Goal: Task Accomplishment & Management: Complete application form

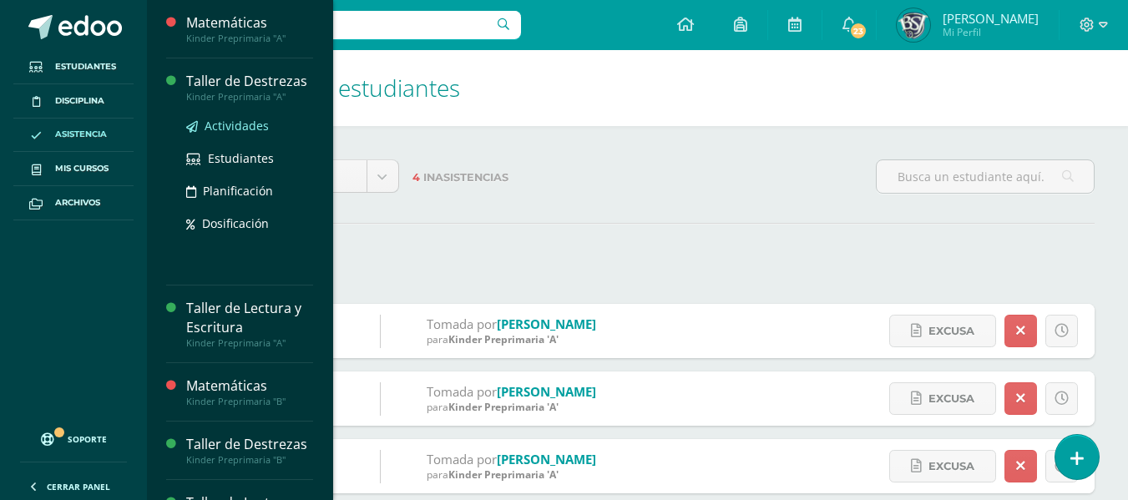
click at [256, 125] on span "Actividades" at bounding box center [237, 126] width 64 height 16
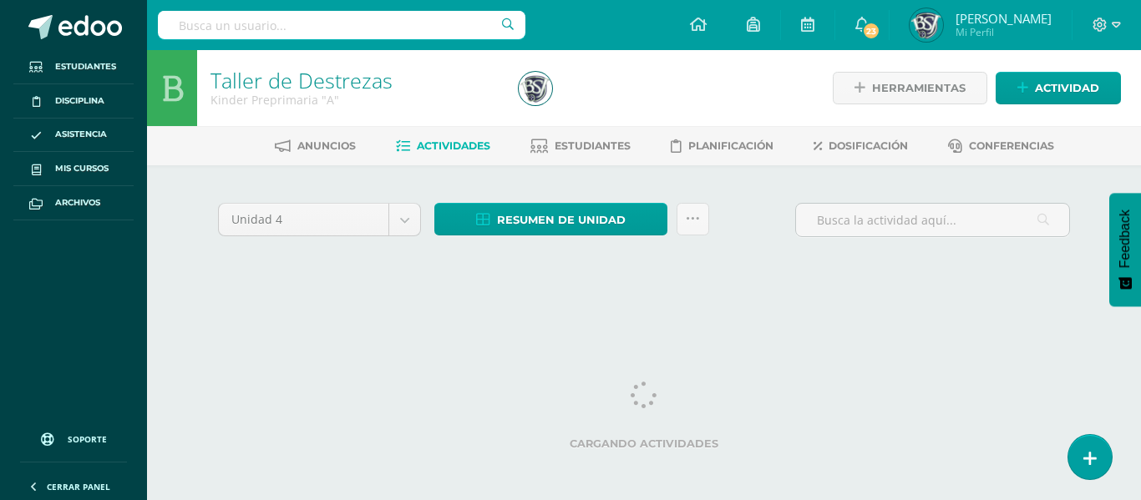
click at [643, 316] on html "Estudiantes Disciplina Asistencia Mis cursos Archivos Soporte Centro de ayuda Ú…" at bounding box center [570, 158] width 1141 height 316
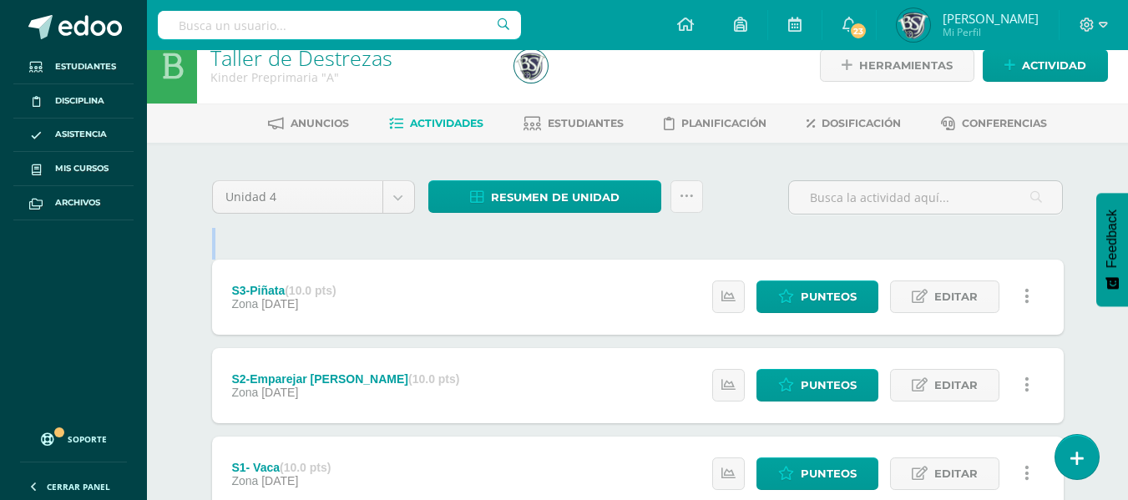
scroll to position [7, 0]
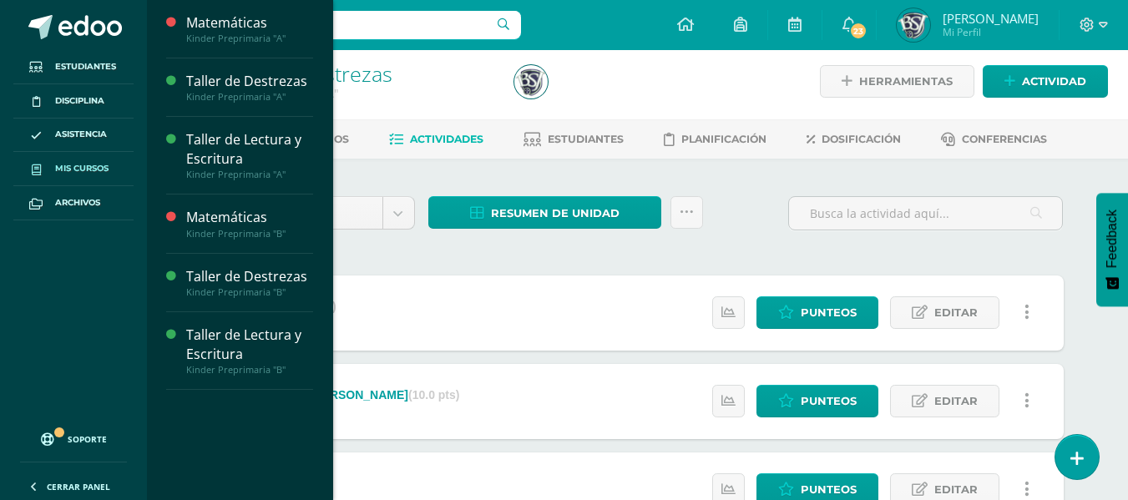
click at [94, 163] on span "Mis cursos" at bounding box center [81, 168] width 53 height 13
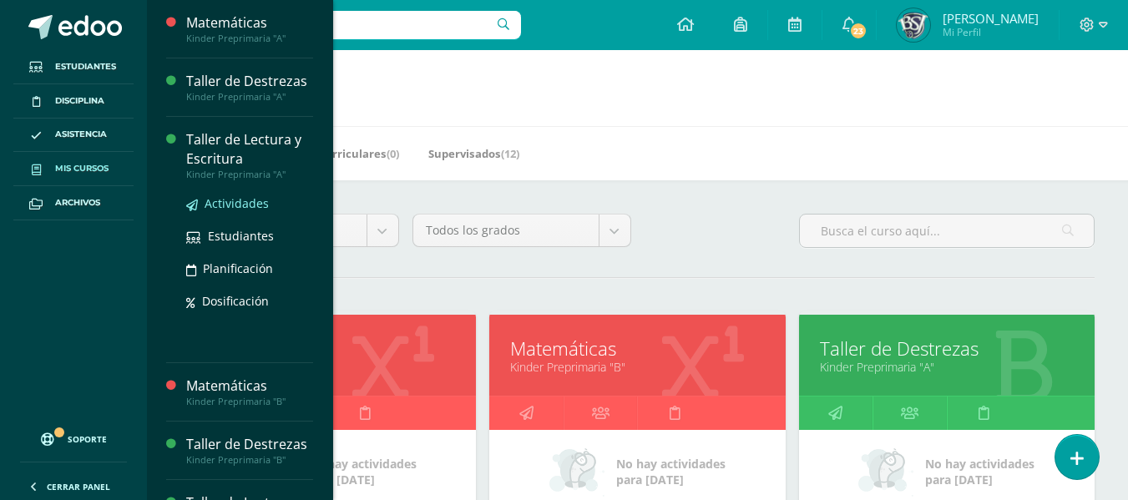
click at [247, 204] on span "Actividades" at bounding box center [237, 203] width 64 height 16
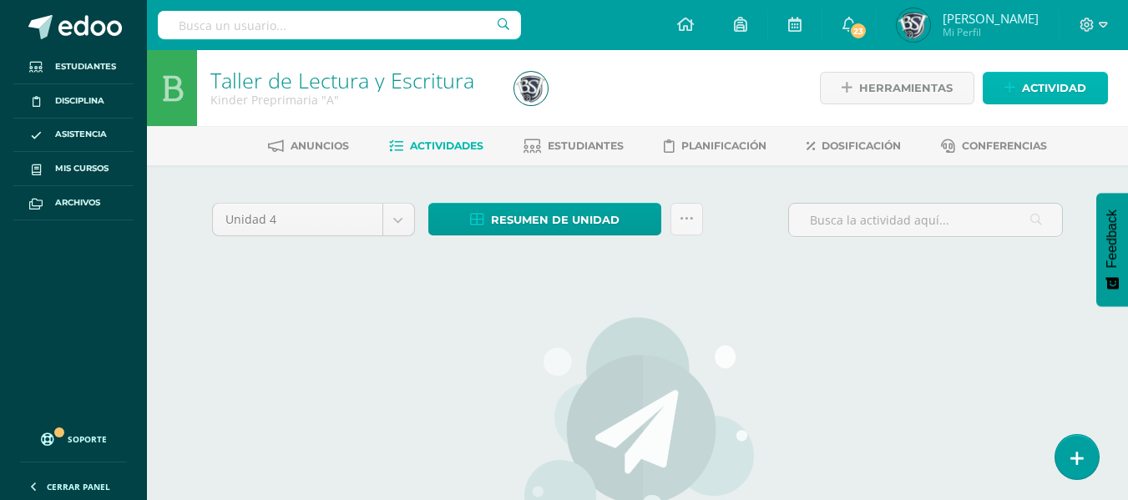
click at [1032, 84] on span "Actividad" at bounding box center [1054, 88] width 64 height 31
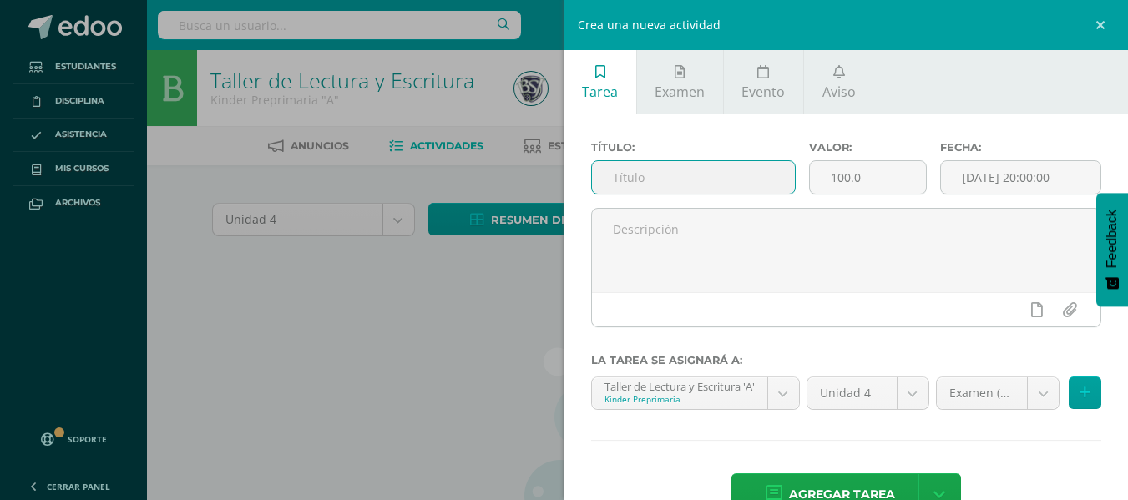
click at [677, 163] on input "text" at bounding box center [693, 177] width 203 height 33
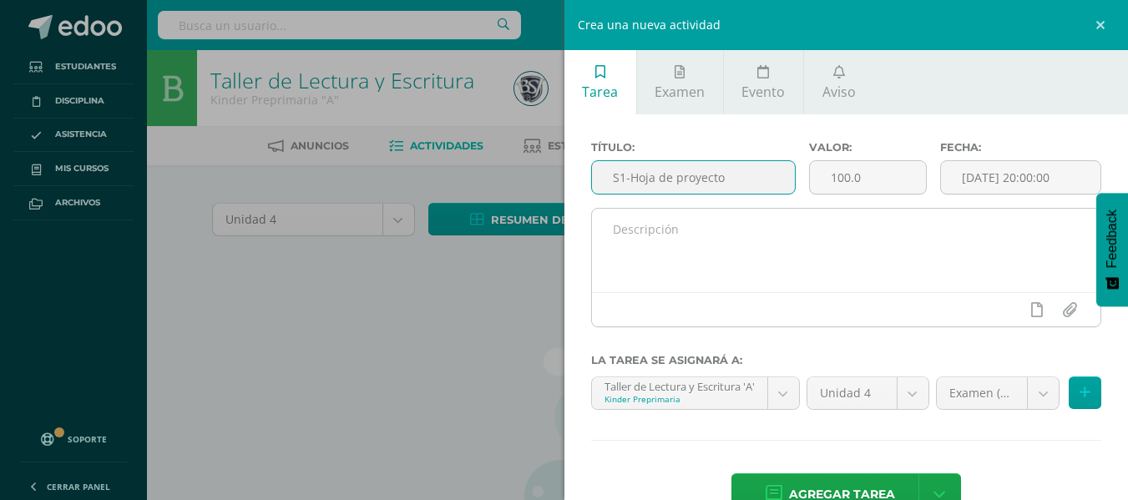
type input "S1-Hoja de proyecto"
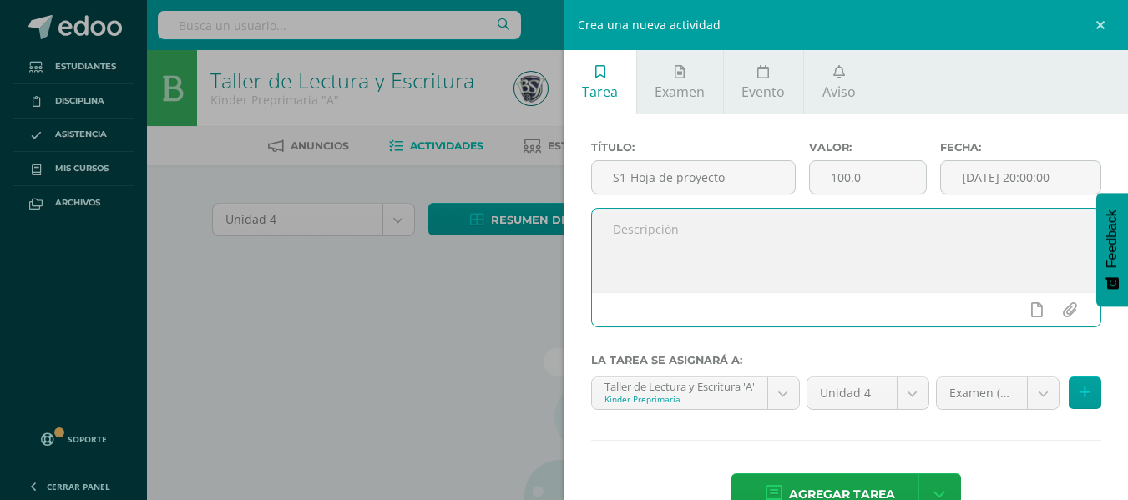
click at [677, 221] on textarea at bounding box center [846, 251] width 509 height 84
type textarea "T"
type textarea "Hoja de proyecto collage de basura"
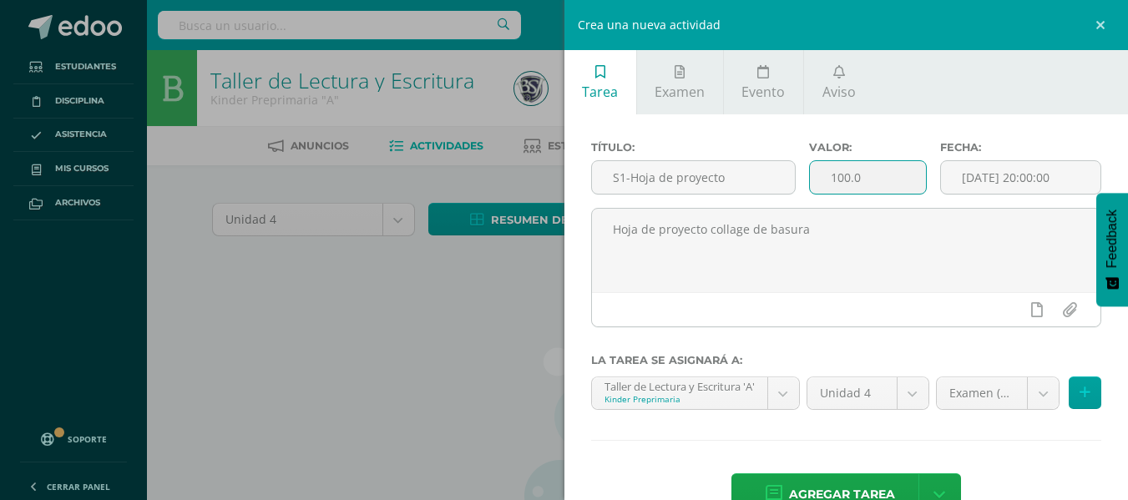
drag, startPoint x: 870, startPoint y: 175, endPoint x: 823, endPoint y: 179, distance: 47.0
click at [823, 179] on input "100.0" at bounding box center [868, 177] width 116 height 33
type input "10.00"
click at [1003, 179] on input "[DATE] 20:00:00" at bounding box center [1021, 177] width 160 height 33
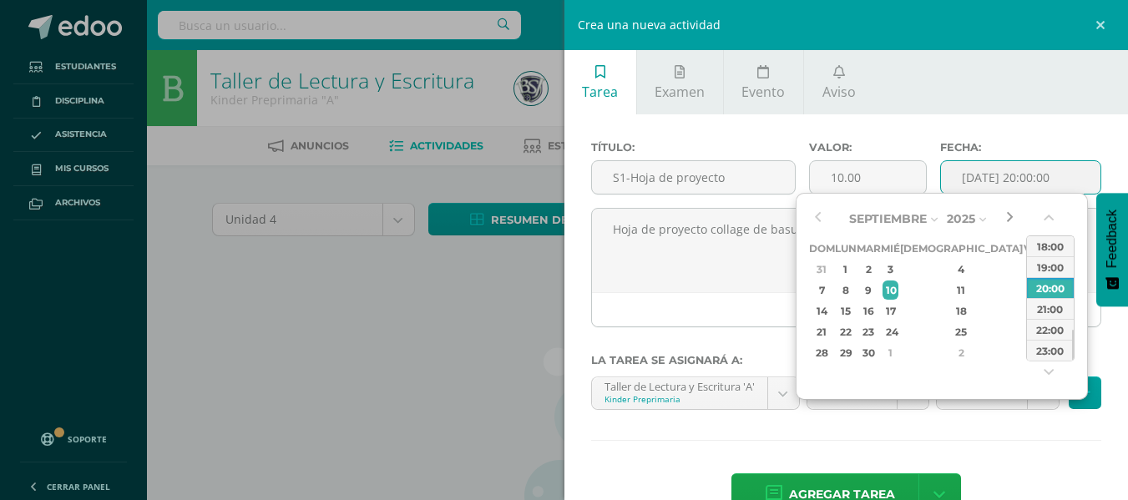
click at [1015, 218] on button "button" at bounding box center [1009, 218] width 17 height 25
click at [1025, 312] on div "17" at bounding box center [1032, 310] width 15 height 19
type input "[DATE] 20:00"
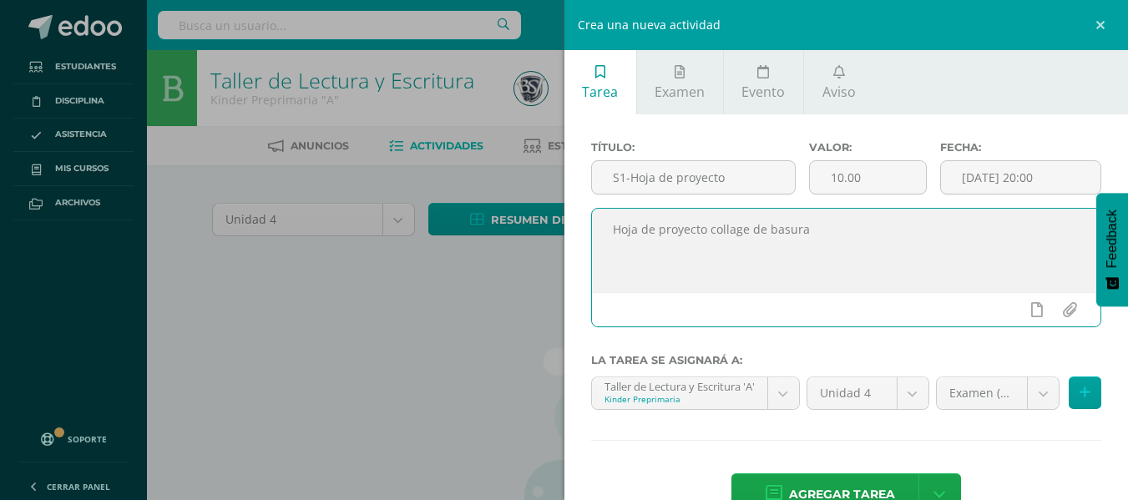
click at [765, 281] on textarea "Hoja de proyecto collage de basura" at bounding box center [846, 251] width 509 height 84
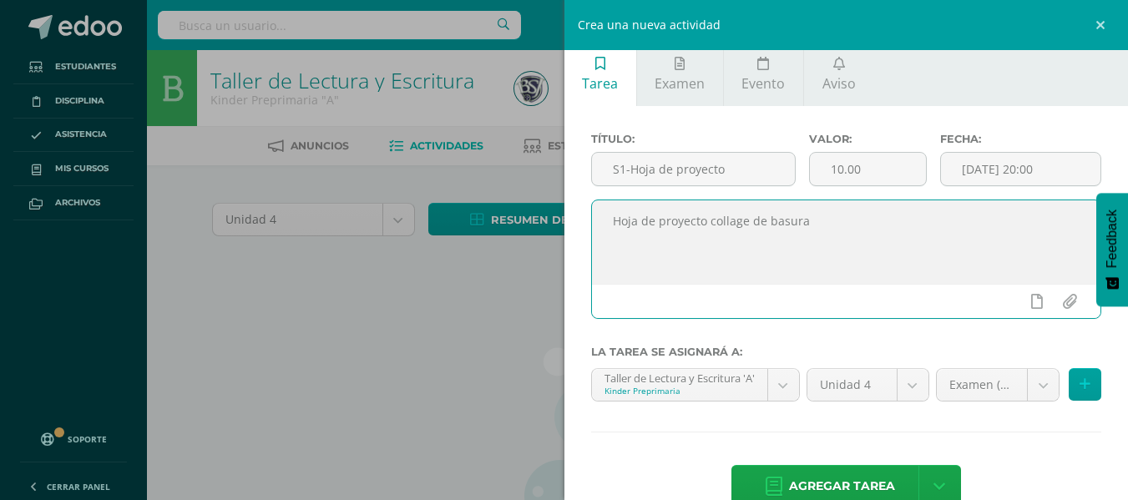
click at [820, 232] on textarea "Hoja de proyecto collage de basura" at bounding box center [846, 242] width 509 height 84
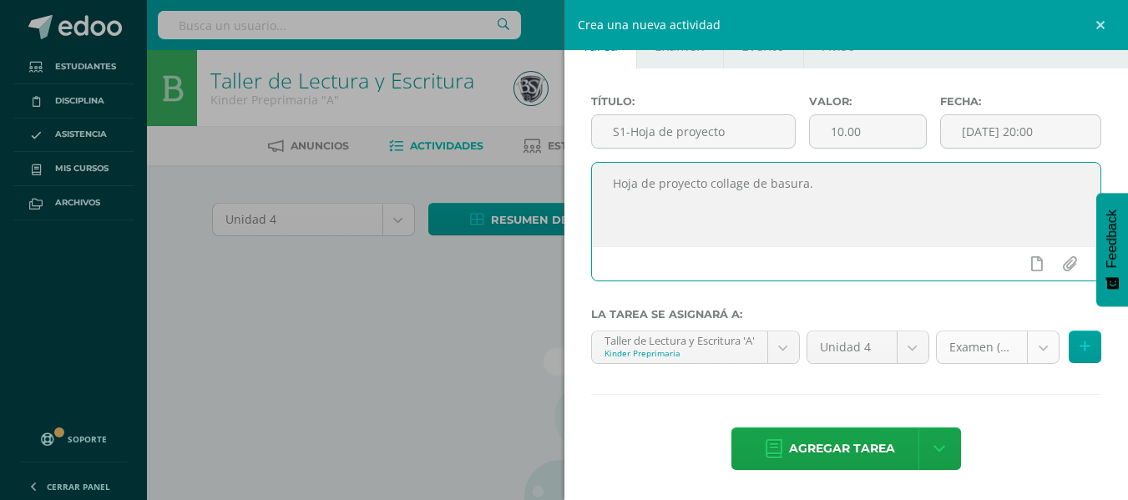
type textarea "Hoja de proyecto collage de basura."
click at [1041, 355] on body "Estudiantes Disciplina Asistencia Mis cursos Archivos Soporte Centro de ayuda Ú…" at bounding box center [564, 361] width 1128 height 722
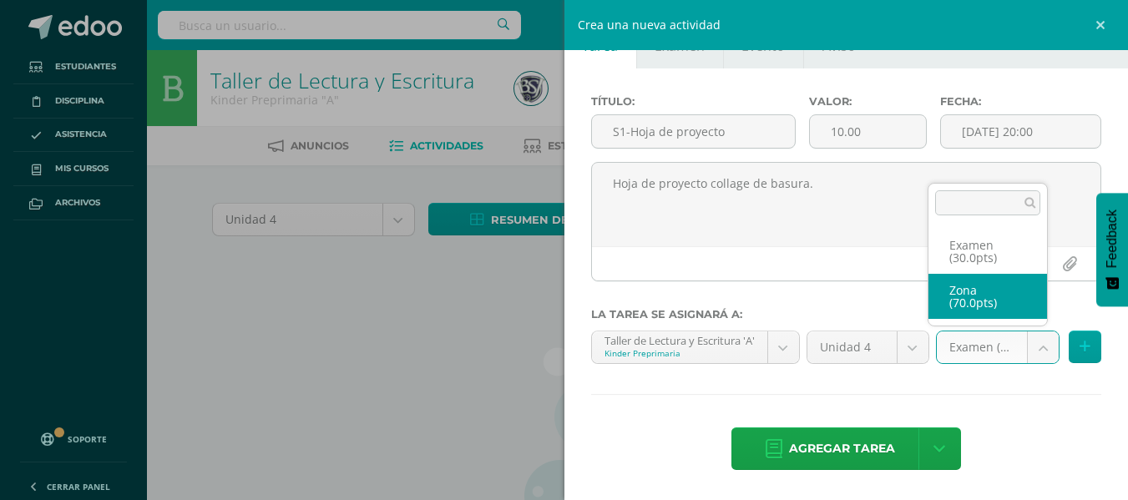
select select "48862"
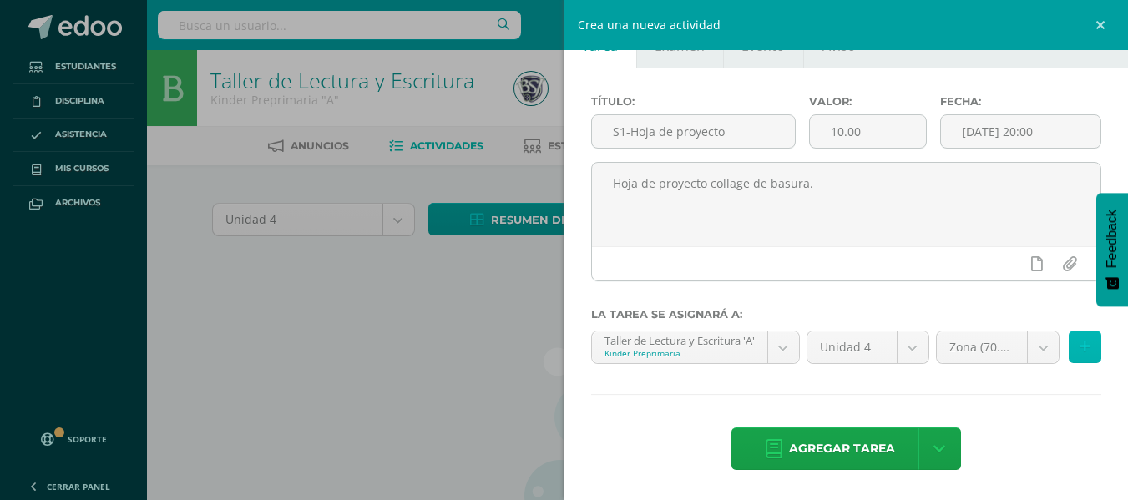
click at [1080, 347] on icon at bounding box center [1085, 347] width 11 height 14
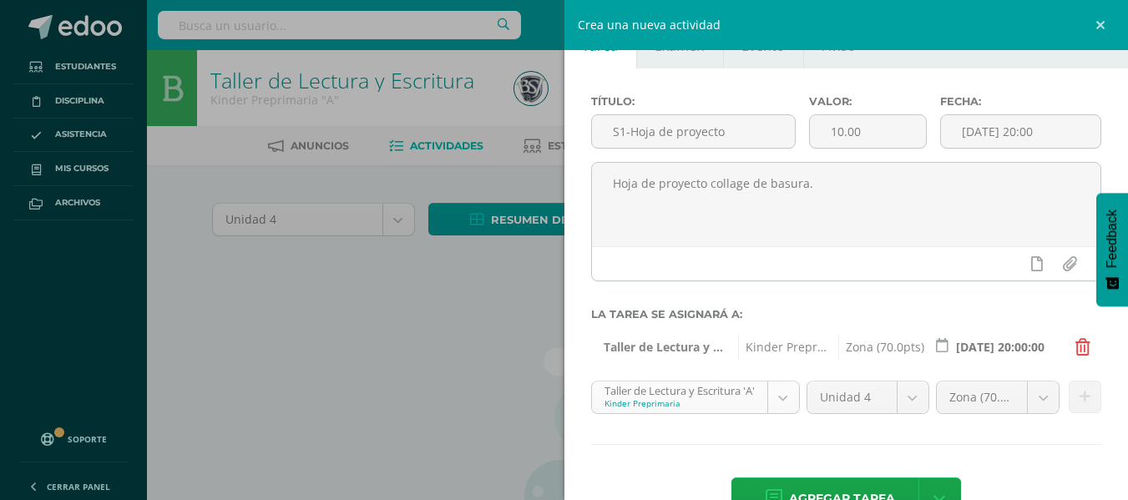
click at [776, 401] on body "Estudiantes Disciplina Asistencia Mis cursos Archivos Soporte Centro de ayuda Ú…" at bounding box center [564, 361] width 1128 height 722
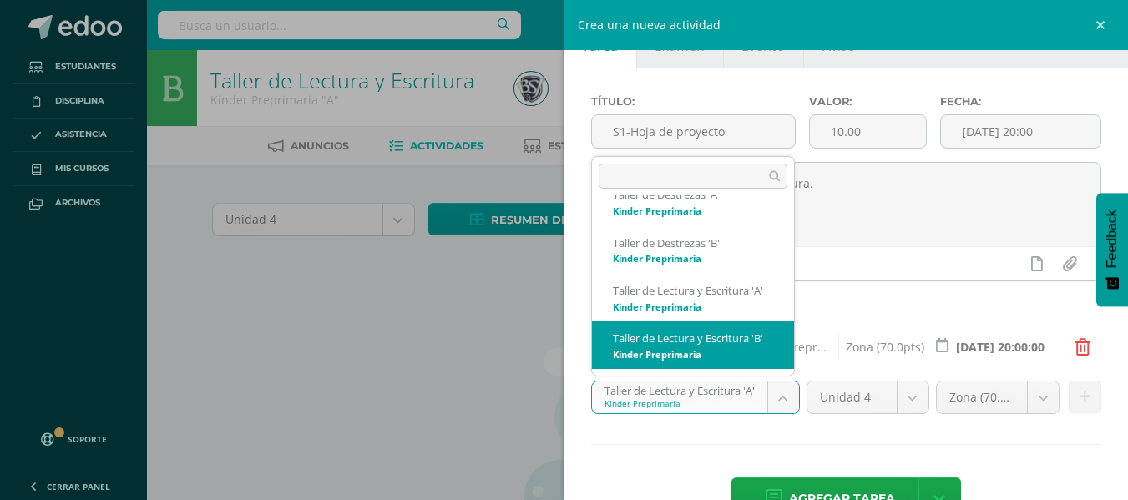
scroll to position [147, 0]
select select "28068"
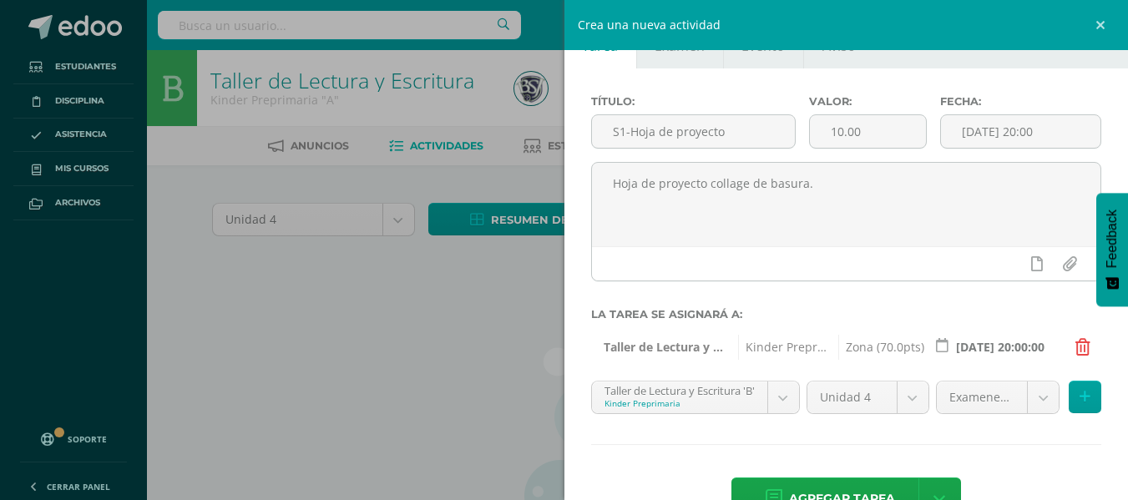
drag, startPoint x: 742, startPoint y: 352, endPoint x: 778, endPoint y: 367, distance: 38.6
click at [778, 367] on div "Título: S1-Hoja de proyecto Valor: 10.00 Fecha: 2025-10-17 20:00 Hoja de proyec…" at bounding box center [847, 309] width 565 height 482
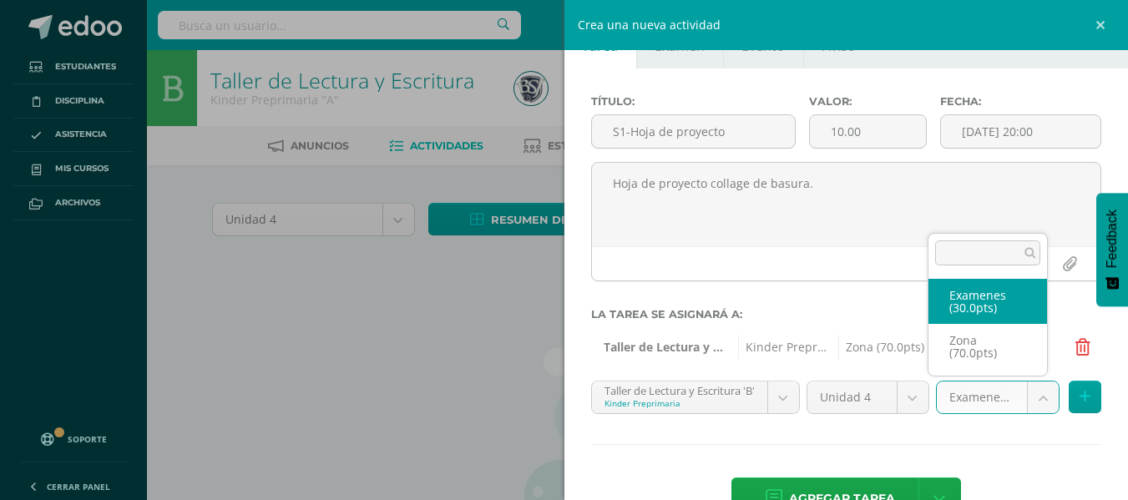
click at [1000, 393] on body "Estudiantes Disciplina Asistencia Mis cursos Archivos Soporte Centro de ayuda Ú…" at bounding box center [564, 361] width 1128 height 722
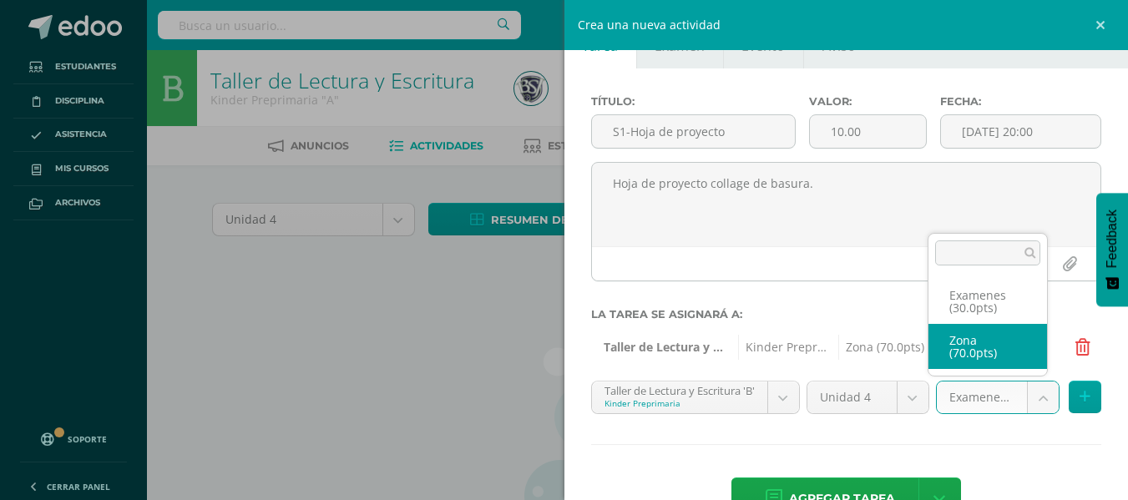
select select "48883"
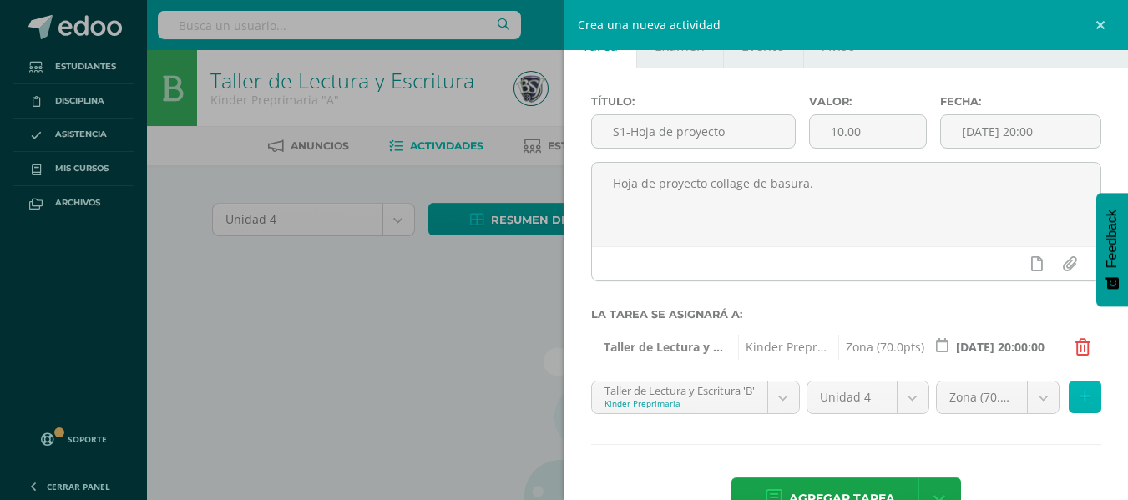
click at [1080, 398] on icon at bounding box center [1085, 397] width 11 height 14
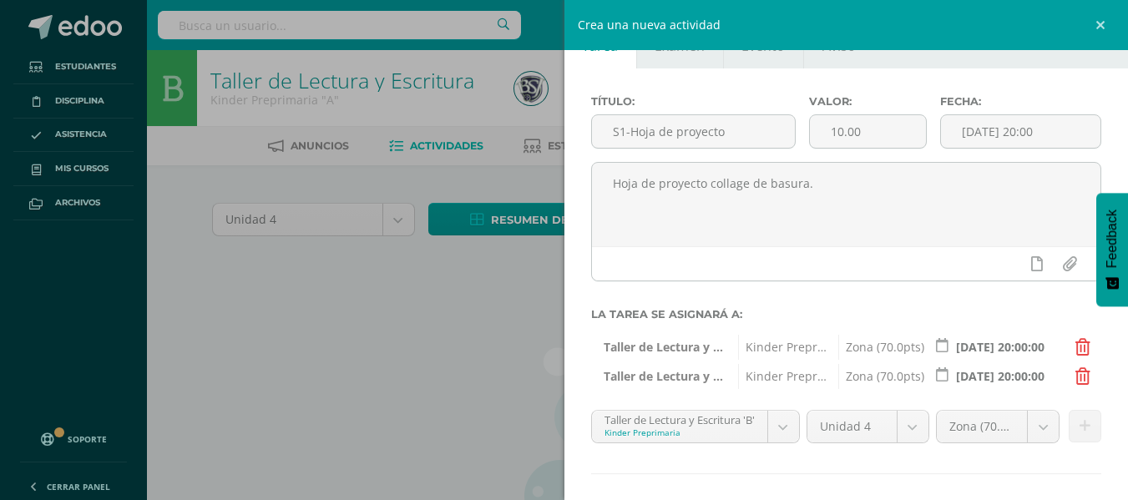
scroll to position [125, 0]
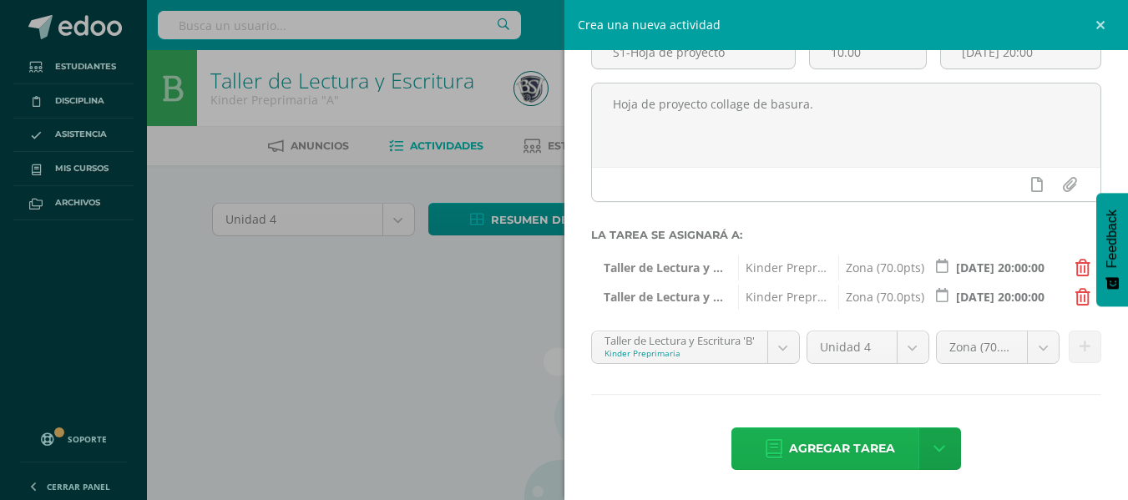
click at [854, 440] on span "Agregar tarea" at bounding box center [842, 448] width 106 height 41
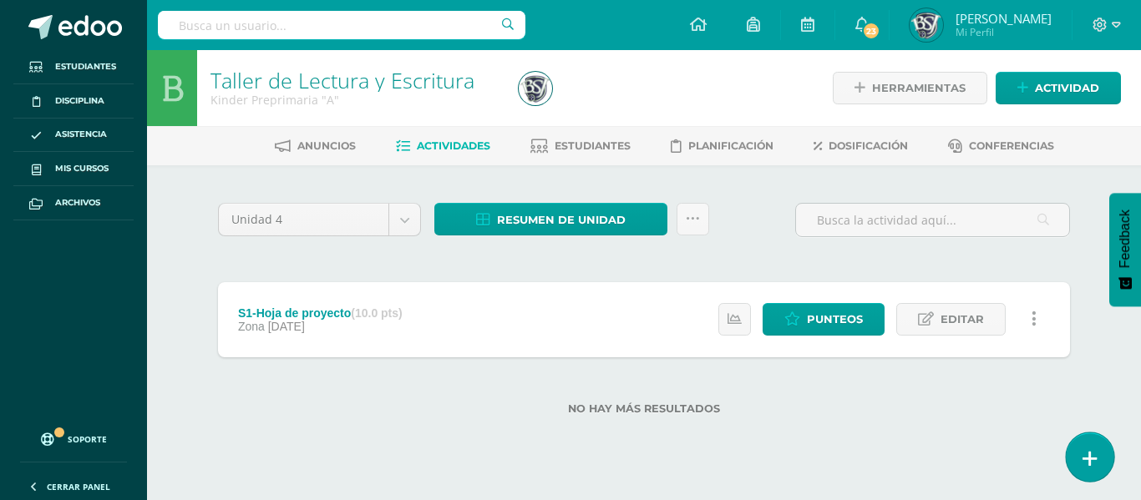
click at [1087, 454] on icon at bounding box center [1089, 458] width 15 height 19
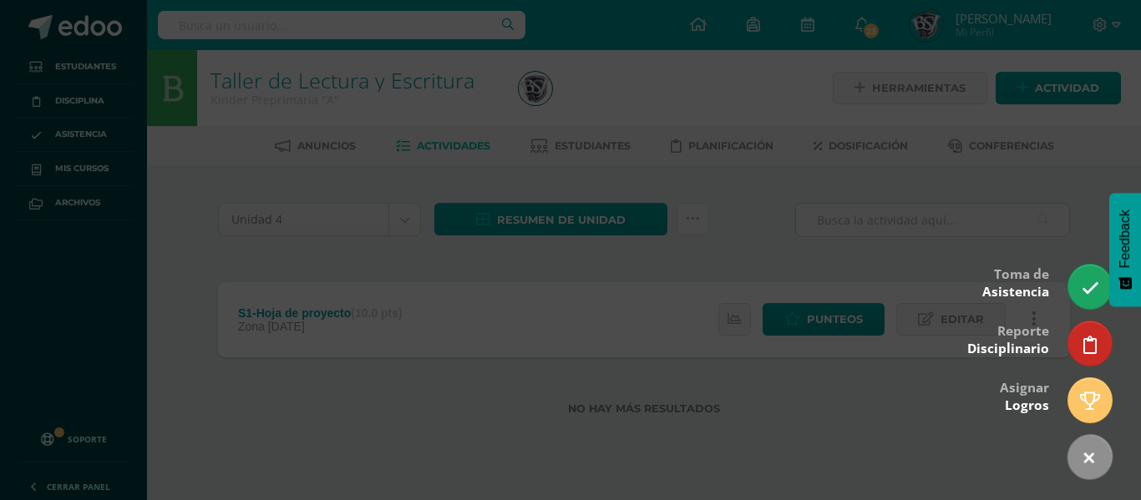
click at [919, 257] on div at bounding box center [570, 250] width 1141 height 500
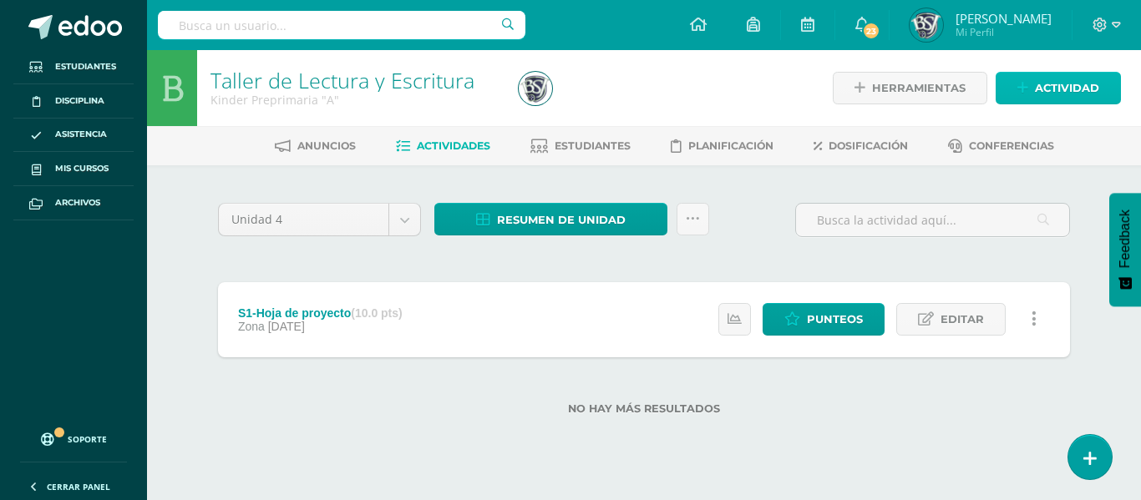
click at [1051, 93] on span "Actividad" at bounding box center [1067, 88] width 64 height 31
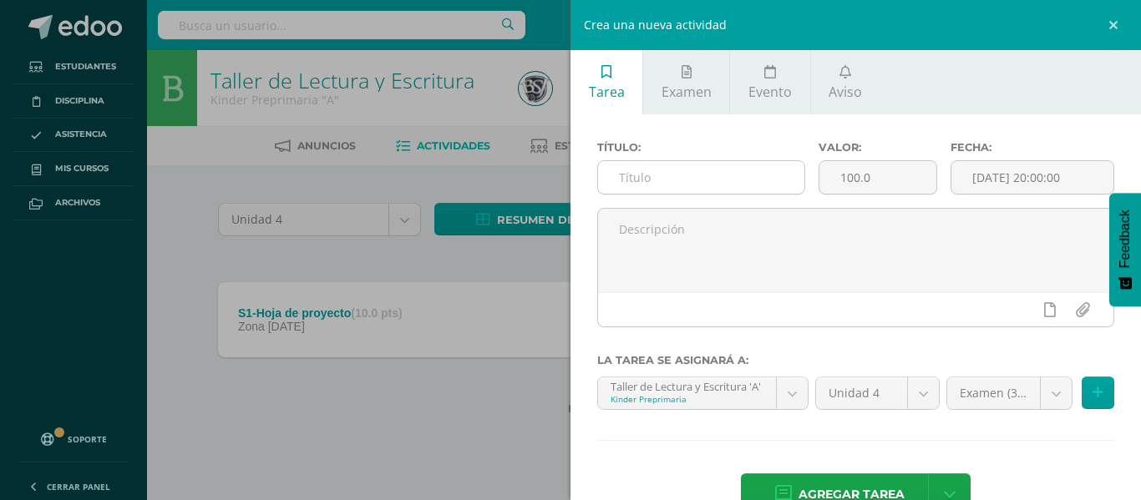
click at [706, 170] on input "text" at bounding box center [701, 177] width 206 height 33
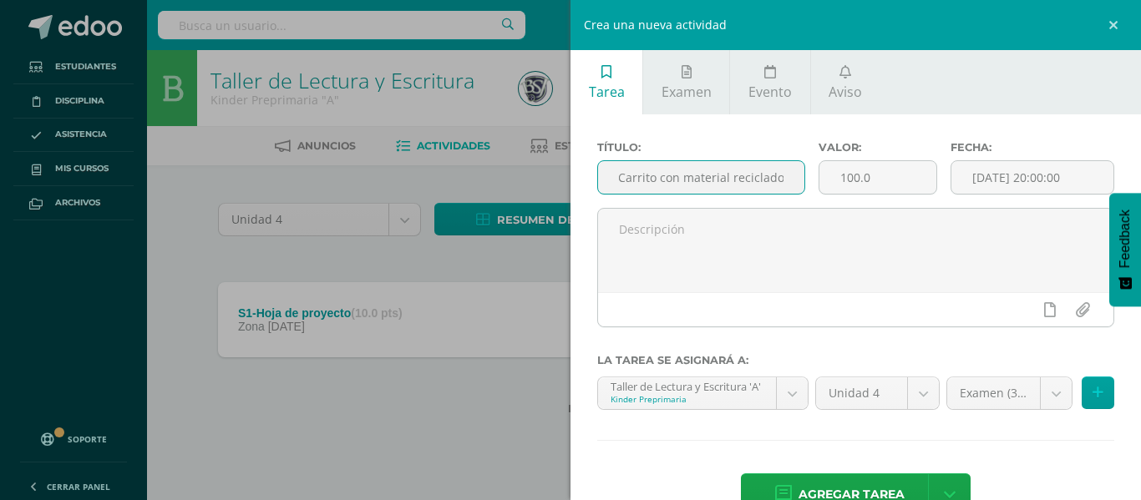
scroll to position [0, 22]
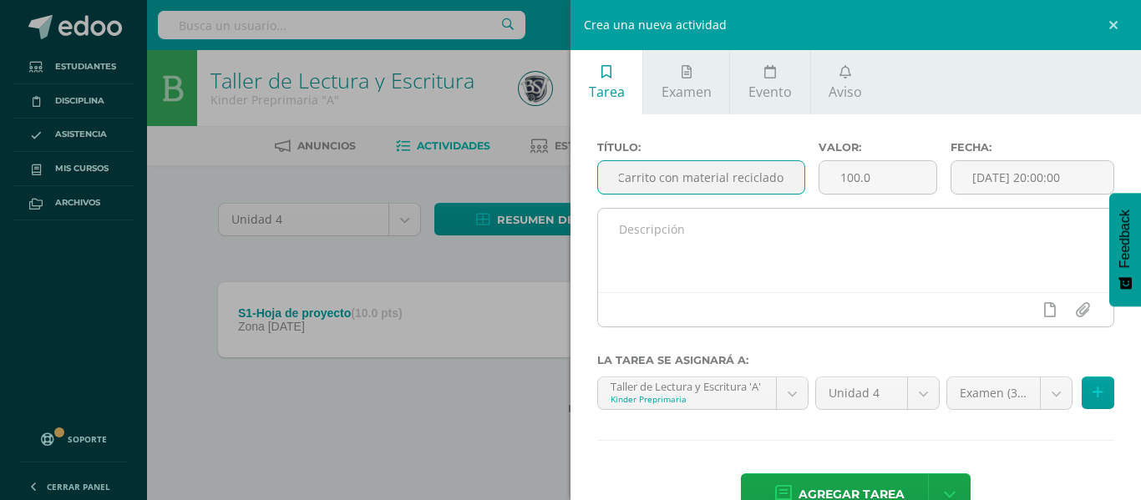
type input "S2-Carrito con material reciclado"
click at [702, 220] on textarea at bounding box center [855, 251] width 515 height 84
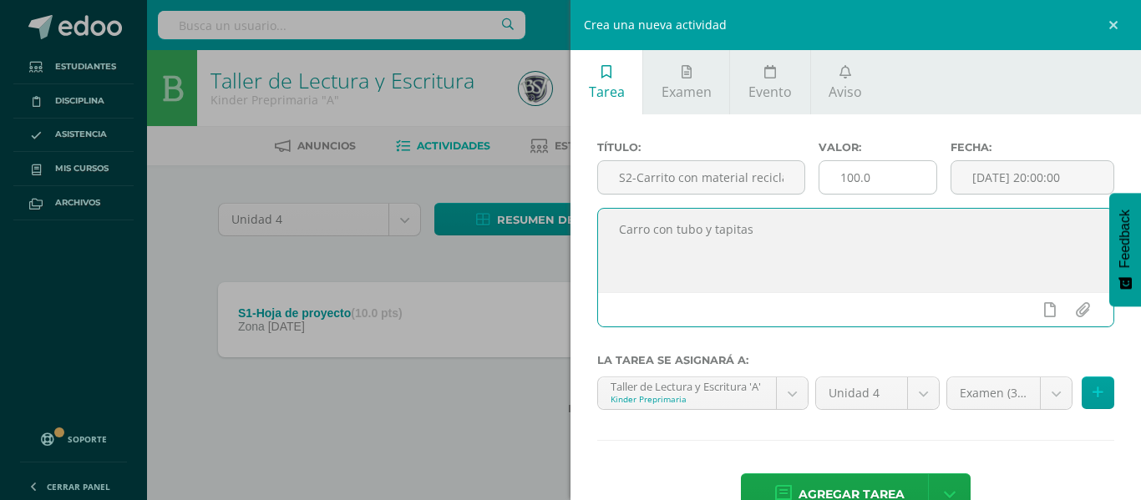
type textarea "Carro con tubo y tapitas"
click at [874, 181] on input "100.0" at bounding box center [878, 177] width 118 height 33
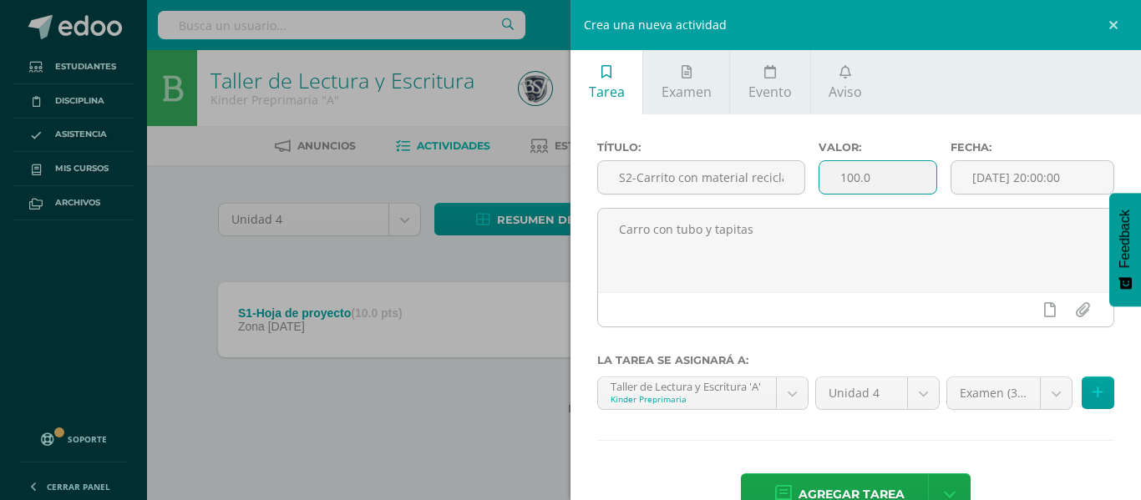
drag, startPoint x: 864, startPoint y: 180, endPoint x: 825, endPoint y: 183, distance: 39.3
click at [825, 183] on input "100.0" at bounding box center [878, 177] width 118 height 33
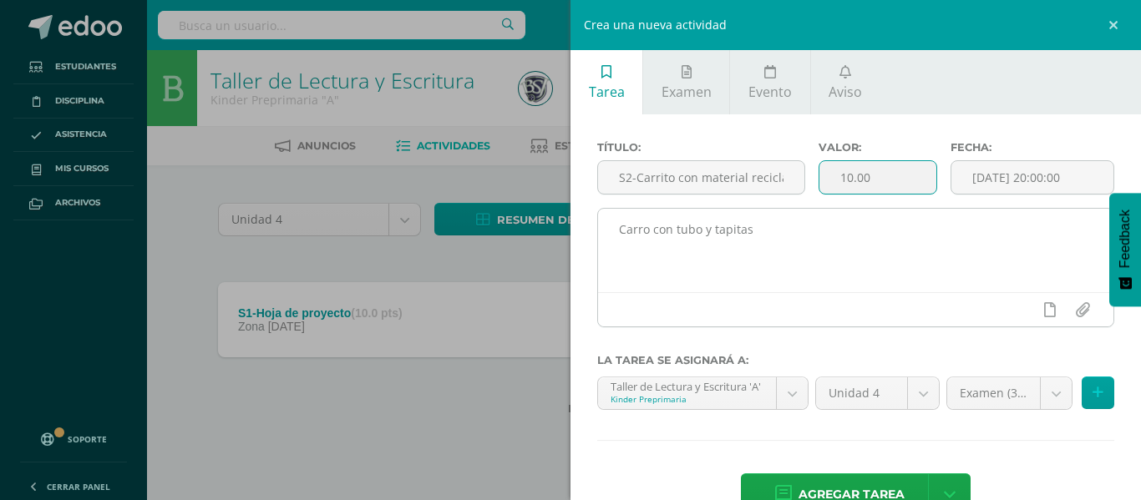
type input "10.00"
click at [894, 306] on div at bounding box center [855, 309] width 515 height 34
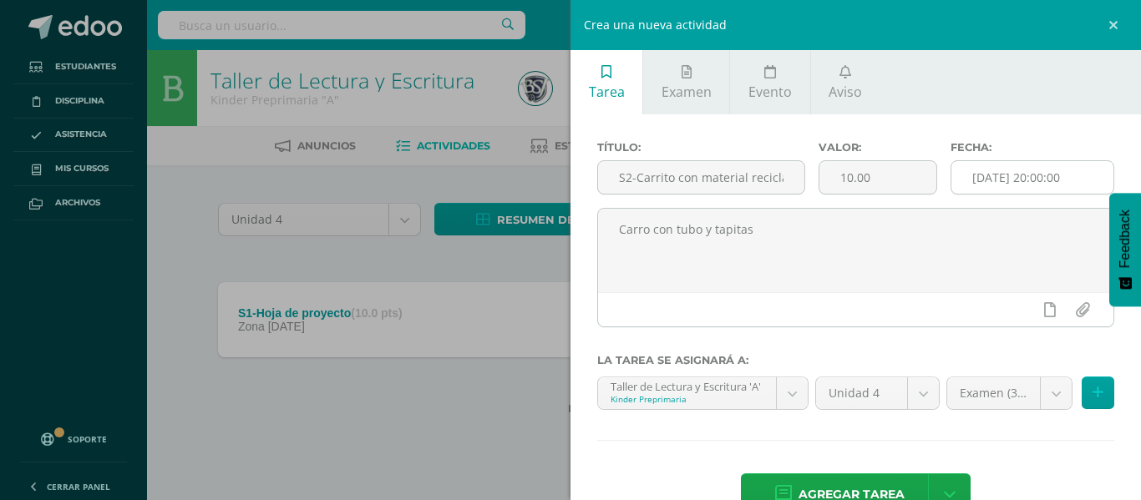
click at [1000, 168] on input "[DATE] 20:00:00" at bounding box center [1032, 177] width 162 height 33
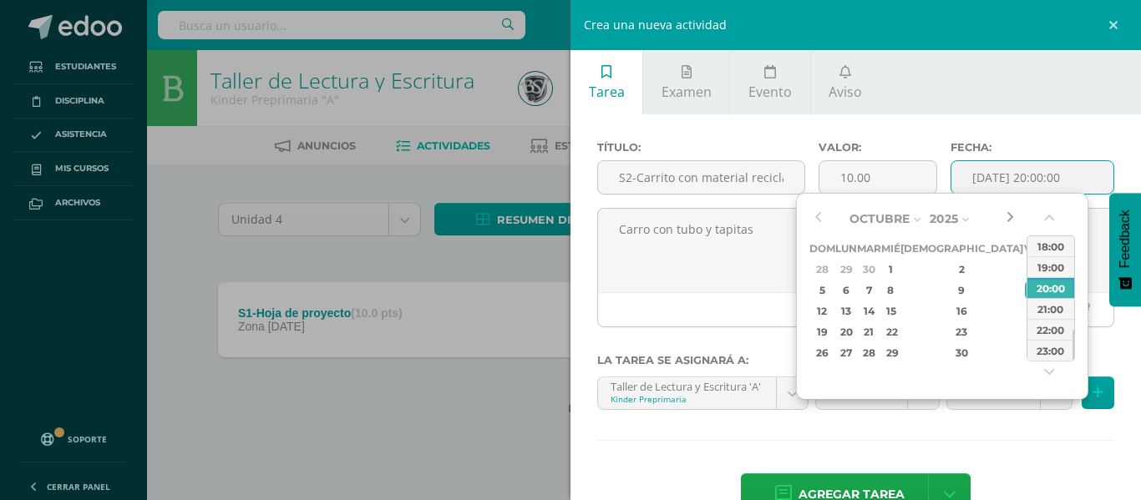
click at [1013, 213] on button "button" at bounding box center [1009, 218] width 17 height 25
click at [1025, 315] on div "17" at bounding box center [1032, 310] width 15 height 19
type input "[DATE] 20:00"
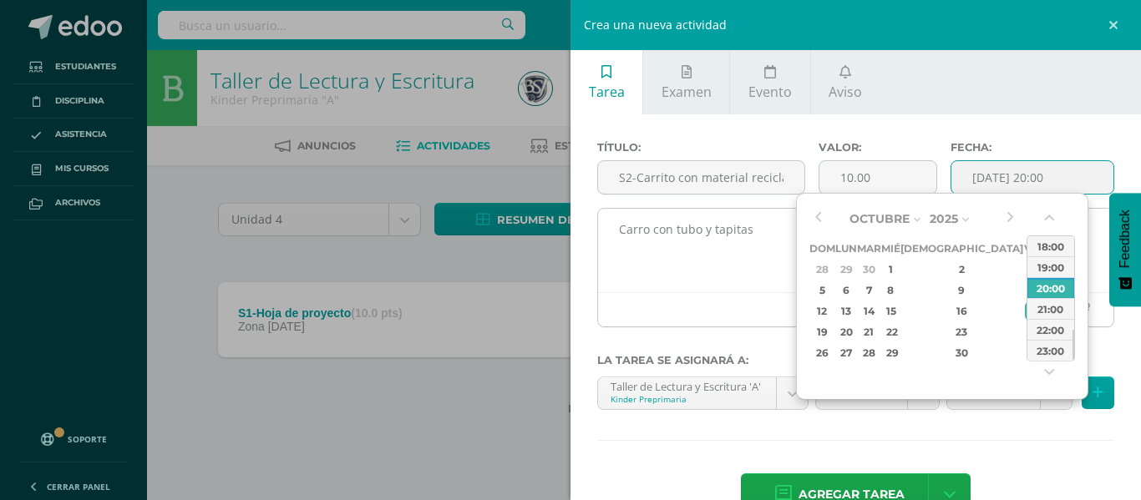
click at [773, 298] on div at bounding box center [855, 309] width 515 height 34
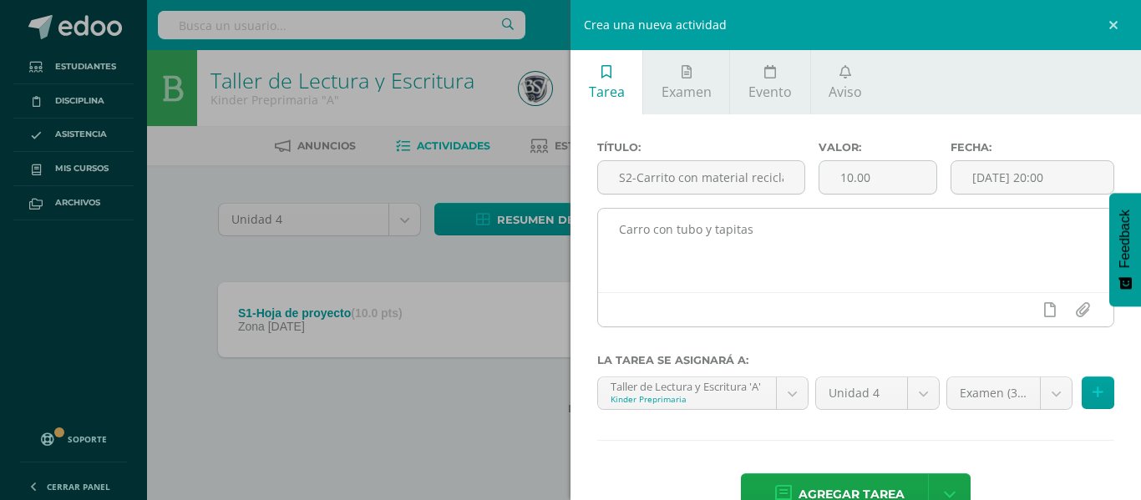
scroll to position [46, 0]
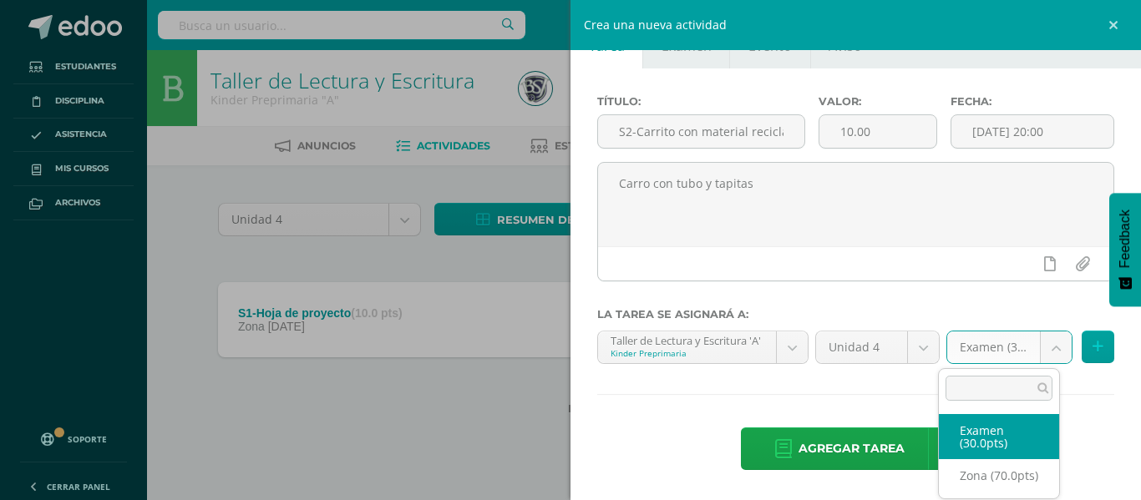
click at [1036, 343] on body "Tarea asignada exitosamente Estudiantes Disciplina Asistencia Mis cursos Archiv…" at bounding box center [570, 234] width 1141 height 469
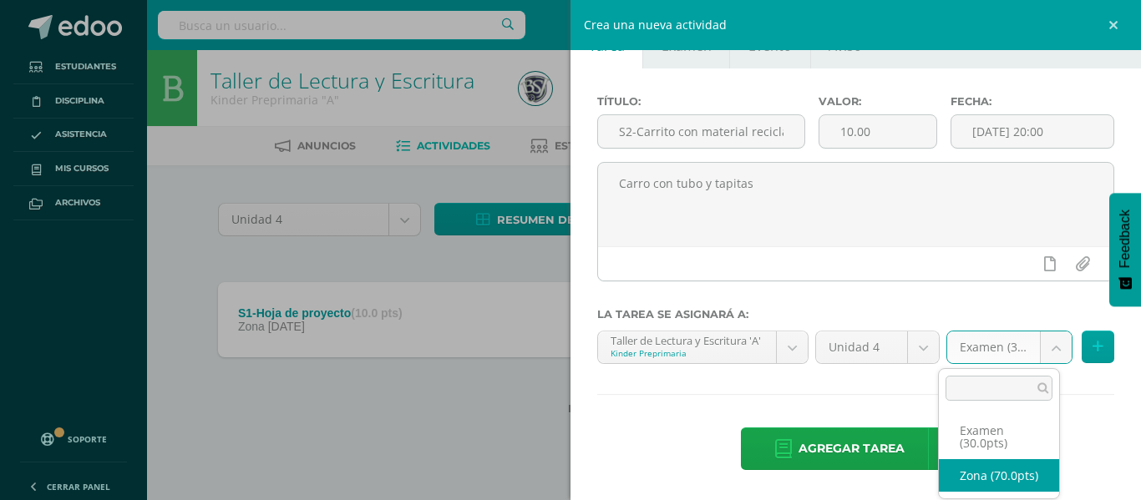
select select "48862"
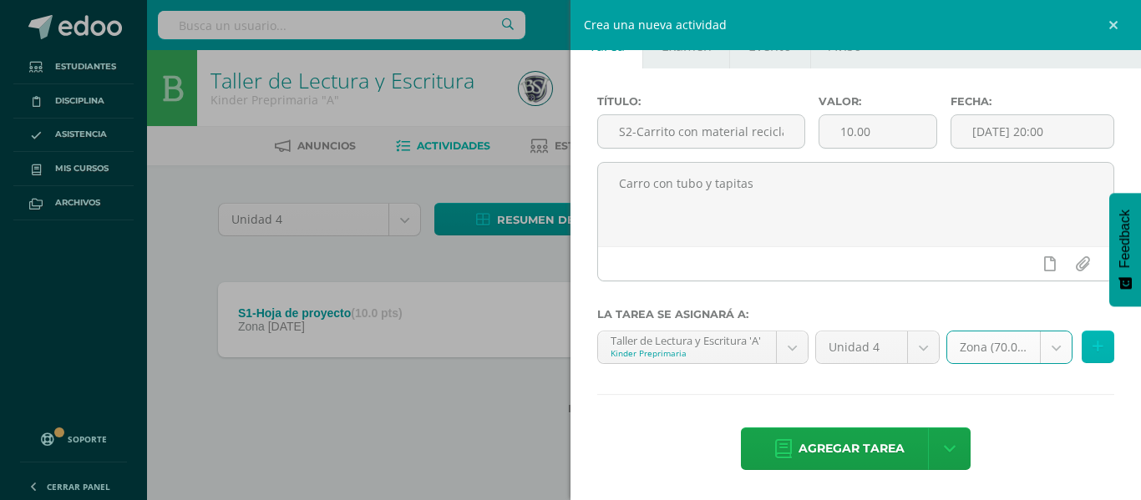
click at [1092, 342] on icon at bounding box center [1097, 347] width 11 height 14
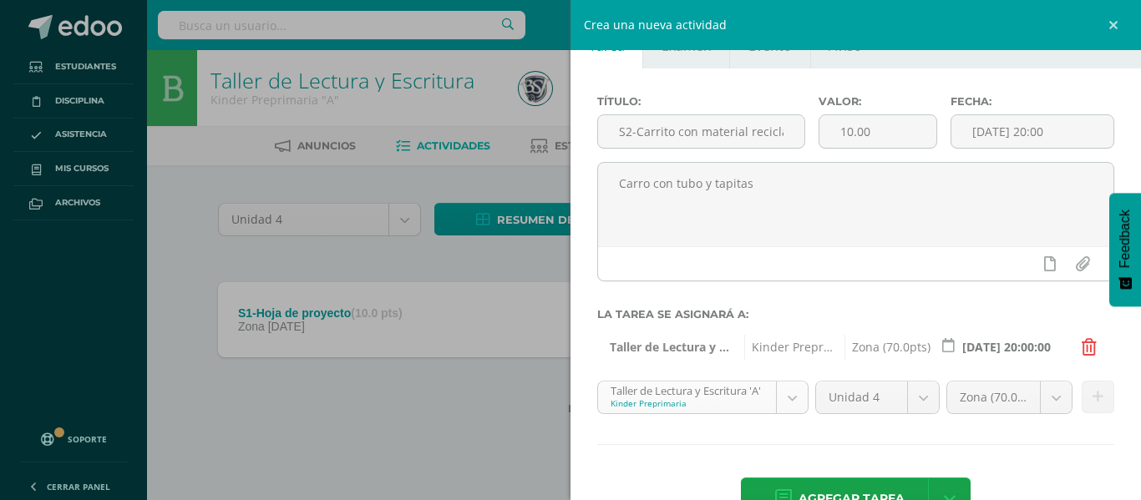
scroll to position [79, 0]
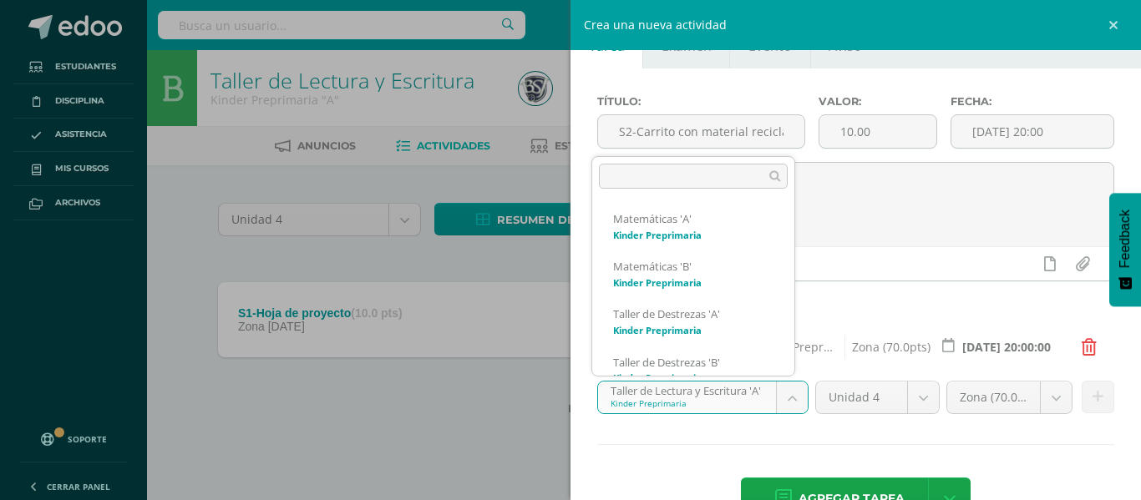
click at [785, 393] on body "Tarea asignada exitosamente Estudiantes Disciplina Asistencia Mis cursos Archiv…" at bounding box center [570, 234] width 1141 height 469
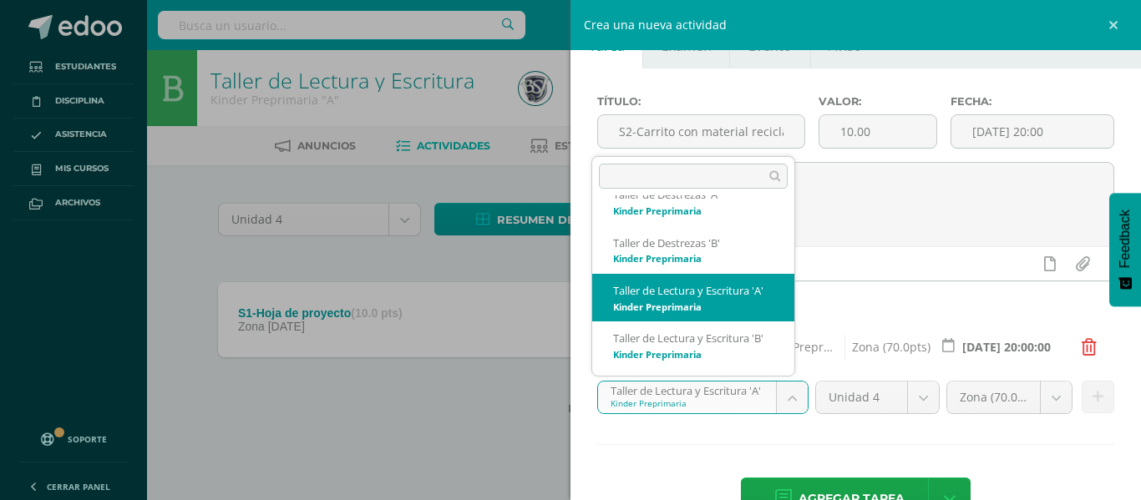
scroll to position [147, 0]
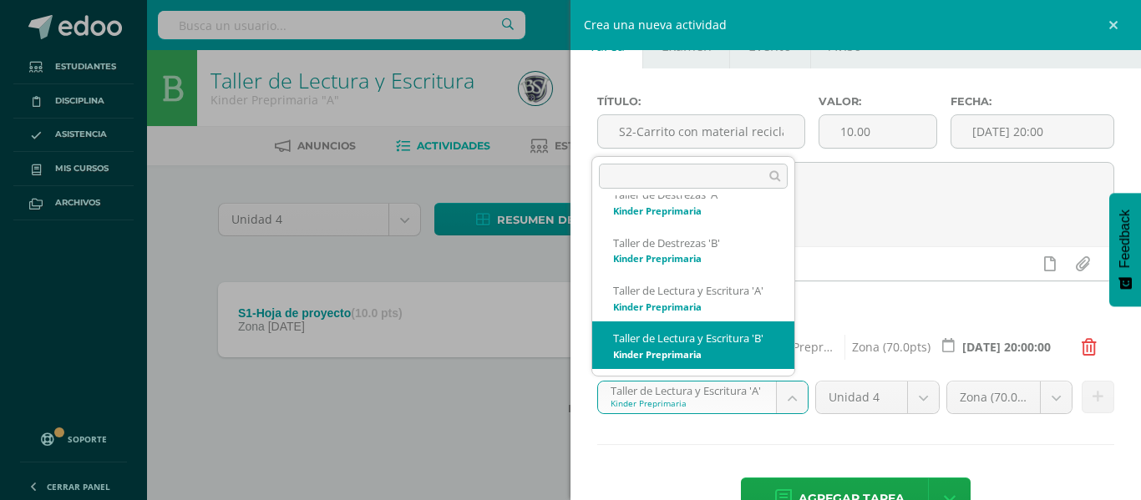
select select "28068"
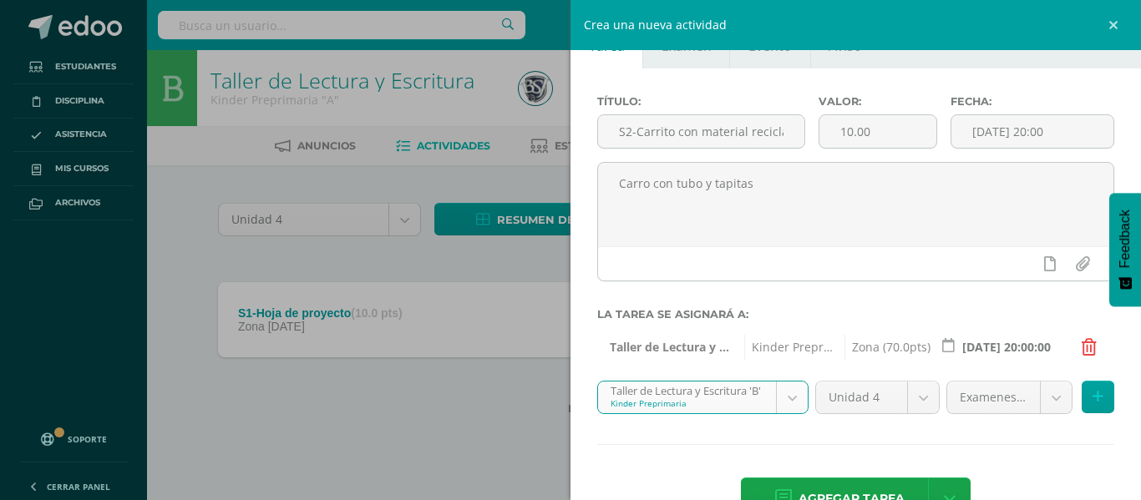
scroll to position [96, 0]
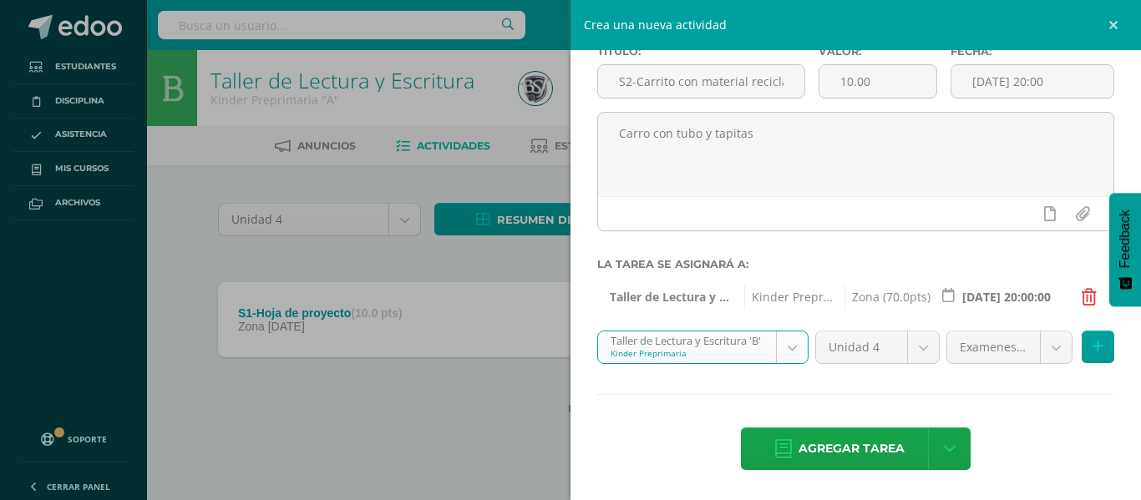
click at [1041, 351] on body "Tarea asignada exitosamente Estudiantes Disciplina Asistencia Mis cursos Archiv…" at bounding box center [570, 234] width 1141 height 469
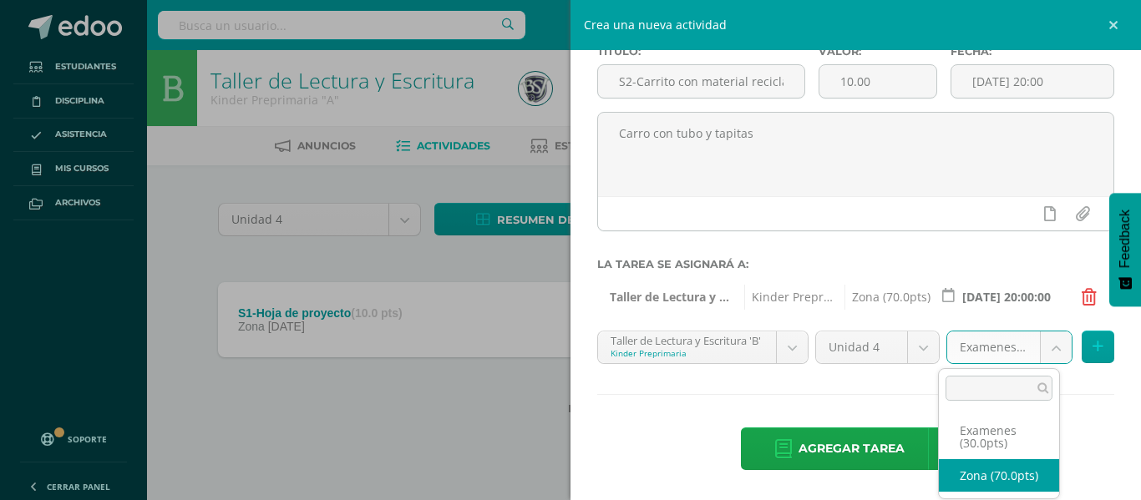
select select "48883"
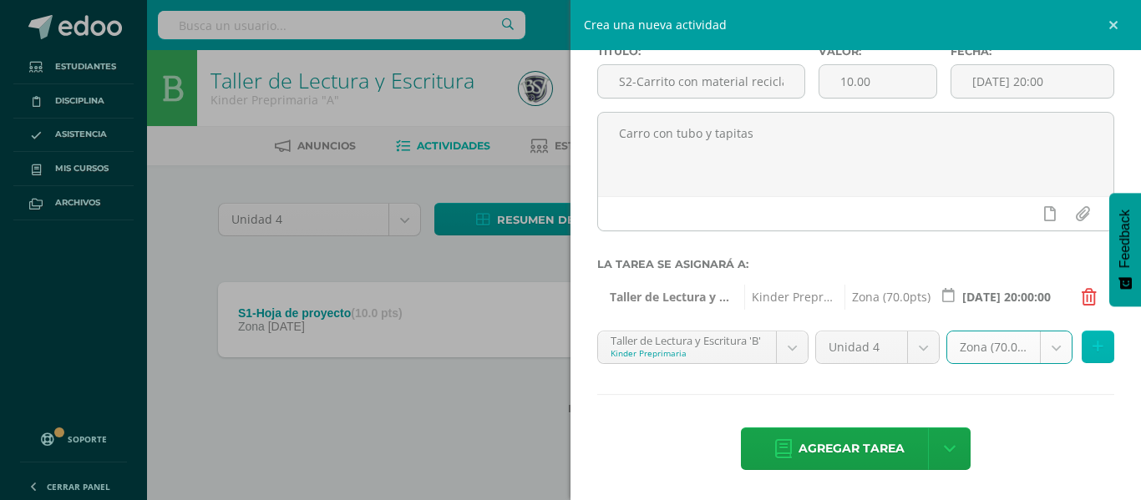
click at [1092, 342] on icon at bounding box center [1097, 347] width 11 height 14
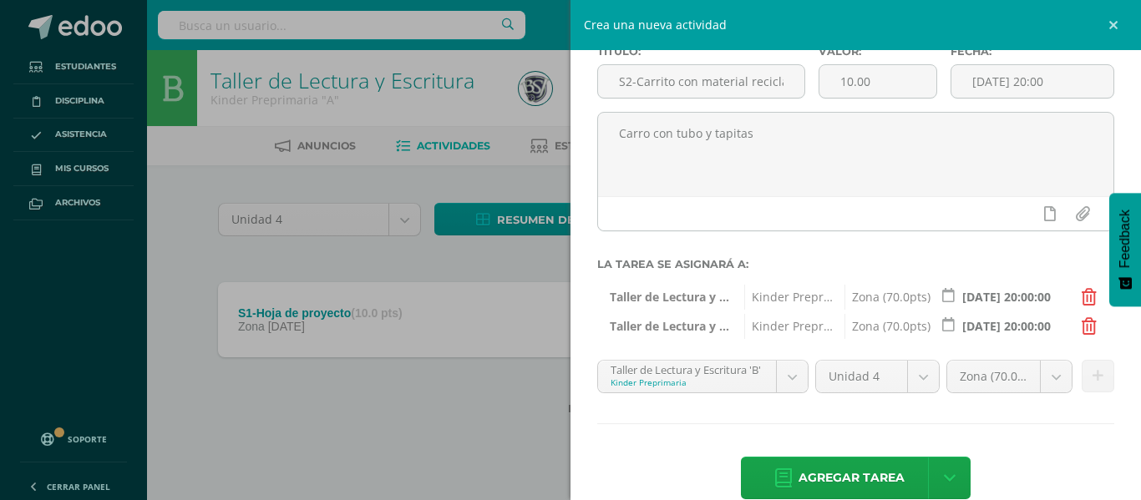
scroll to position [125, 0]
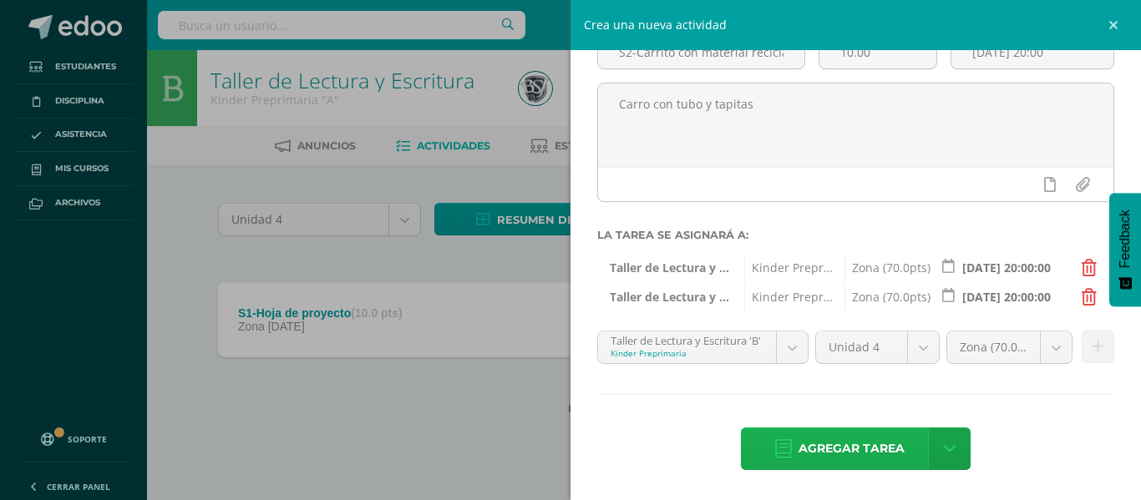
click at [842, 443] on span "Agregar tarea" at bounding box center [851, 448] width 106 height 41
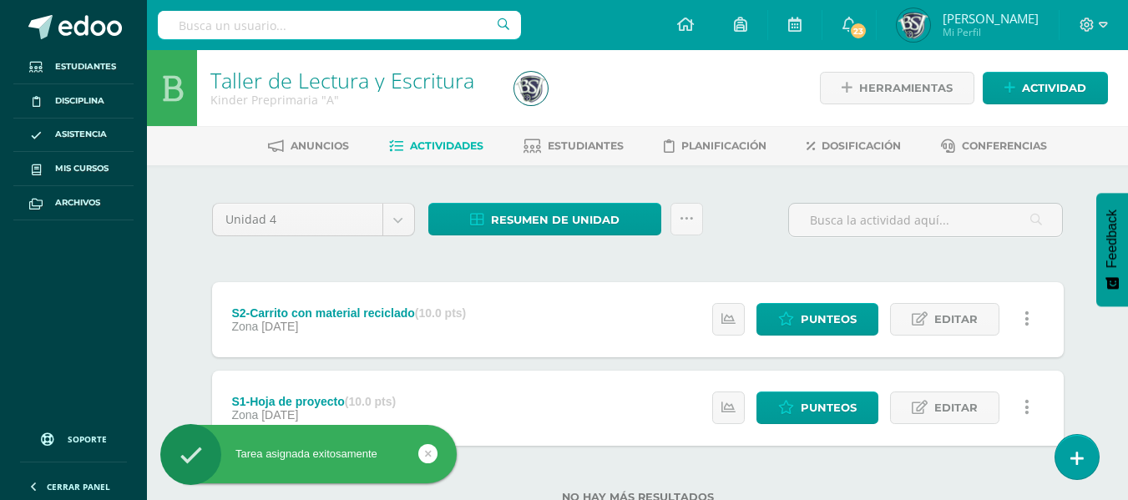
scroll to position [57, 0]
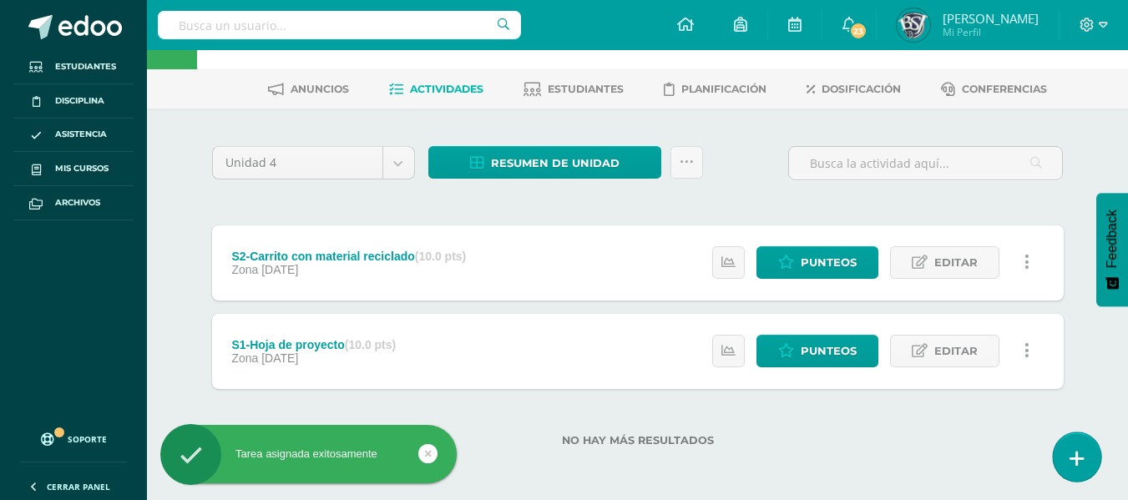
click at [1072, 463] on icon at bounding box center [1077, 458] width 15 height 19
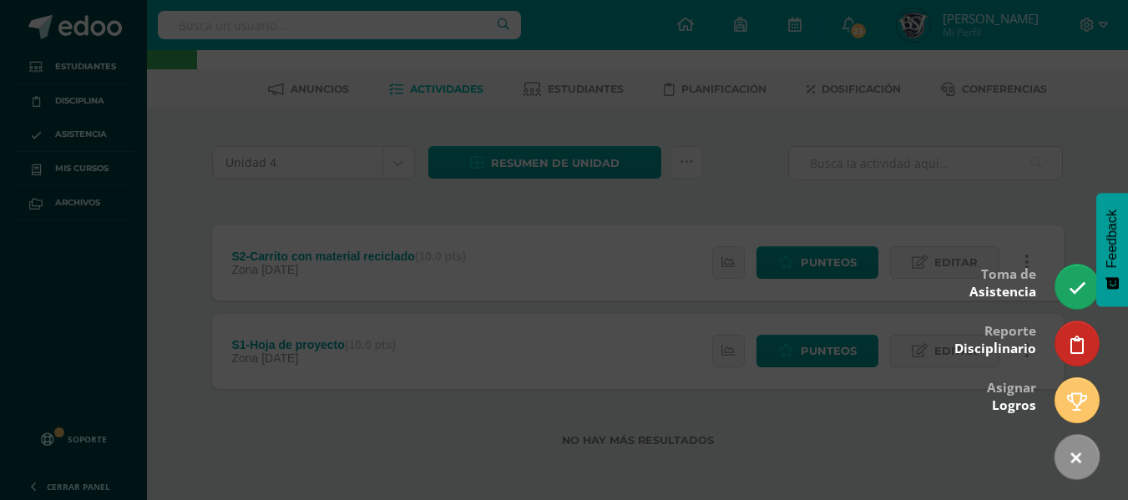
click at [945, 240] on div at bounding box center [564, 250] width 1128 height 500
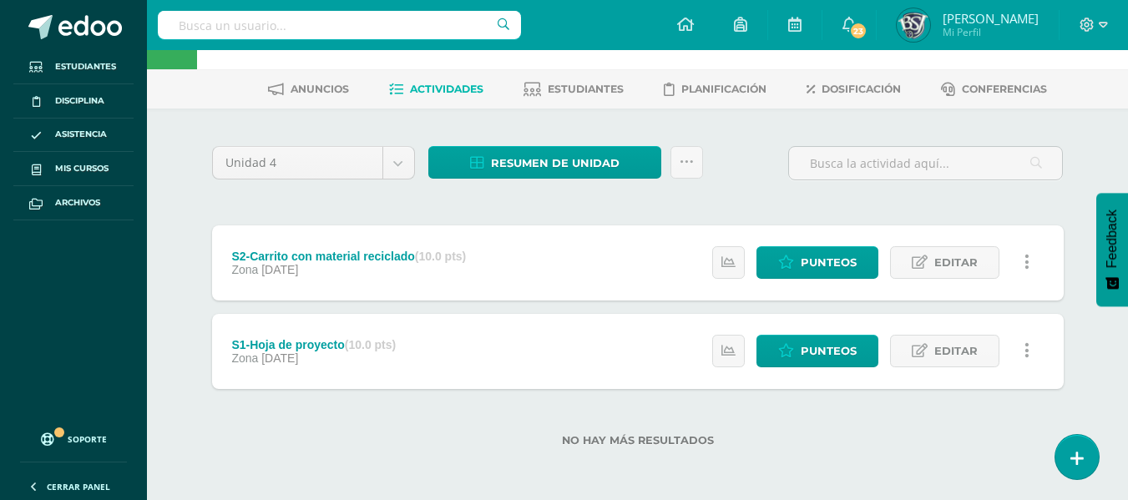
scroll to position [0, 0]
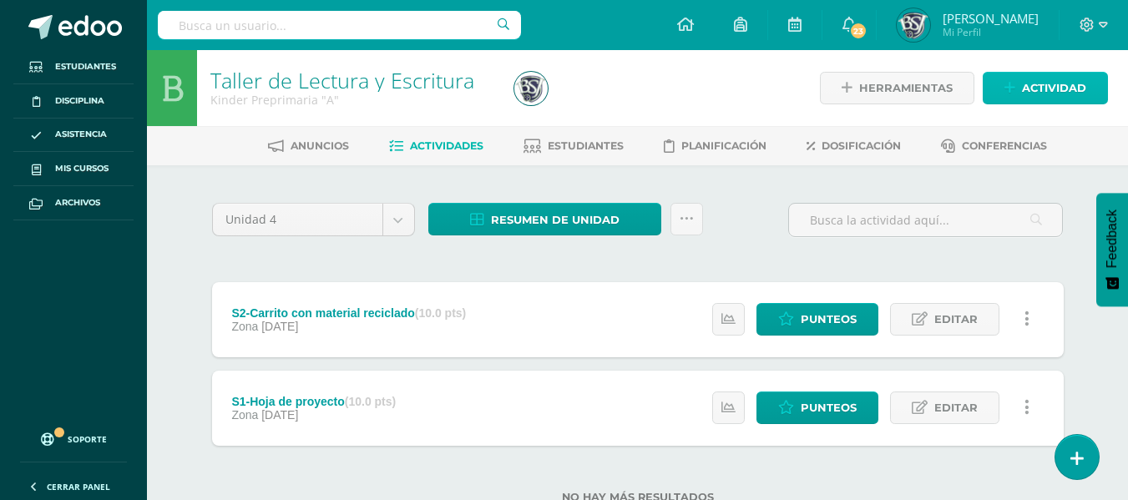
click at [1058, 84] on span "Actividad" at bounding box center [1054, 88] width 64 height 31
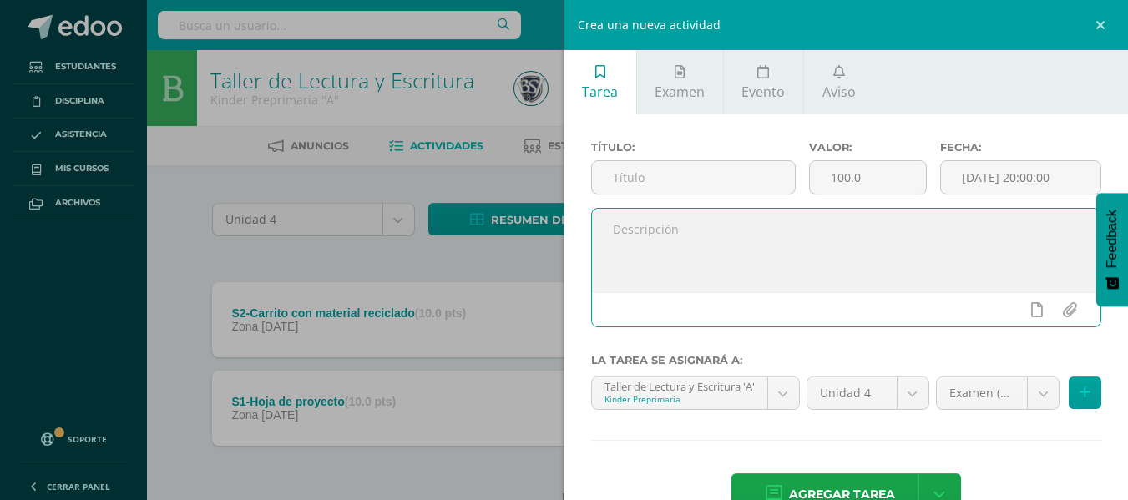
click at [666, 241] on textarea at bounding box center [846, 251] width 509 height 84
click at [656, 183] on input "text" at bounding box center [693, 177] width 203 height 33
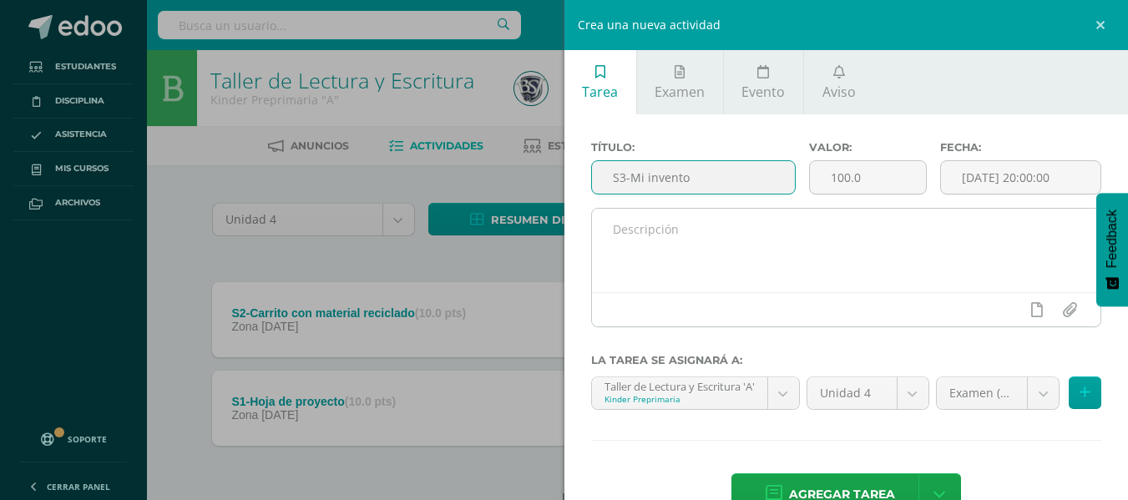
type input "S3-Mi invento"
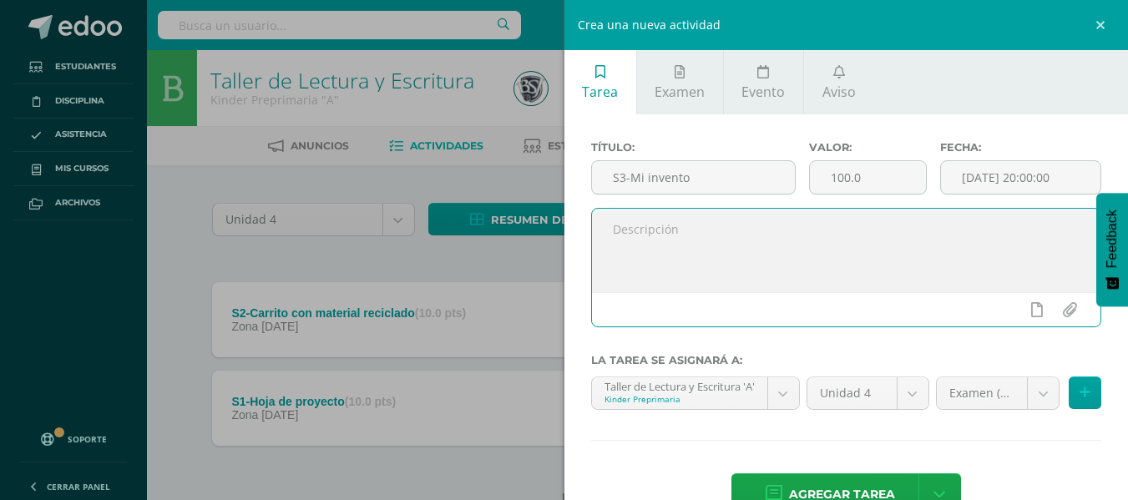
click at [831, 217] on textarea at bounding box center [846, 251] width 509 height 84
type textarea "Realizo una manualidad con material reciclable."
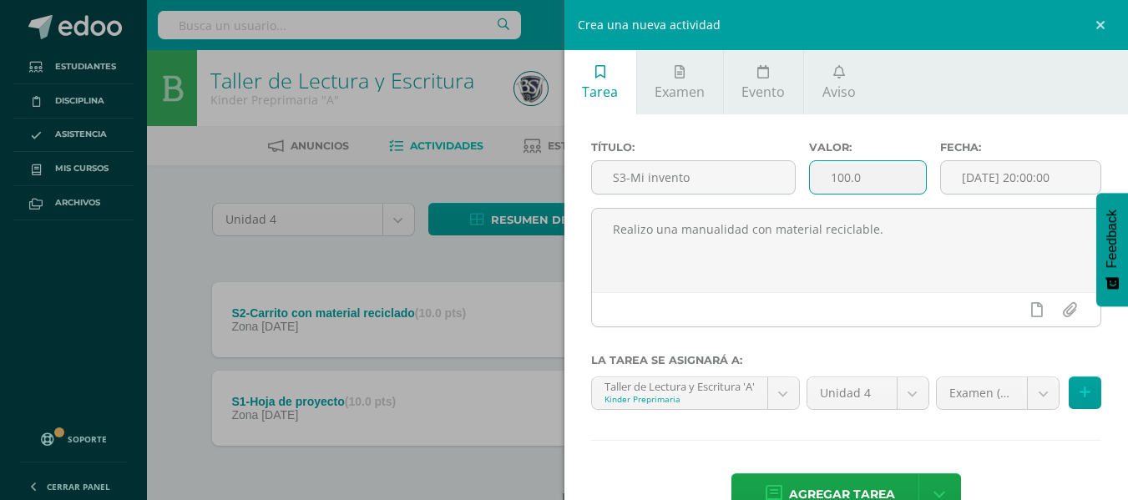
drag, startPoint x: 889, startPoint y: 187, endPoint x: 798, endPoint y: 174, distance: 92.0
click at [803, 174] on div "Valor: 100.0" at bounding box center [868, 174] width 131 height 67
type input "10.00"
click at [993, 189] on input "[DATE] 20:00:00" at bounding box center [1021, 177] width 160 height 33
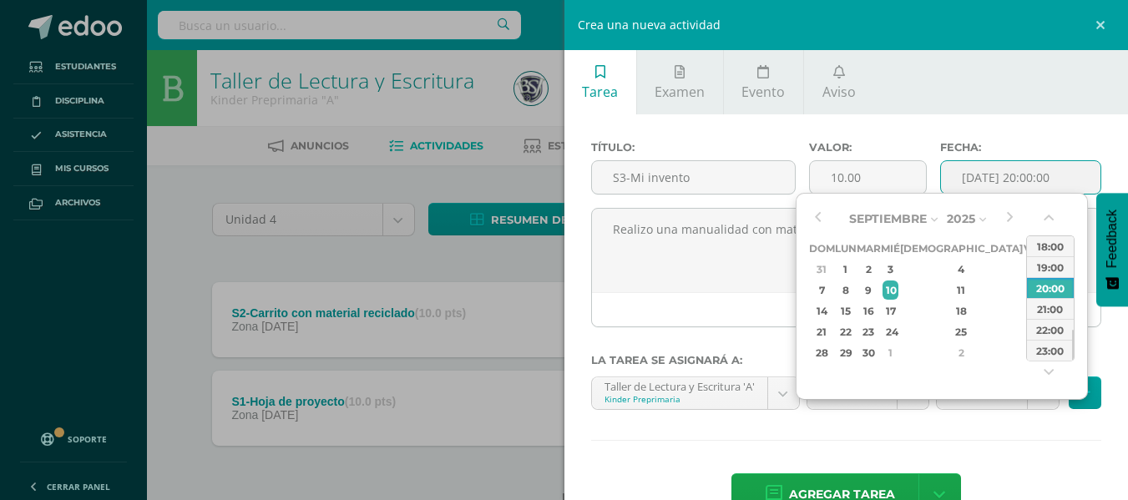
click at [1020, 215] on div "Septiembre Enero Febrero Marzo Abril Mayo Junio Julio Agosto Septiembre Octubre…" at bounding box center [942, 296] width 292 height 207
click at [1006, 217] on button "button" at bounding box center [1009, 218] width 17 height 25
click at [1025, 312] on div "17" at bounding box center [1032, 310] width 15 height 19
type input "[DATE] 20:00"
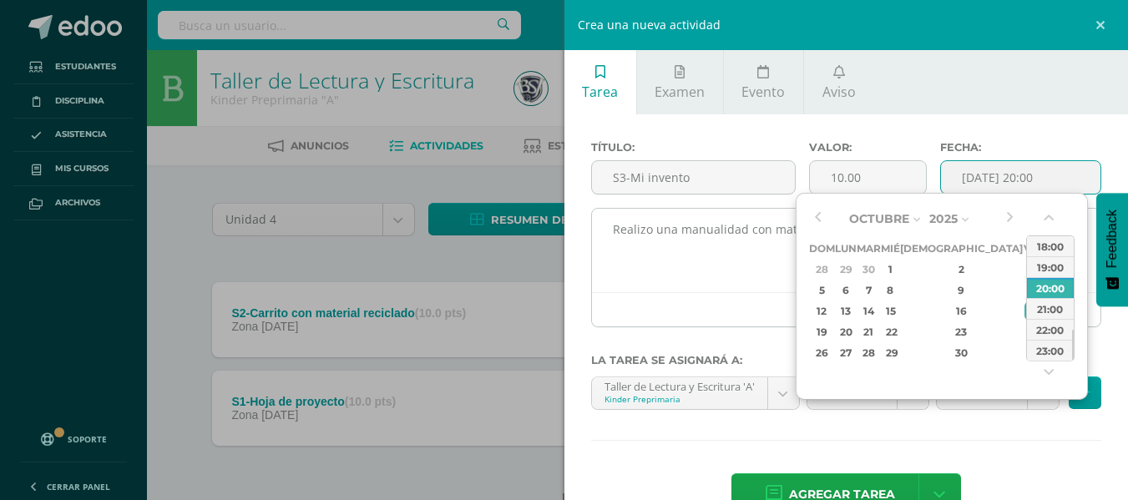
click at [790, 283] on textarea "Realizo una manualidad con material reciclable." at bounding box center [846, 251] width 509 height 84
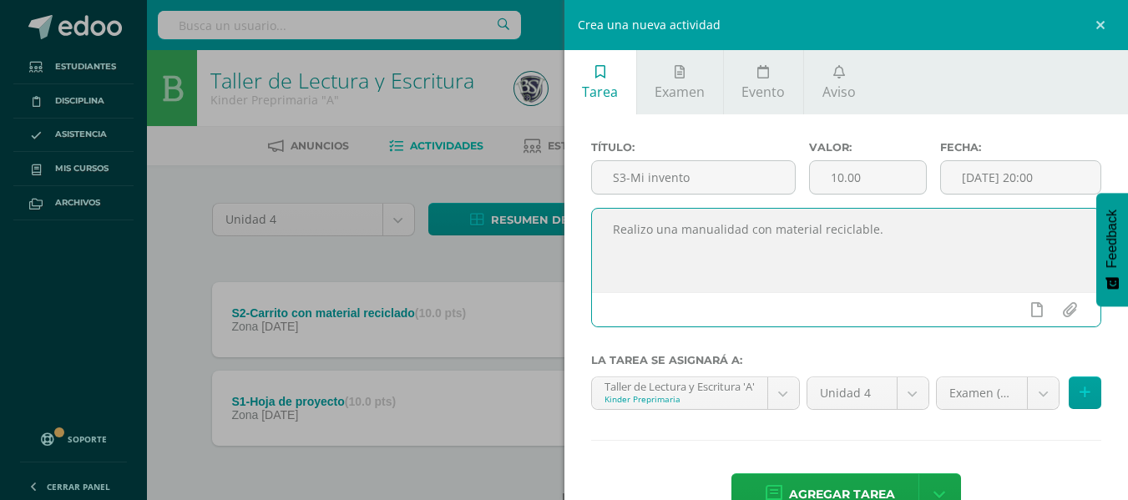
scroll to position [46, 0]
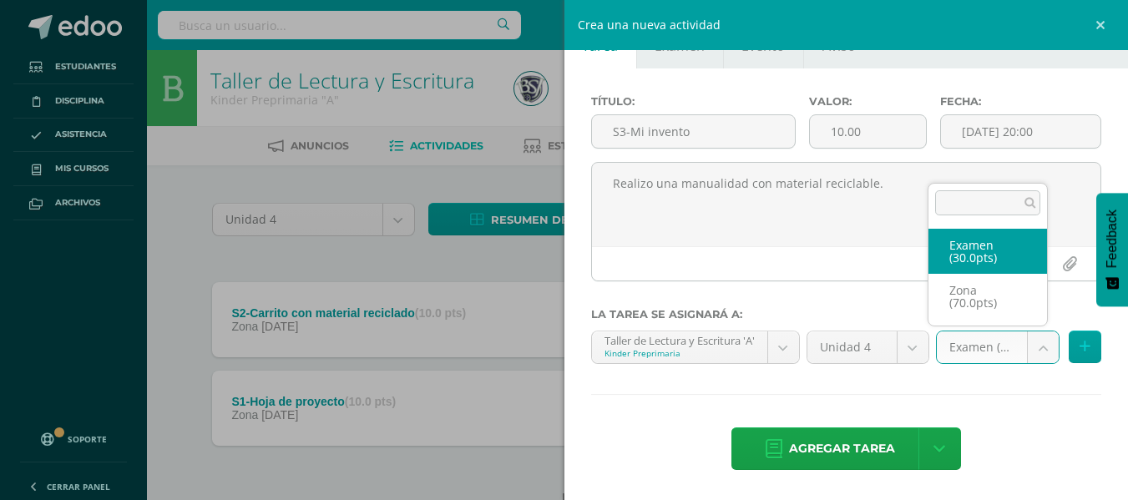
click at [1026, 344] on body "Tarea asignada exitosamente Estudiantes Disciplina Asistencia Mis cursos Archiv…" at bounding box center [564, 278] width 1128 height 557
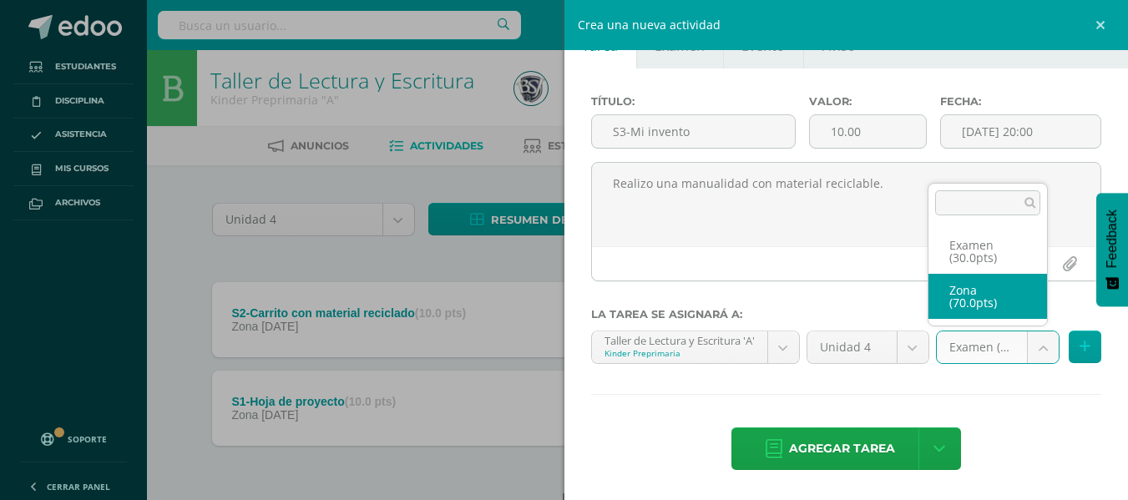
select select "48862"
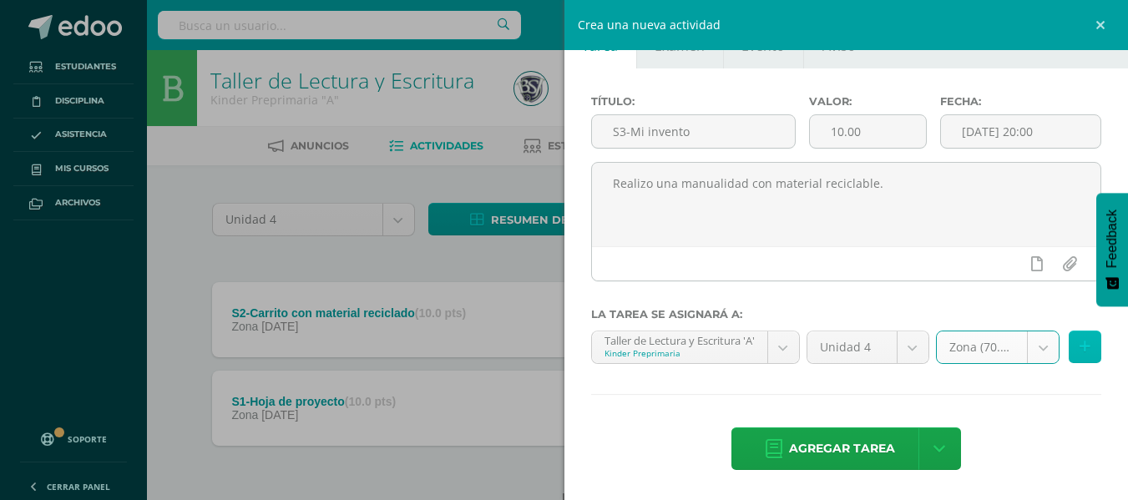
click at [1080, 340] on icon at bounding box center [1085, 347] width 11 height 14
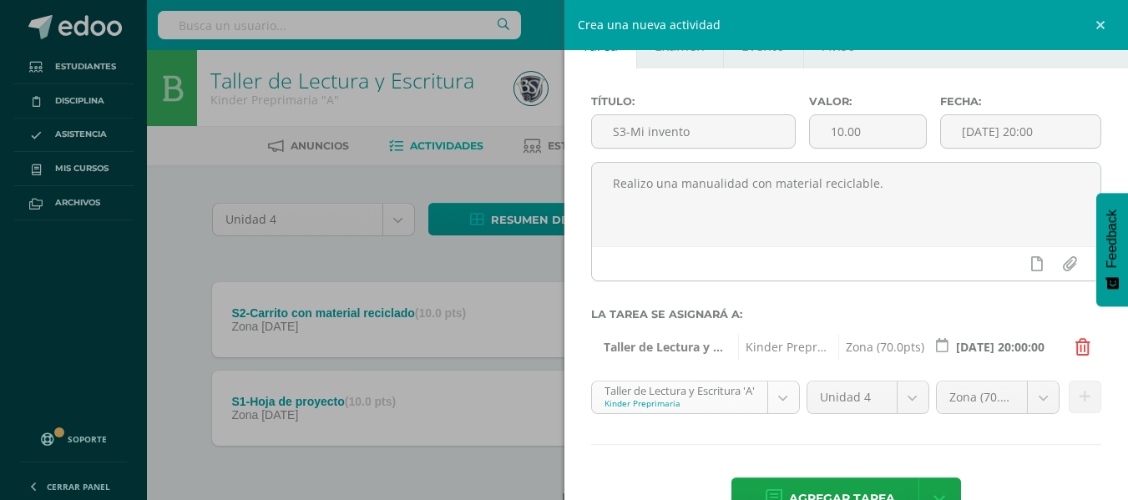
scroll to position [79, 0]
click at [783, 389] on body "Tarea asignada exitosamente Estudiantes Disciplina Asistencia Mis cursos Archiv…" at bounding box center [564, 278] width 1128 height 557
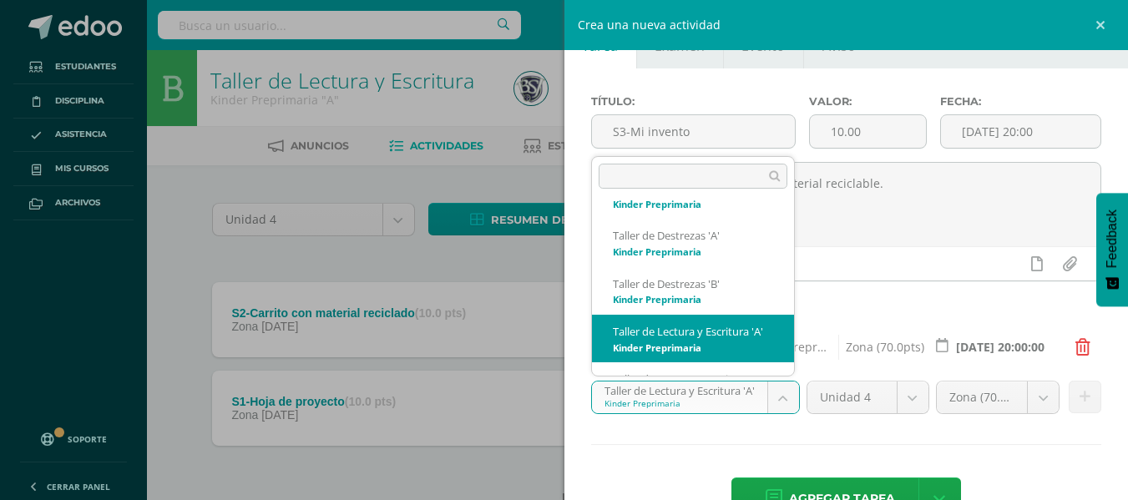
scroll to position [147, 0]
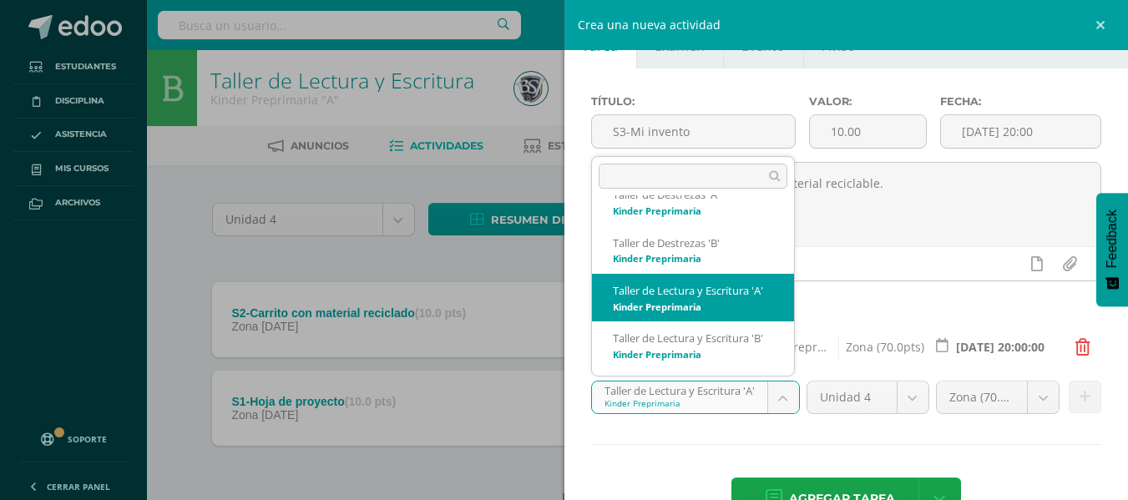
select select "28068"
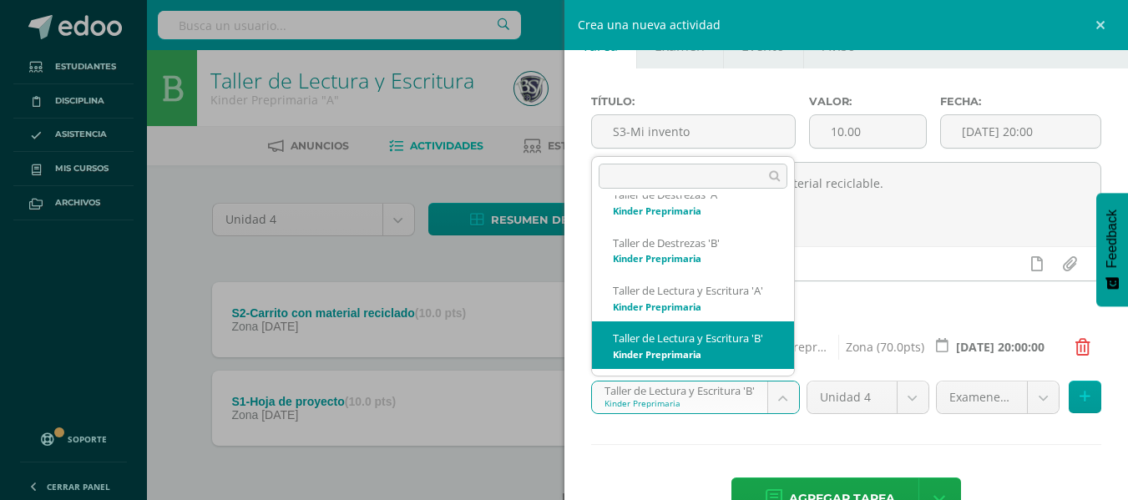
scroll to position [140, 0]
click at [776, 393] on body "Tarea asignada exitosamente Estudiantes Disciplina Asistencia Mis cursos Archiv…" at bounding box center [564, 278] width 1128 height 557
click at [905, 395] on body "Tarea asignada exitosamente Estudiantes Disciplina Asistencia Mis cursos Archiv…" at bounding box center [564, 278] width 1128 height 557
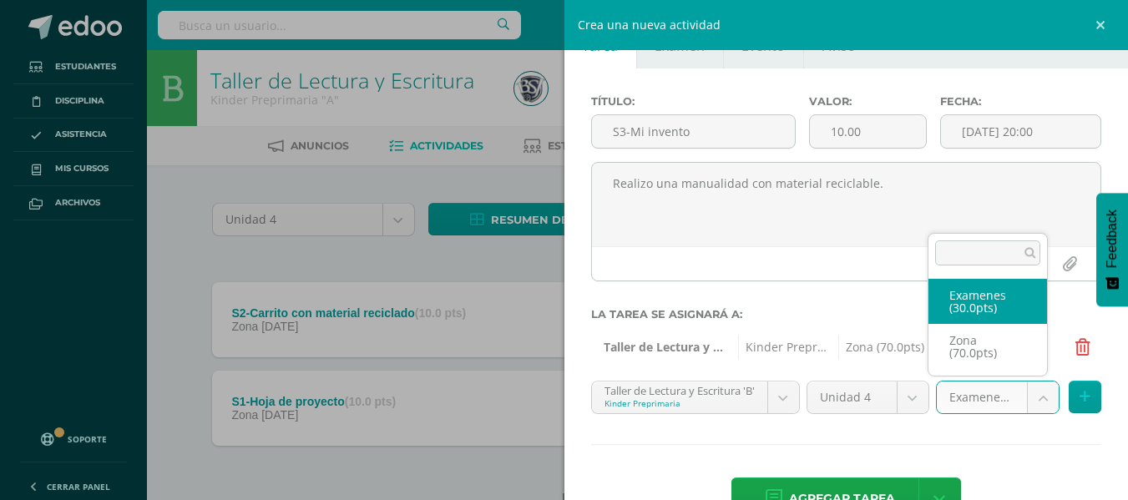
click at [1021, 402] on body "Tarea asignada exitosamente Estudiantes Disciplina Asistencia Mis cursos Archiv…" at bounding box center [564, 278] width 1128 height 557
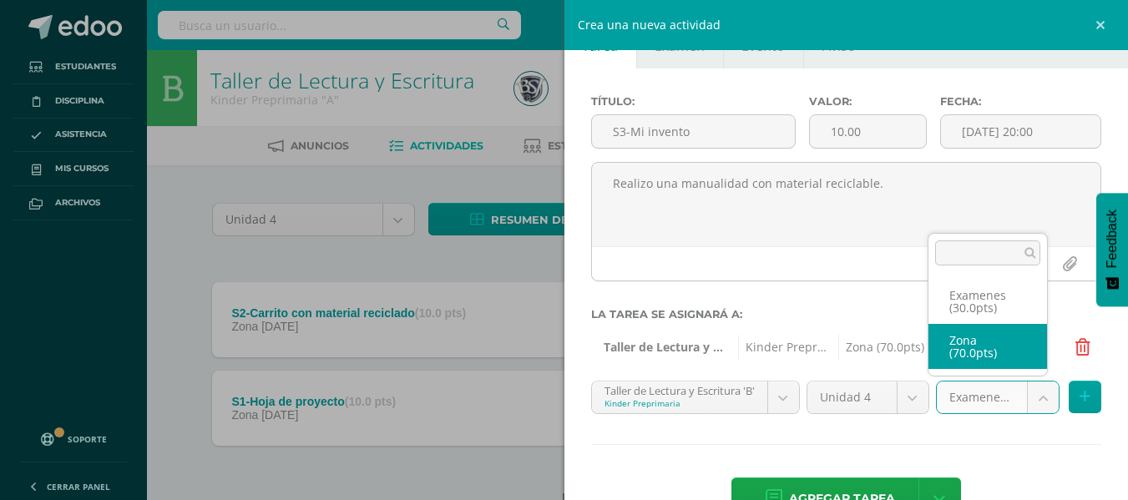
select select "48883"
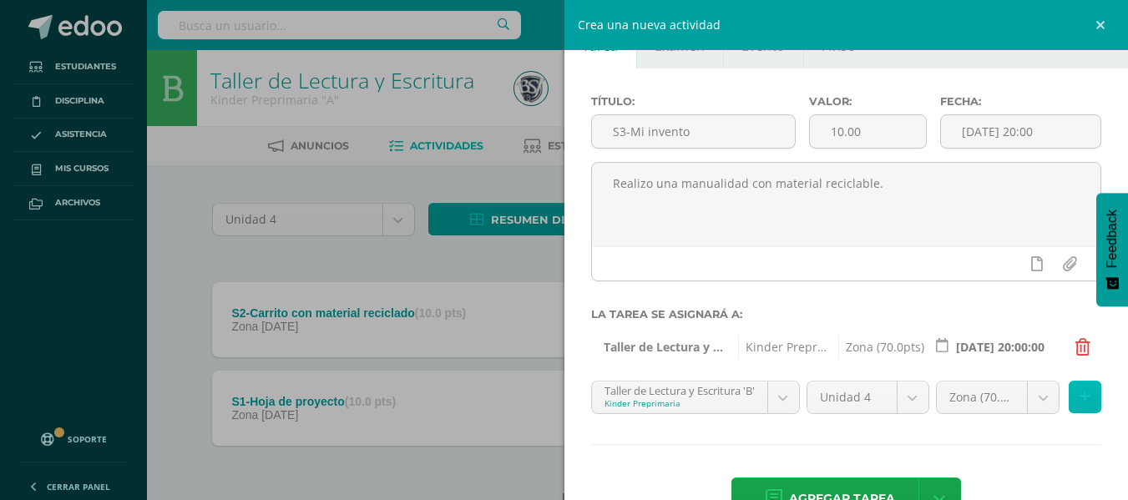
click at [1080, 398] on icon at bounding box center [1085, 397] width 11 height 14
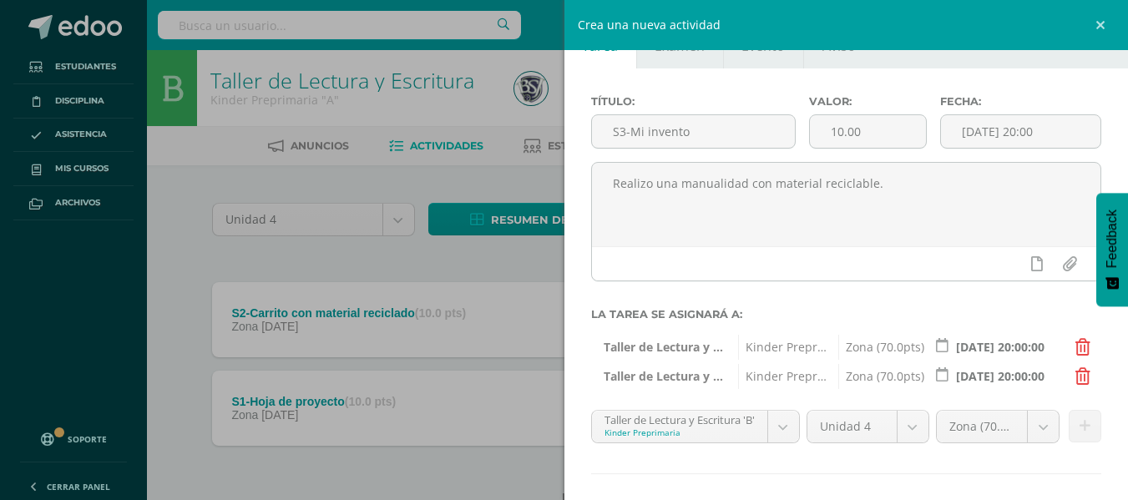
scroll to position [125, 0]
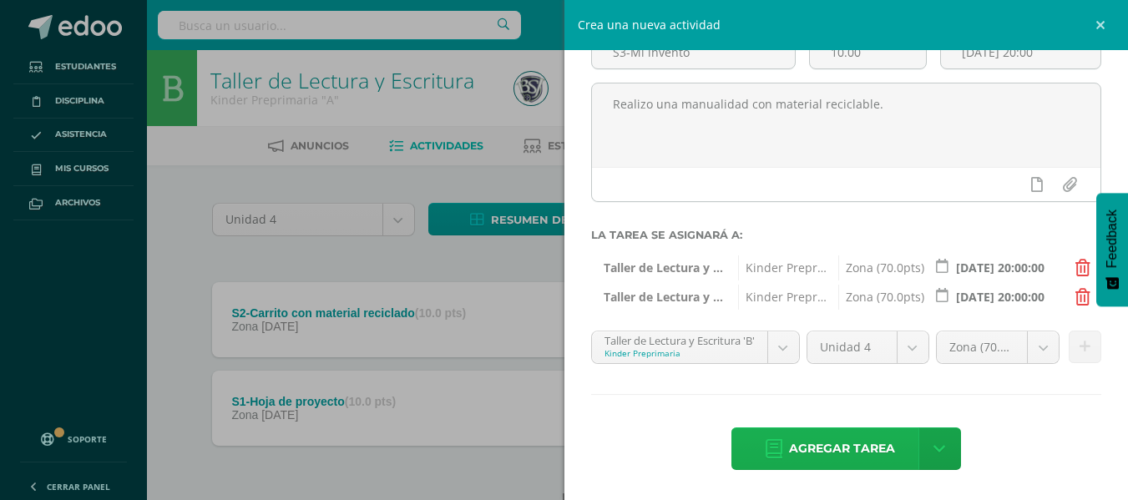
click at [833, 439] on span "Agregar tarea" at bounding box center [842, 448] width 106 height 41
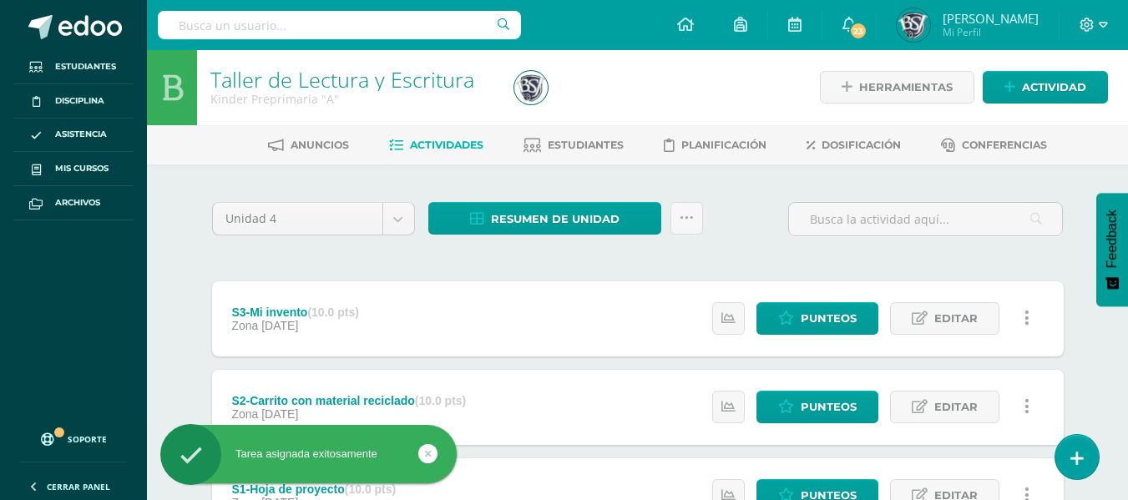
scroll to position [2, 0]
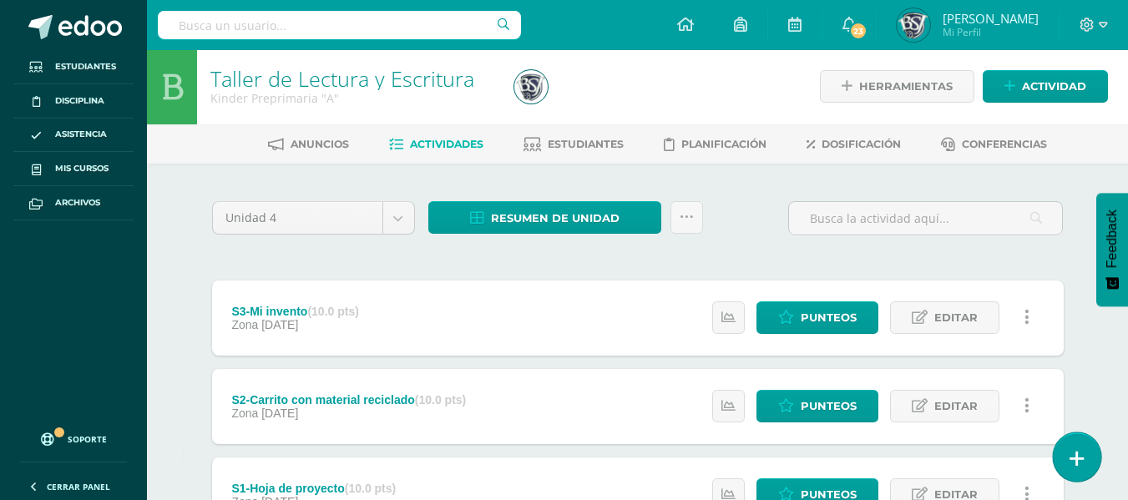
click at [1087, 453] on link at bounding box center [1077, 457] width 48 height 48
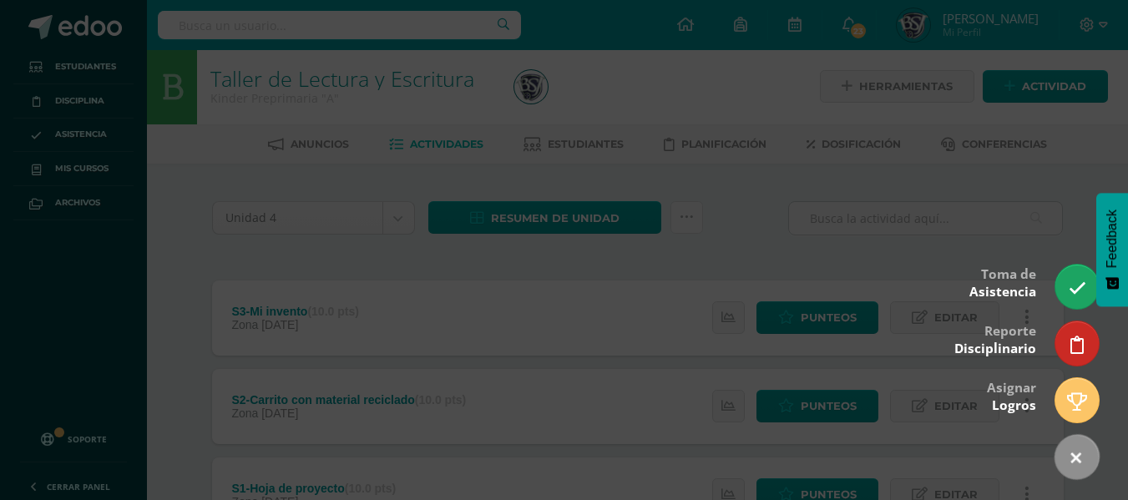
click at [926, 177] on div at bounding box center [564, 250] width 1128 height 500
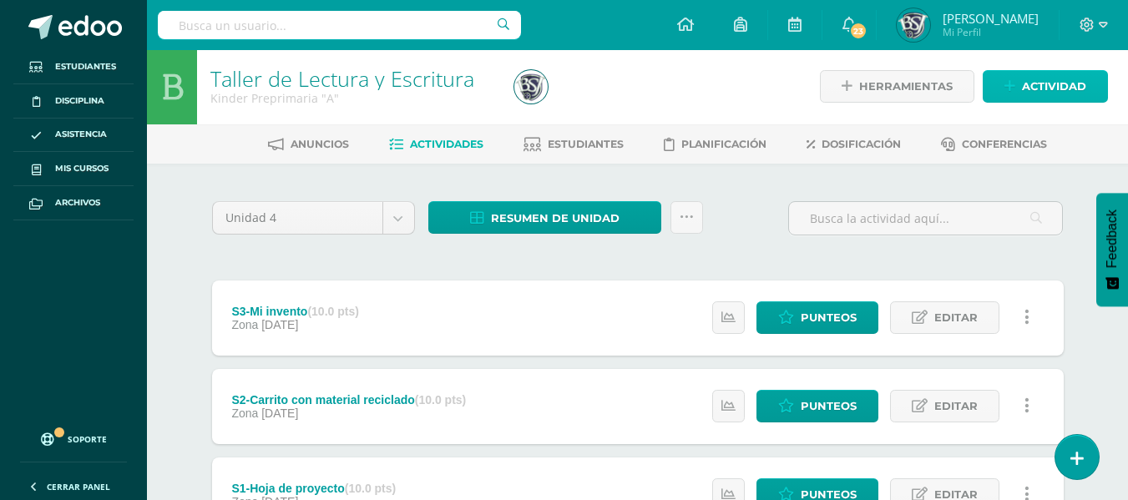
click at [1031, 91] on span "Actividad" at bounding box center [1054, 86] width 64 height 31
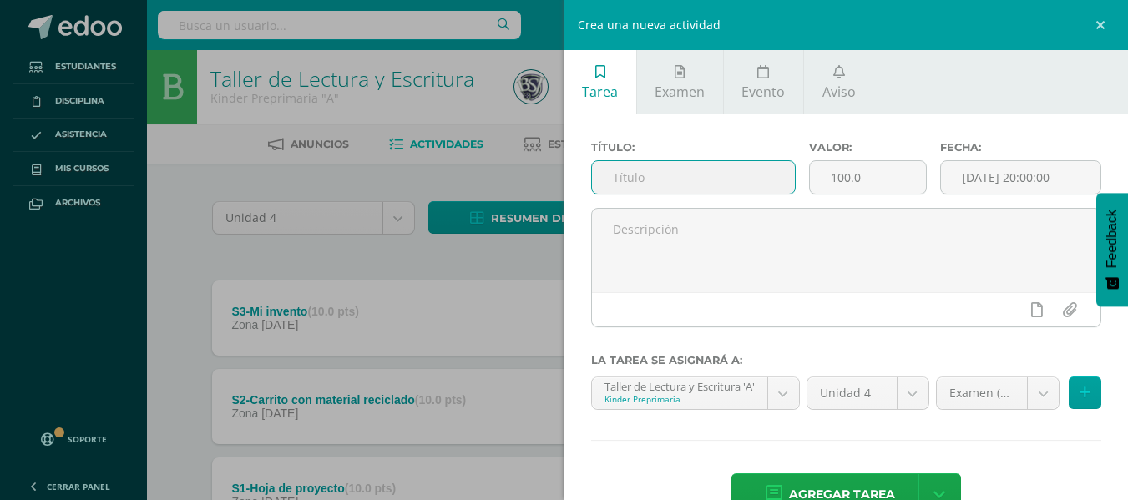
click at [693, 183] on input "text" at bounding box center [693, 177] width 203 height 33
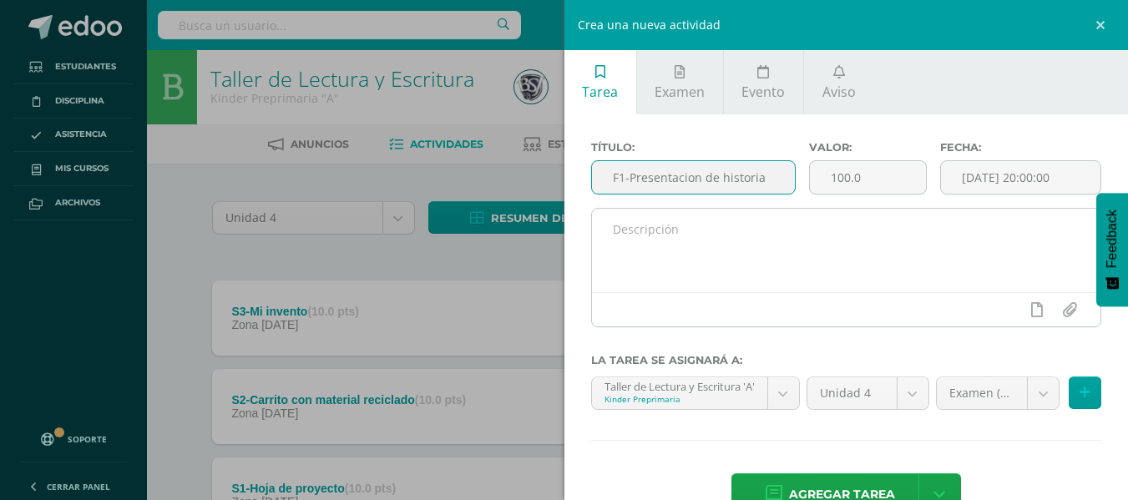
type input "F1-Presentacion de historia"
click at [721, 214] on textarea at bounding box center [846, 251] width 509 height 84
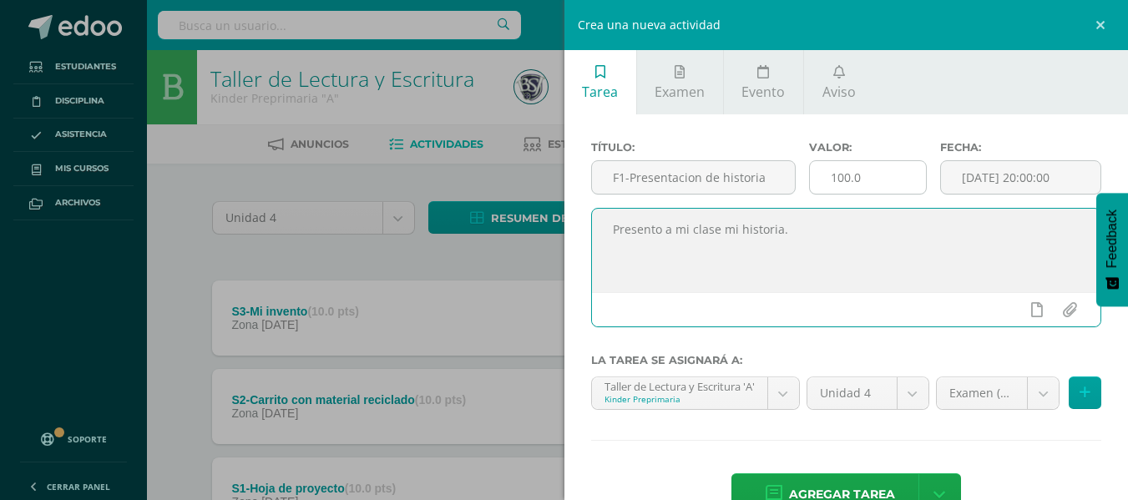
type textarea "Presento a mi clase mi historia."
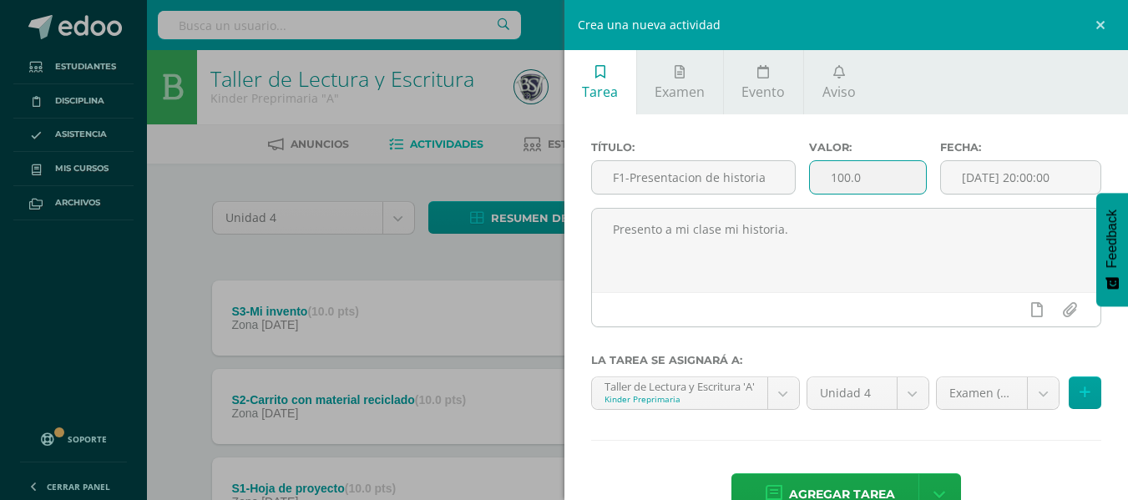
drag, startPoint x: 879, startPoint y: 175, endPoint x: 806, endPoint y: 187, distance: 73.6
click at [810, 187] on input "100.0" at bounding box center [868, 177] width 116 height 33
type input "10.00"
click at [960, 180] on input "[DATE] 20:00:00" at bounding box center [1021, 177] width 160 height 33
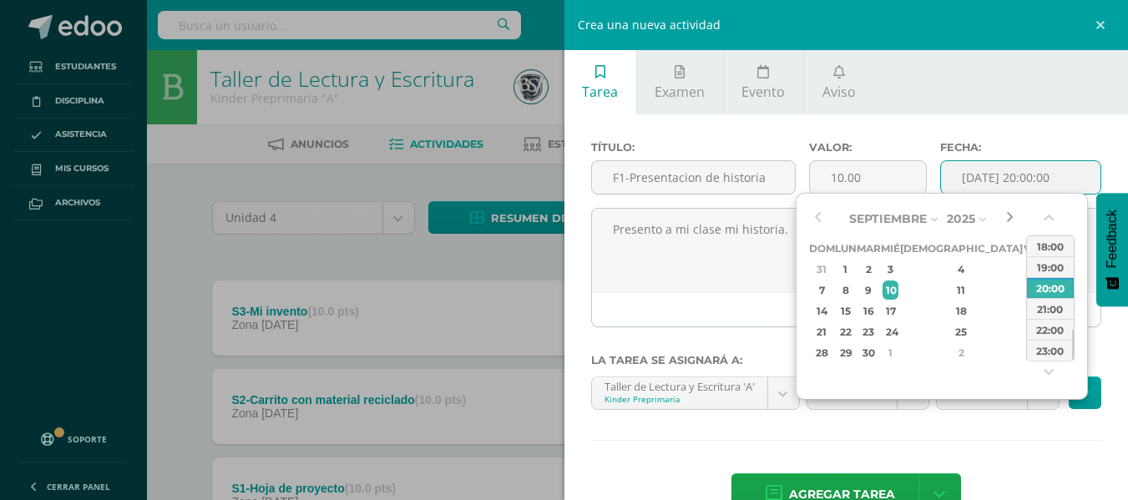
click at [1010, 216] on button "button" at bounding box center [1009, 218] width 17 height 25
click at [1025, 309] on div "17" at bounding box center [1032, 310] width 15 height 19
type input "[DATE] 20:00"
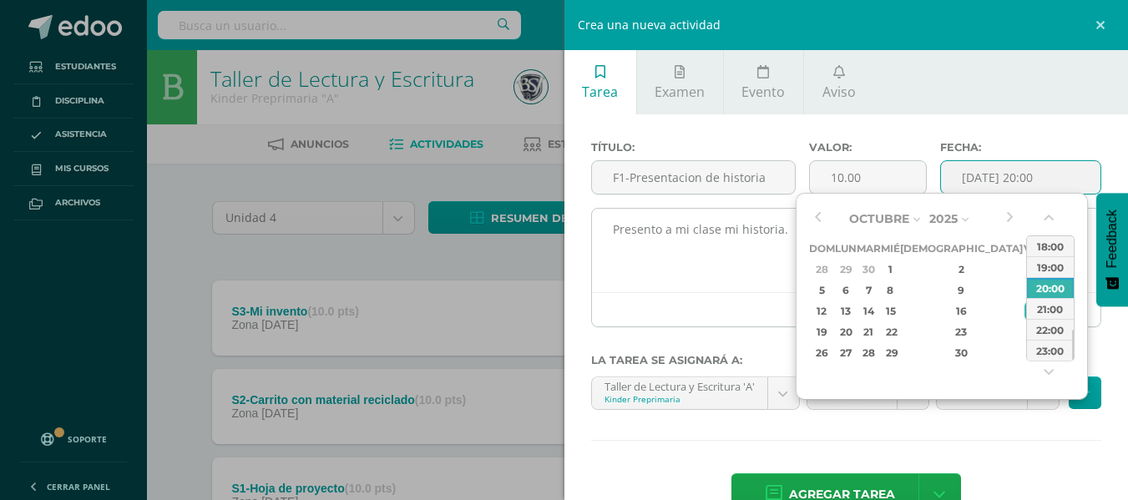
click at [754, 296] on div at bounding box center [846, 309] width 509 height 34
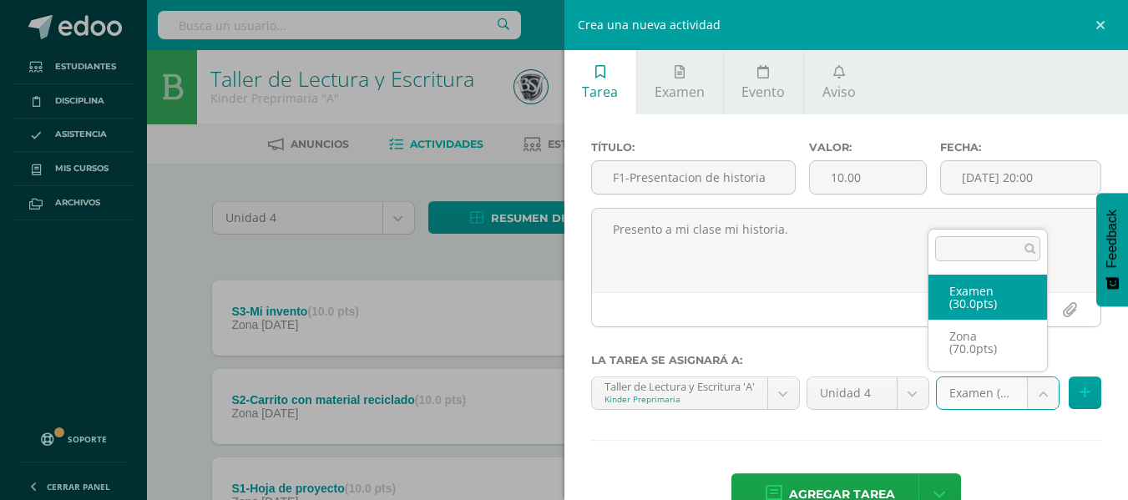
click at [1039, 393] on body "Tarea asignada exitosamente Estudiantes Disciplina Asistencia Mis cursos Archiv…" at bounding box center [564, 321] width 1128 height 646
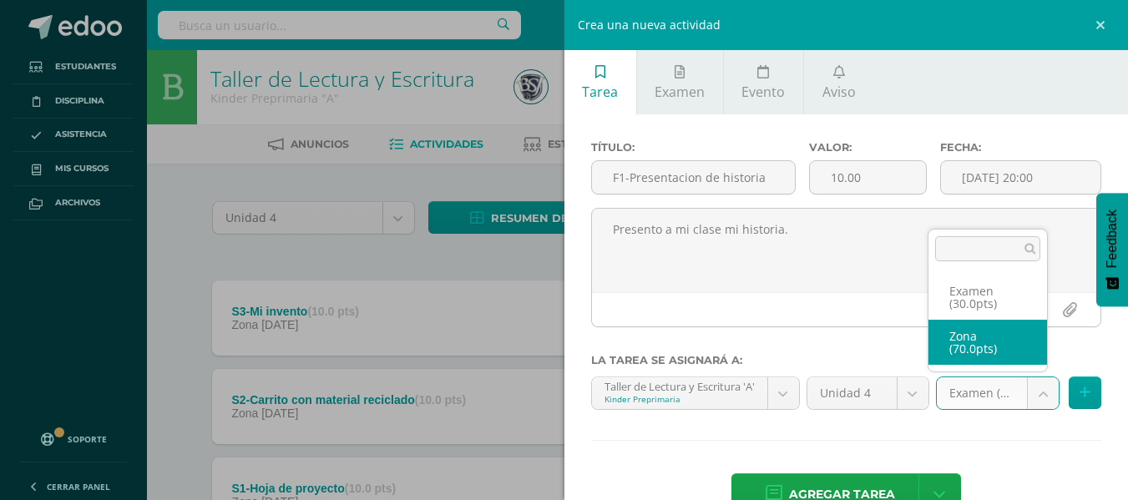
select select "48862"
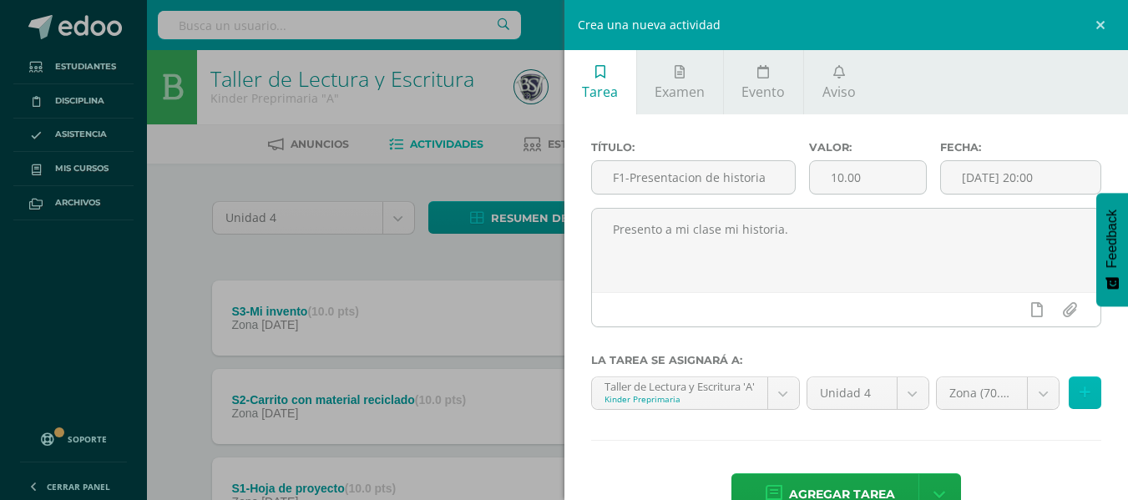
click at [1080, 391] on icon at bounding box center [1085, 393] width 11 height 14
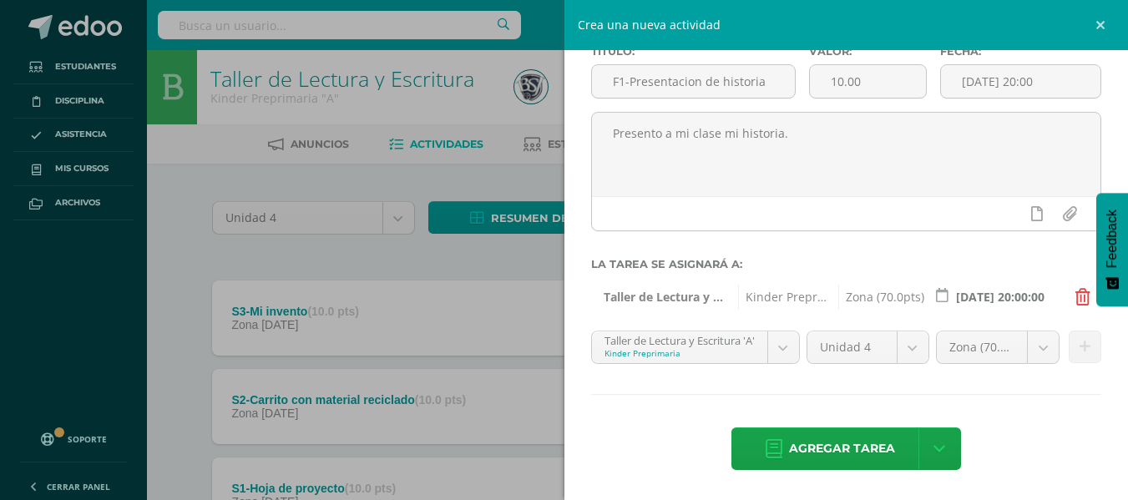
scroll to position [79, 0]
click at [766, 351] on body "Tarea asignada exitosamente Estudiantes Disciplina Asistencia Mis cursos Archiv…" at bounding box center [564, 321] width 1128 height 646
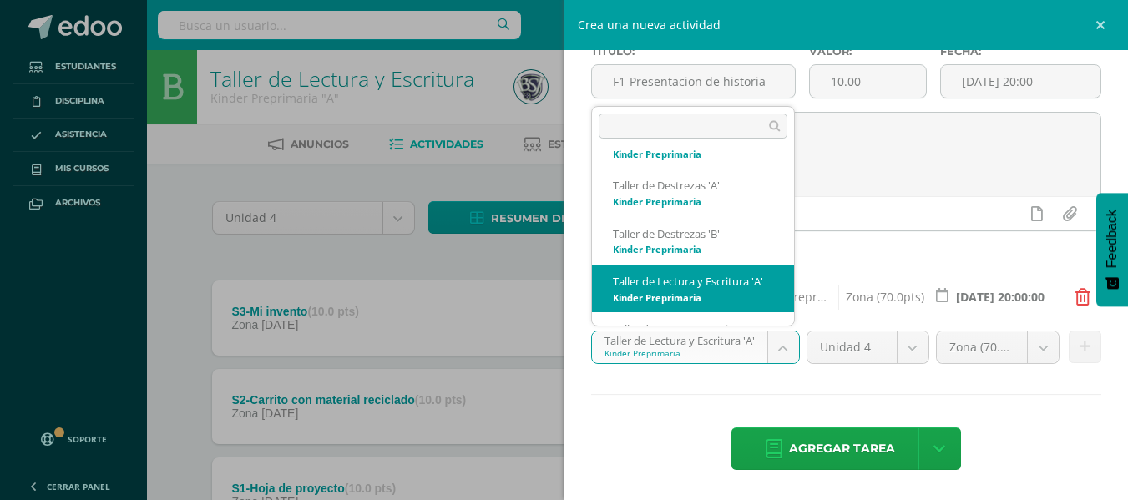
scroll to position [147, 0]
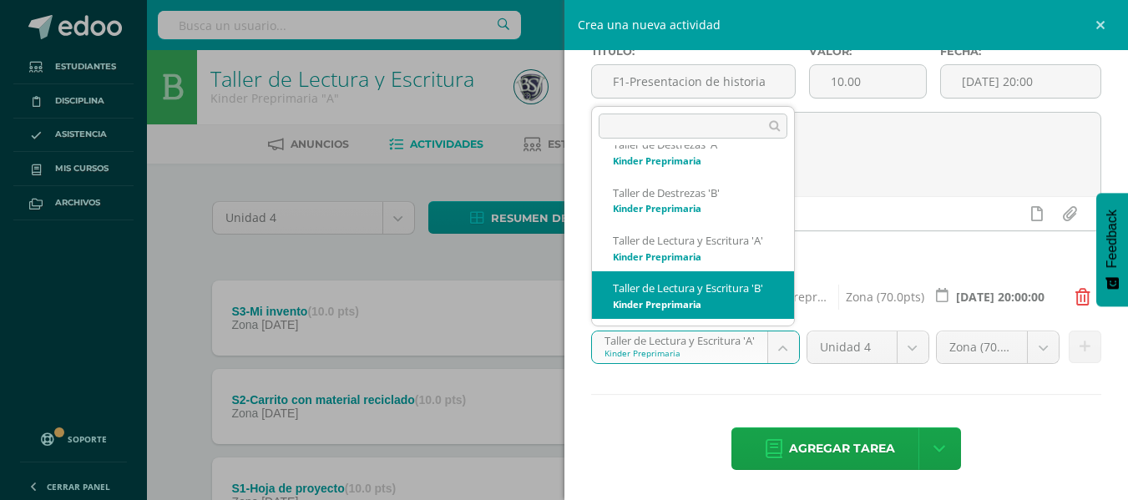
select select "28068"
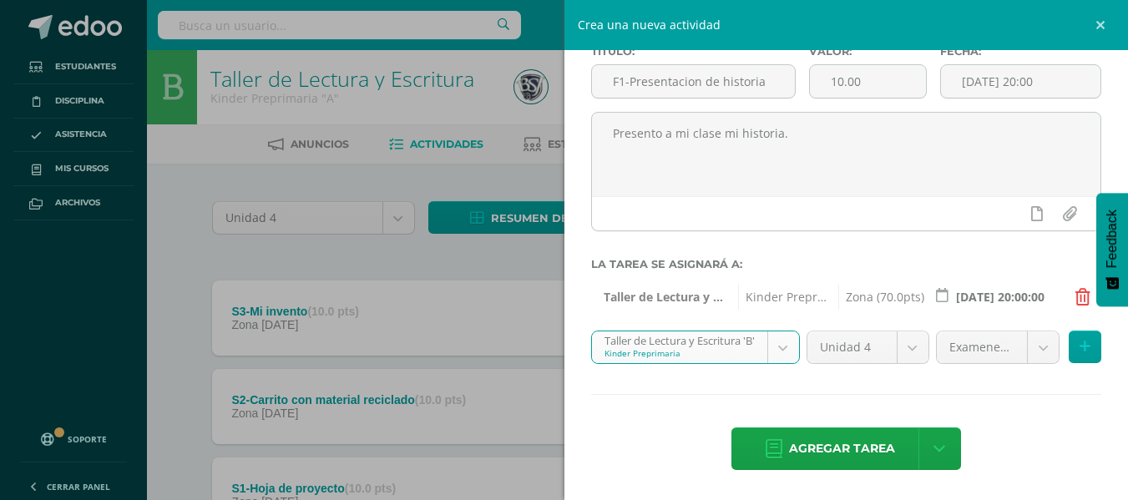
click at [1031, 349] on body "Tarea asignada exitosamente Estudiantes Disciplina Asistencia Mis cursos Archiv…" at bounding box center [564, 321] width 1128 height 646
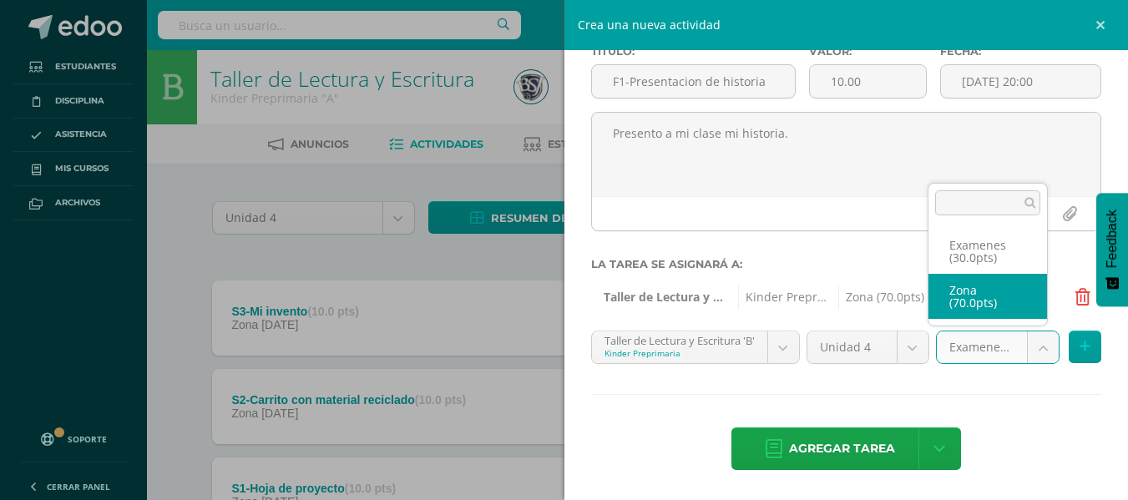
select select "48883"
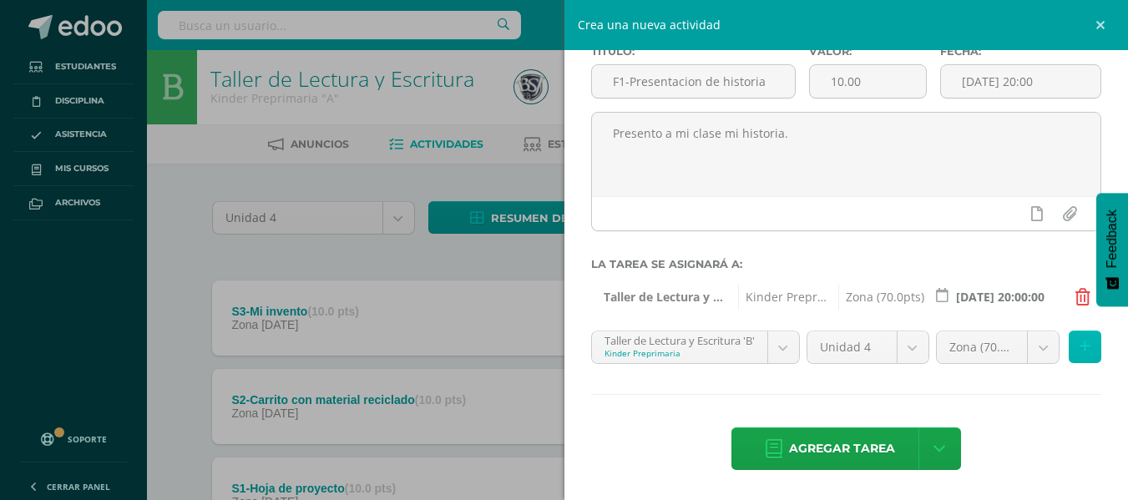
click at [1080, 341] on icon at bounding box center [1085, 347] width 11 height 14
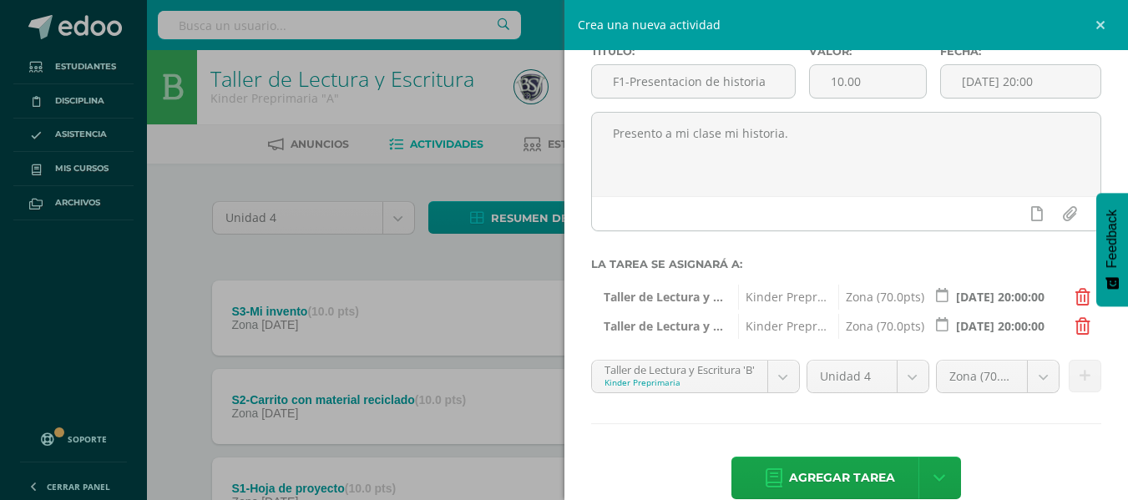
scroll to position [125, 0]
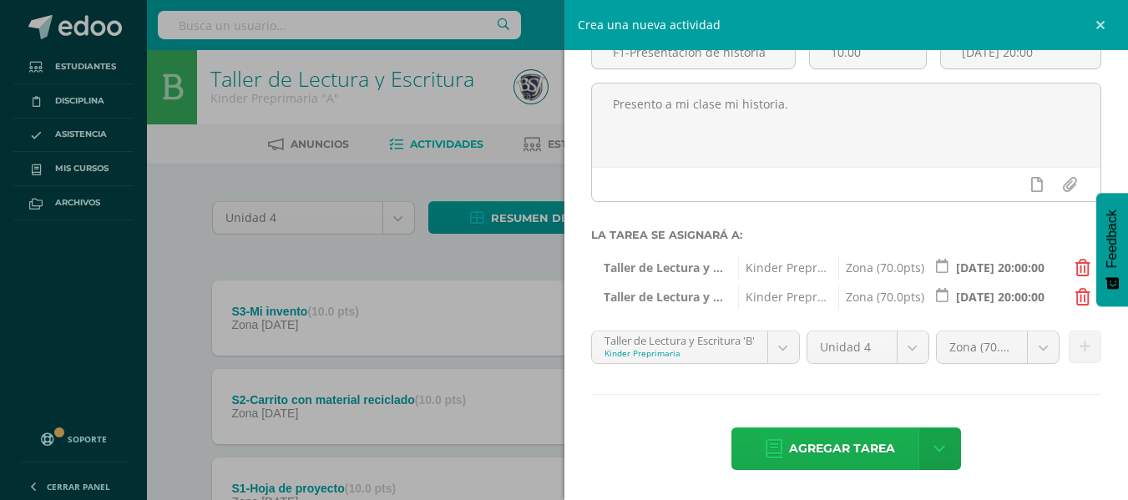
click at [833, 442] on span "Agregar tarea" at bounding box center [842, 448] width 106 height 41
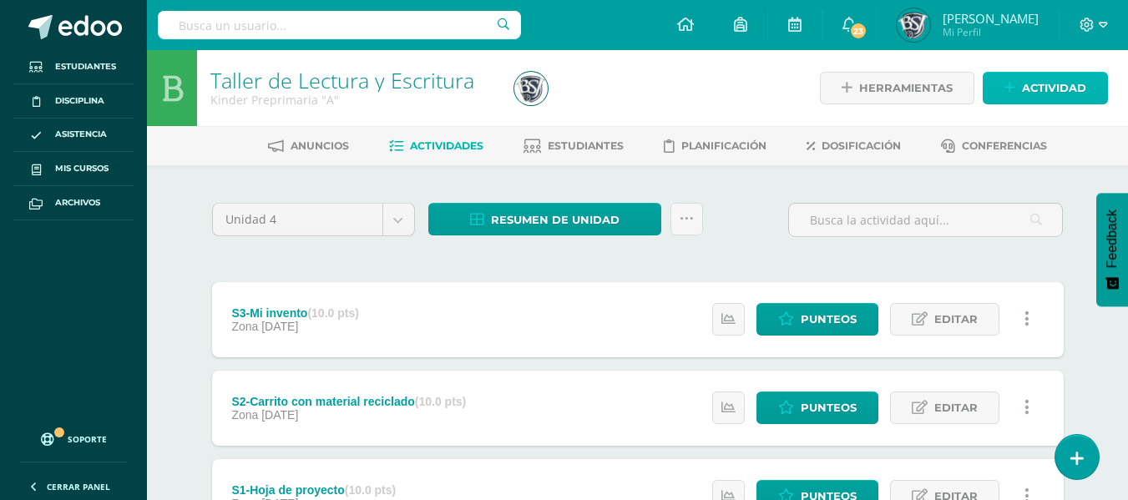
click at [1027, 80] on span "Actividad" at bounding box center [1054, 88] width 64 height 31
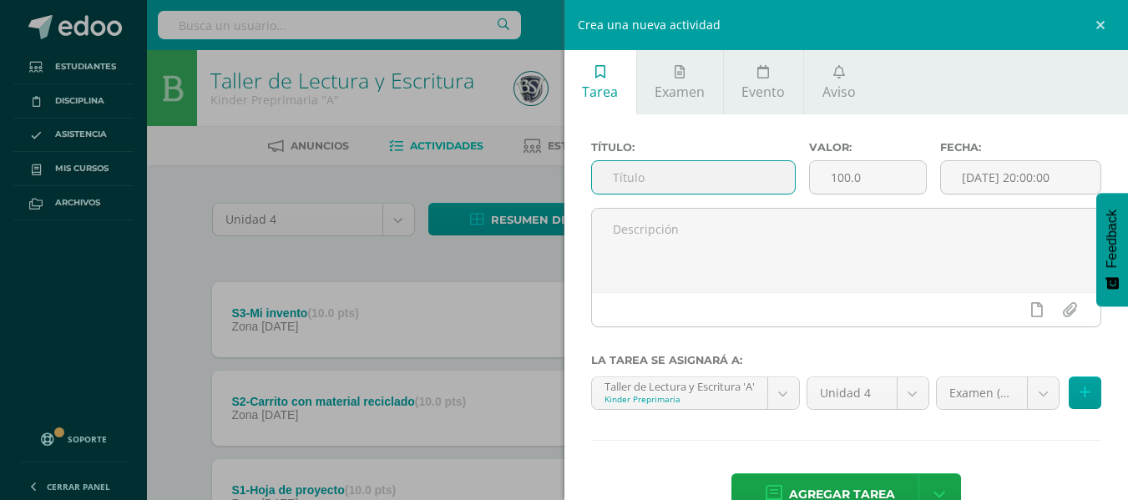
click at [732, 163] on input "text" at bounding box center [693, 177] width 203 height 33
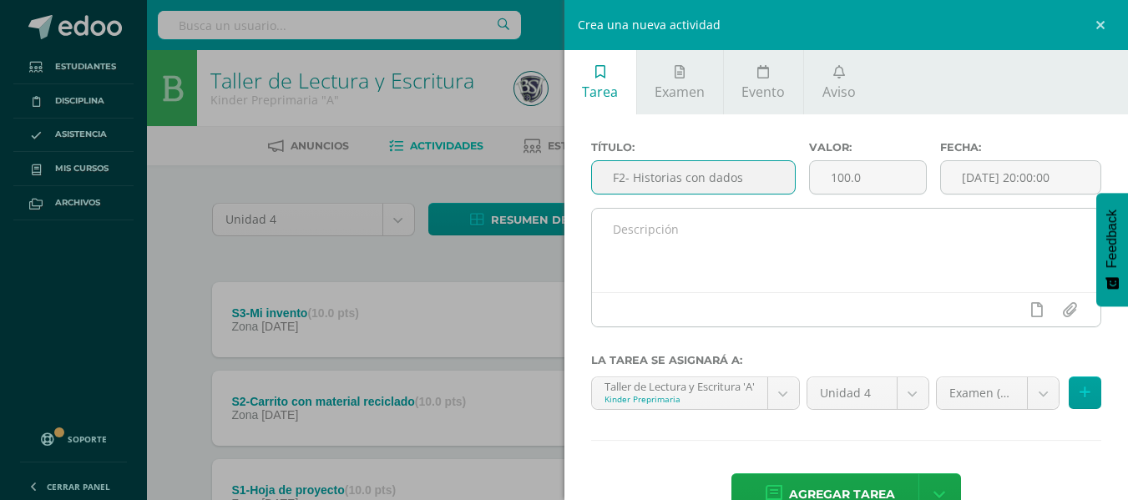
type input "F2- Historias con dados"
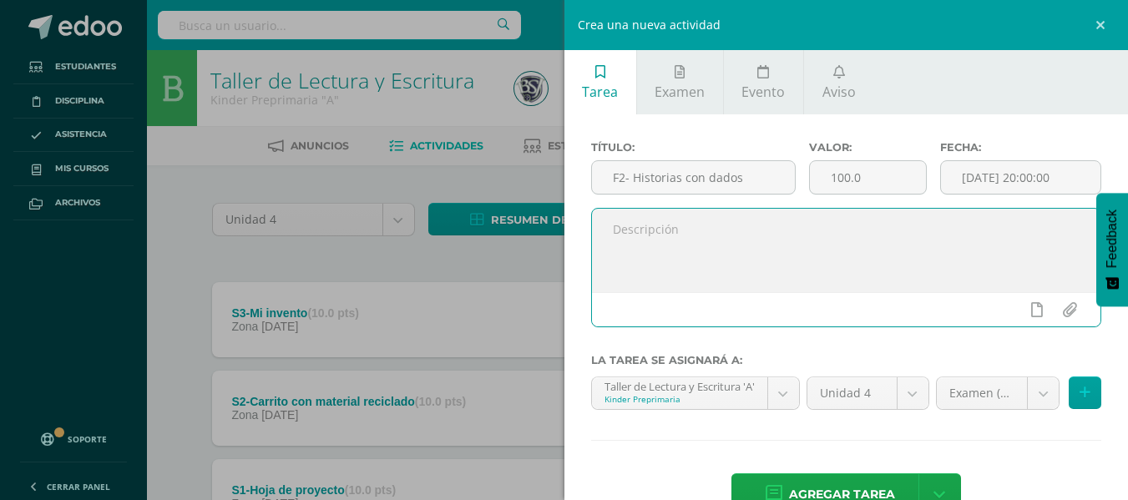
click at [707, 221] on textarea at bounding box center [846, 251] width 509 height 84
type textarea "Invento mi historia con los dados."
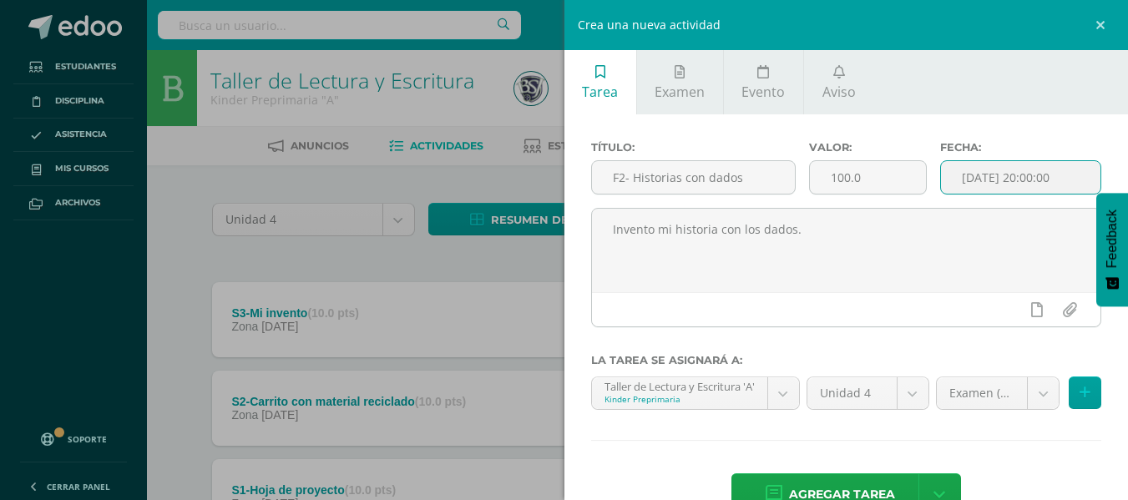
click at [968, 192] on input "[DATE] 20:00:00" at bounding box center [1021, 177] width 160 height 33
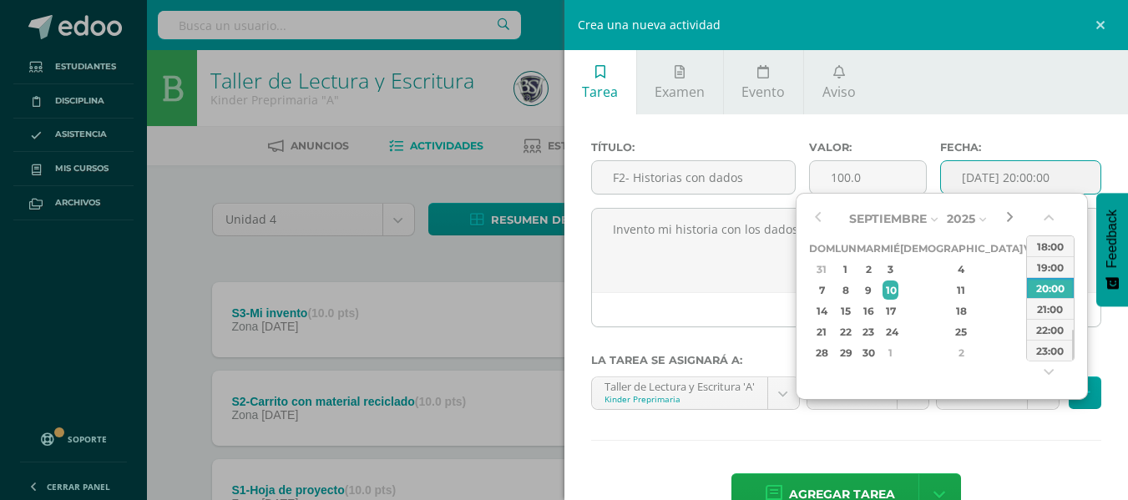
click at [1014, 221] on button "button" at bounding box center [1009, 218] width 17 height 25
click at [1025, 312] on div "17" at bounding box center [1032, 310] width 15 height 19
type input "[DATE] 20:00"
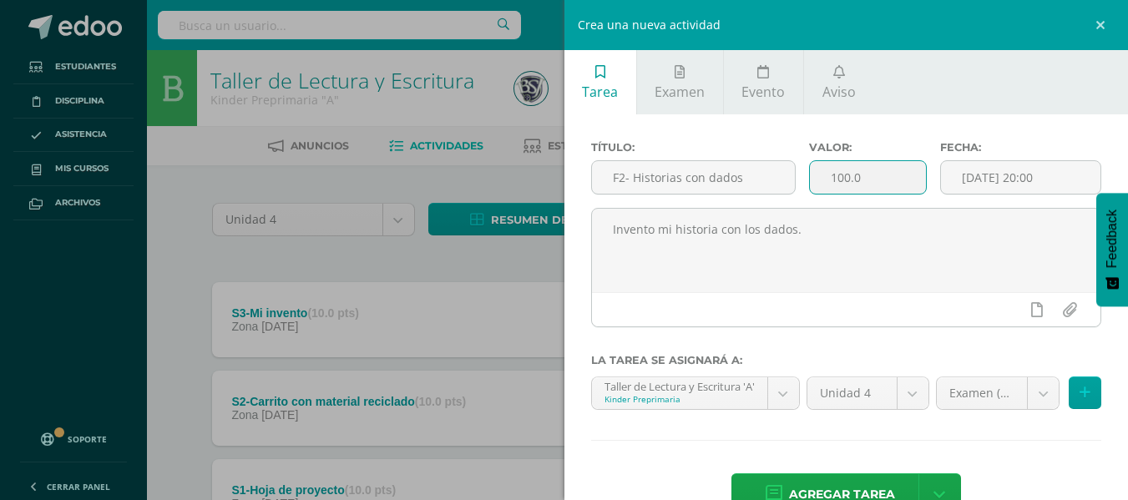
drag, startPoint x: 884, startPoint y: 173, endPoint x: 798, endPoint y: 187, distance: 88.0
click at [803, 187] on div "Valor: 100.0" at bounding box center [868, 174] width 131 height 67
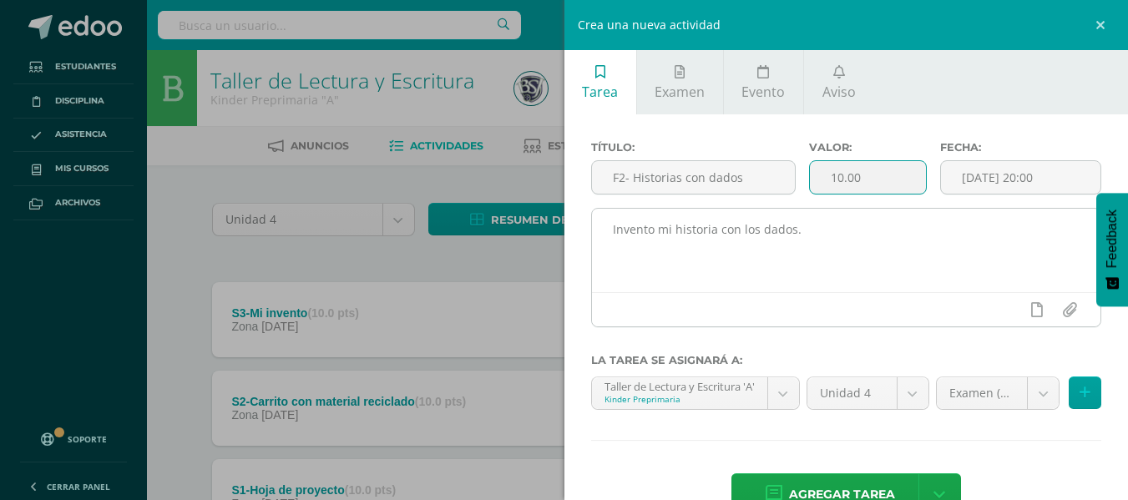
type input "10.00"
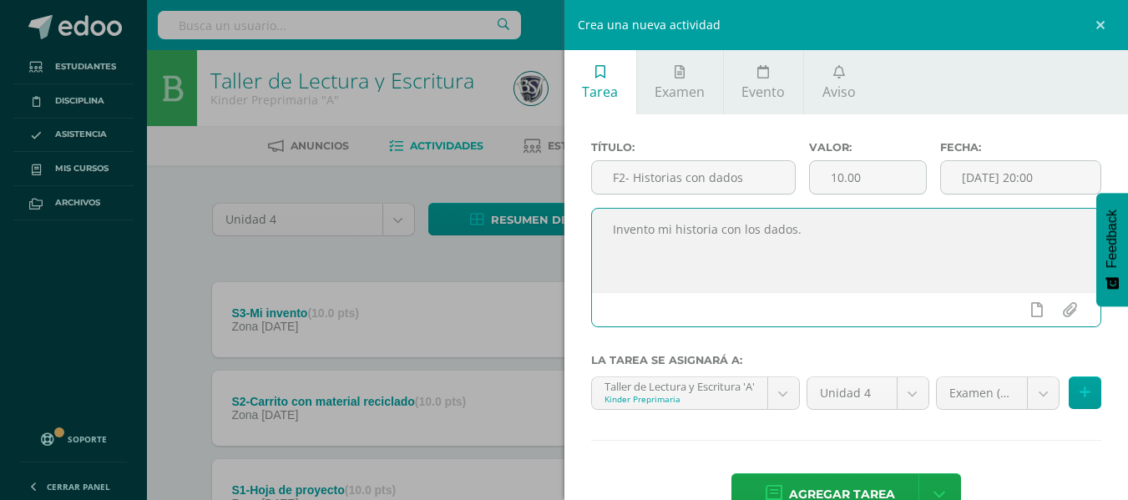
click textarea "Invento mi historia con los dados."
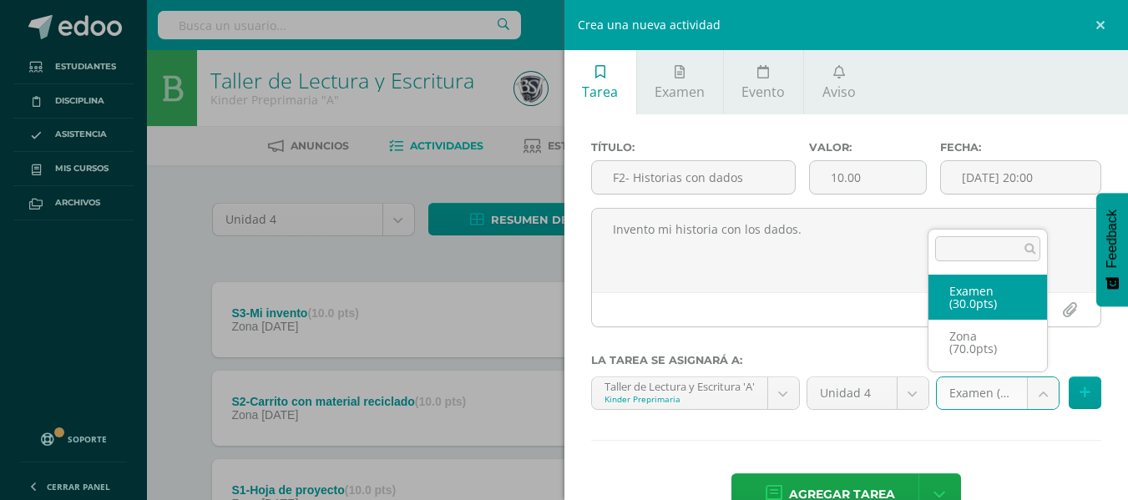
click body "Tarea asignada exitosamente Estudiantes Disciplina Asistencia Mis cursos Archiv…"
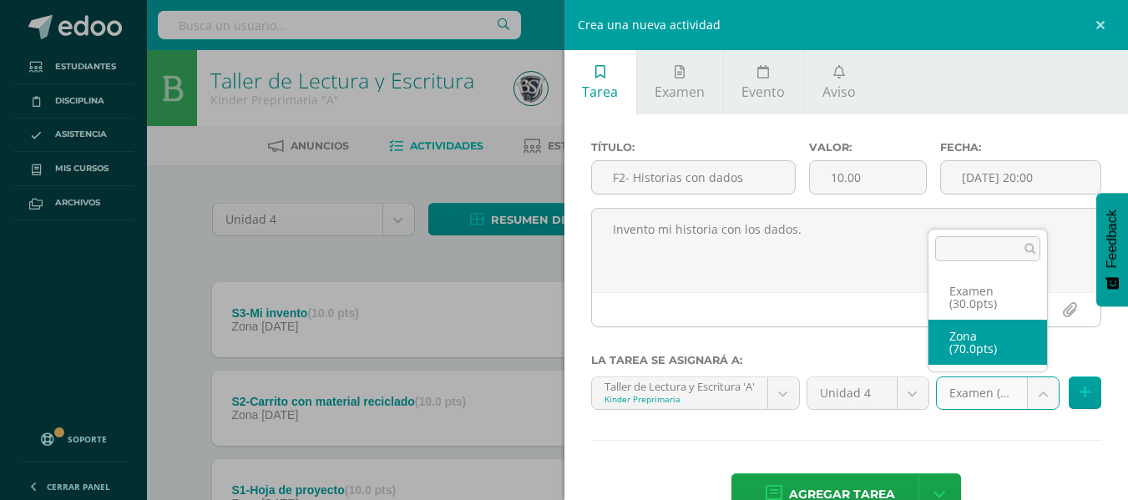
select select "48862"
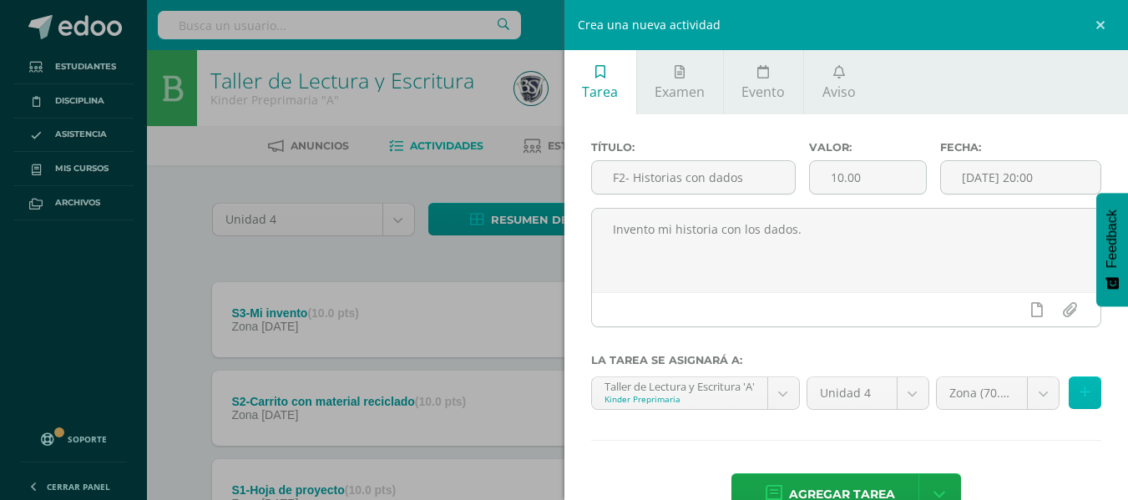
click icon
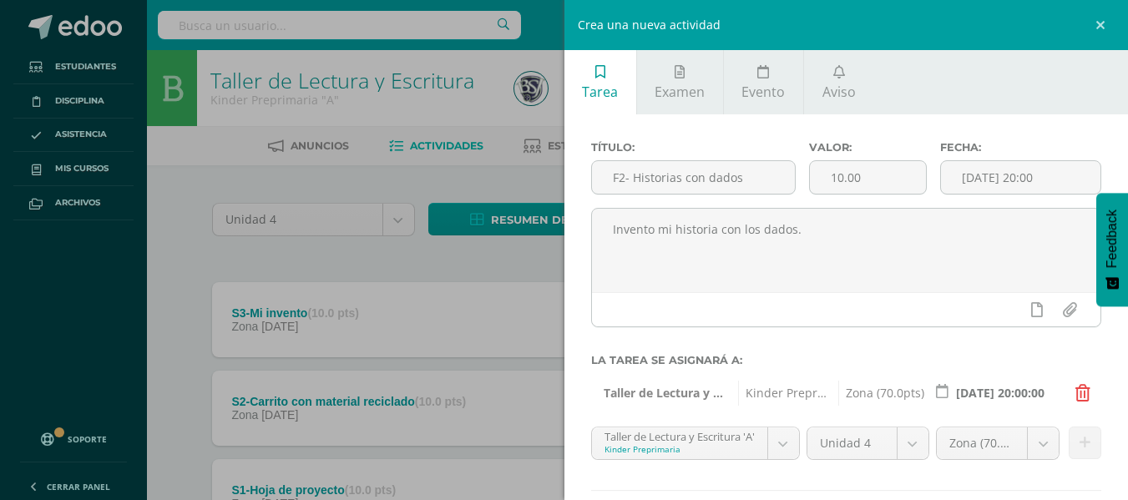
scroll to position [96, 0]
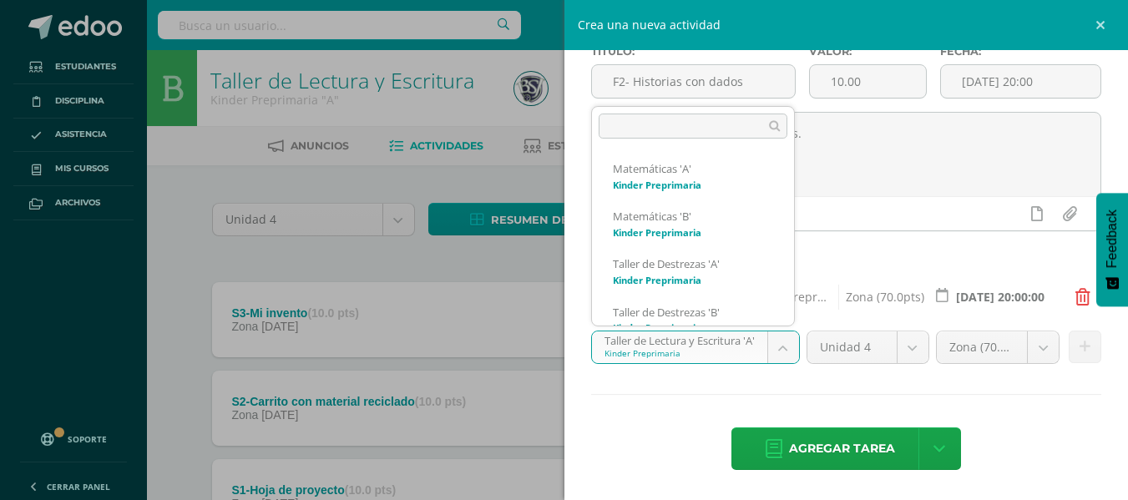
click body "Tarea asignada exitosamente Estudiantes Disciplina Asistencia Mis cursos Archiv…"
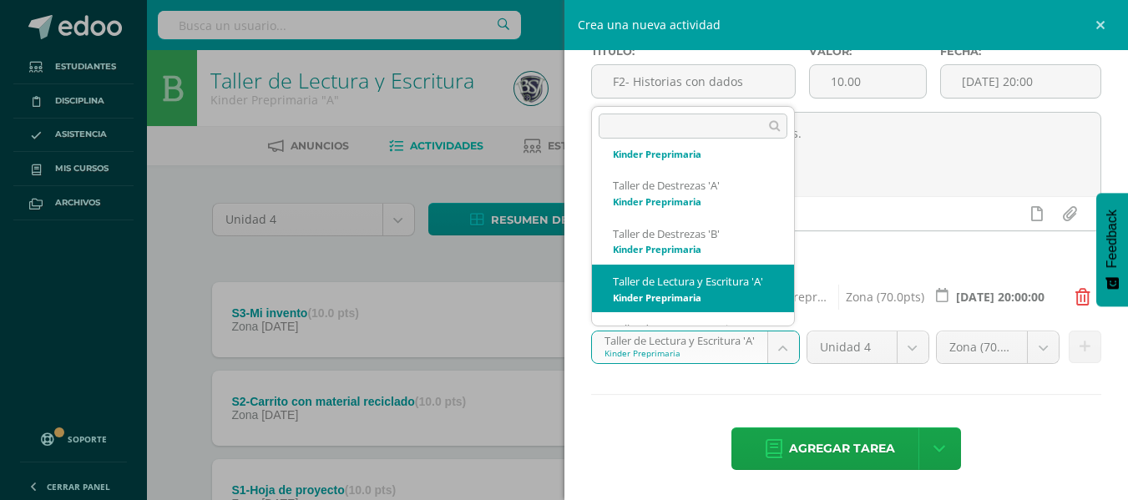
scroll to position [147, 0]
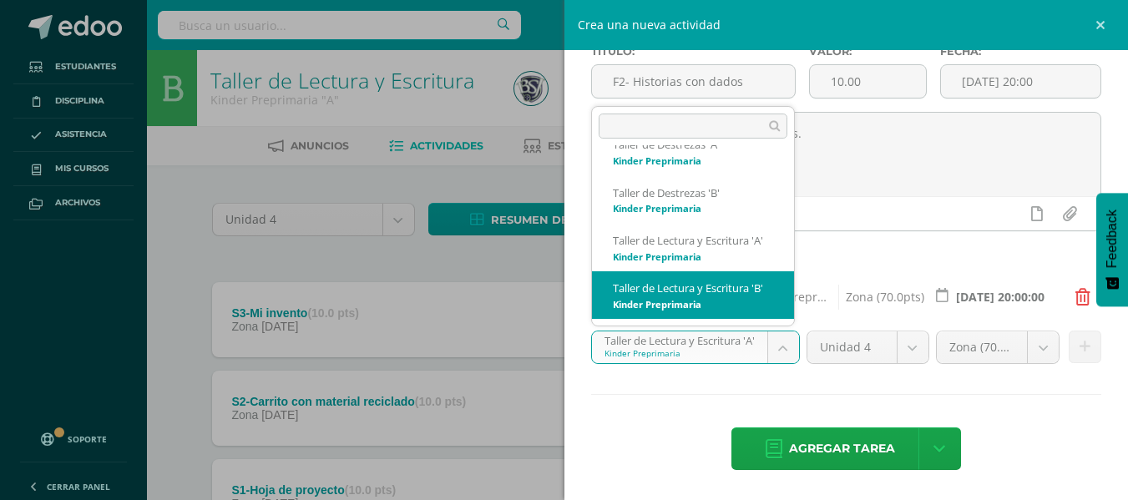
select select "28068"
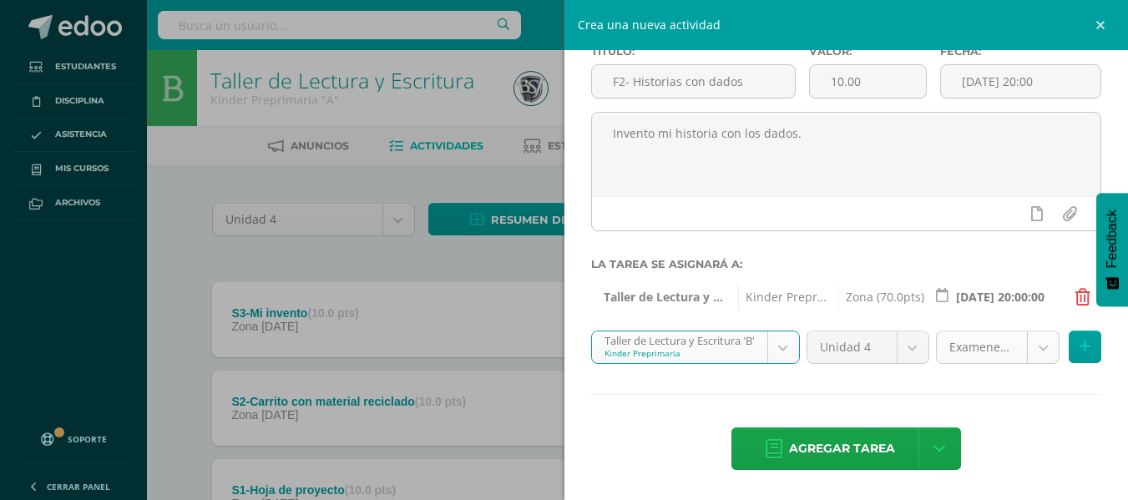
click body "Tarea asignada exitosamente Estudiantes Disciplina Asistencia Mis cursos Archiv…"
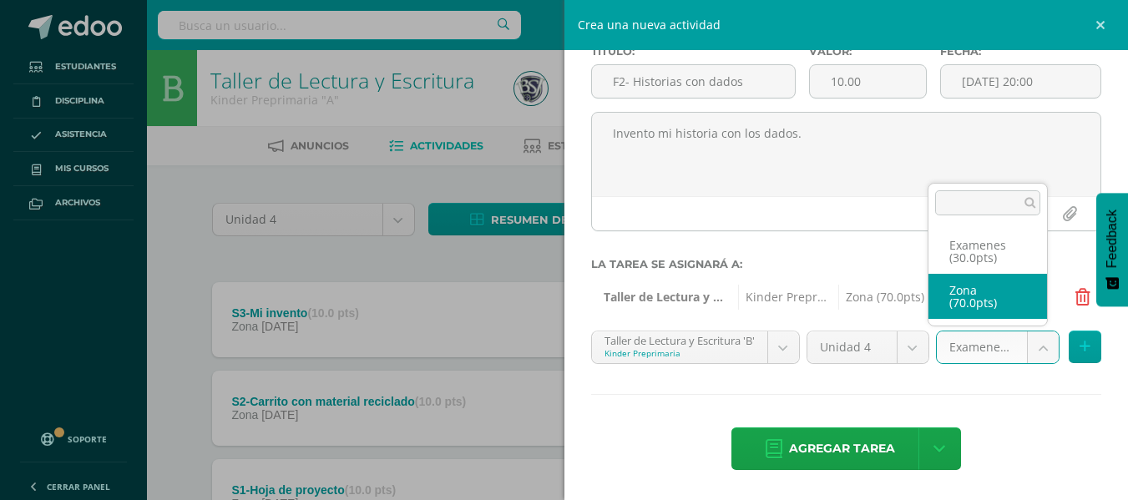
select select "48883"
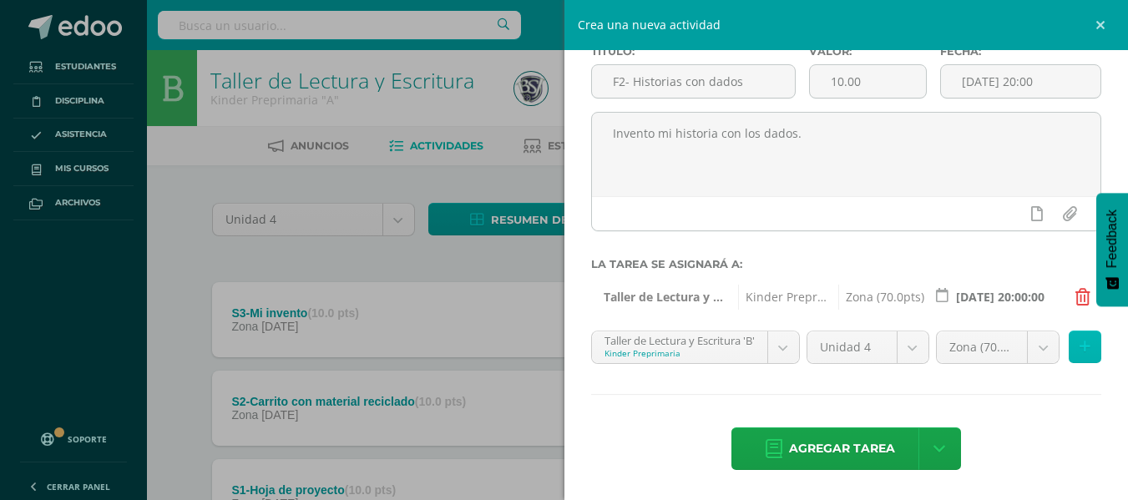
click button
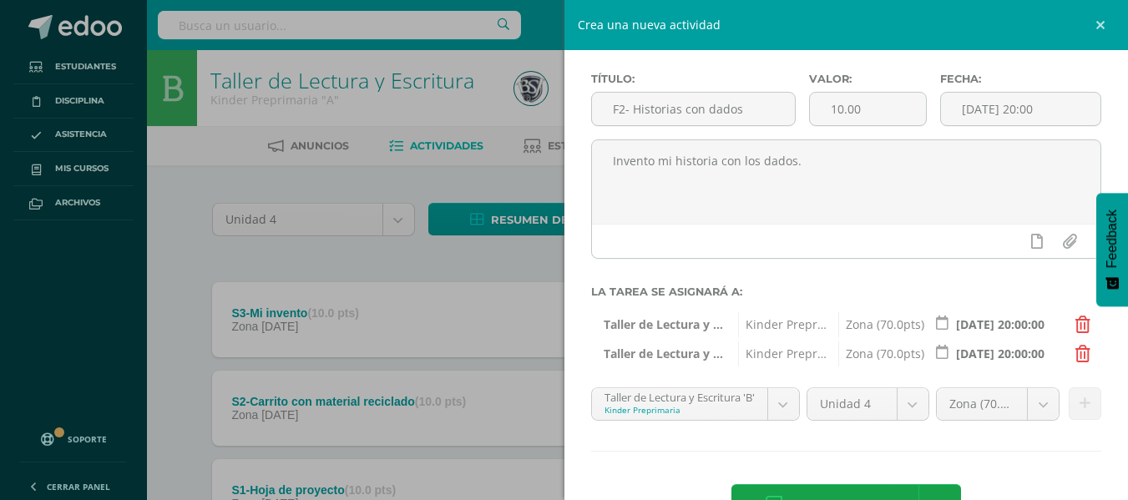
scroll to position [125, 0]
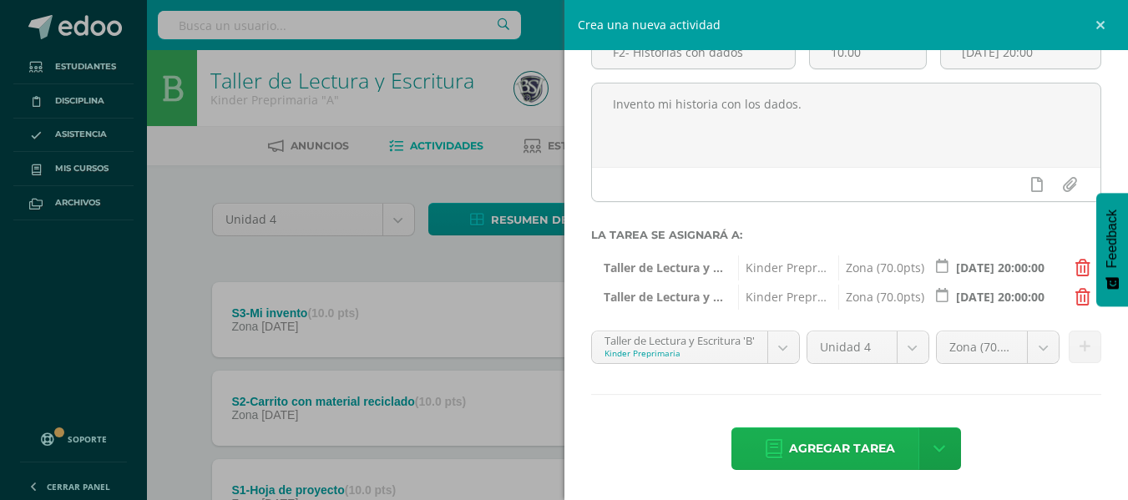
click span "Agregar tarea"
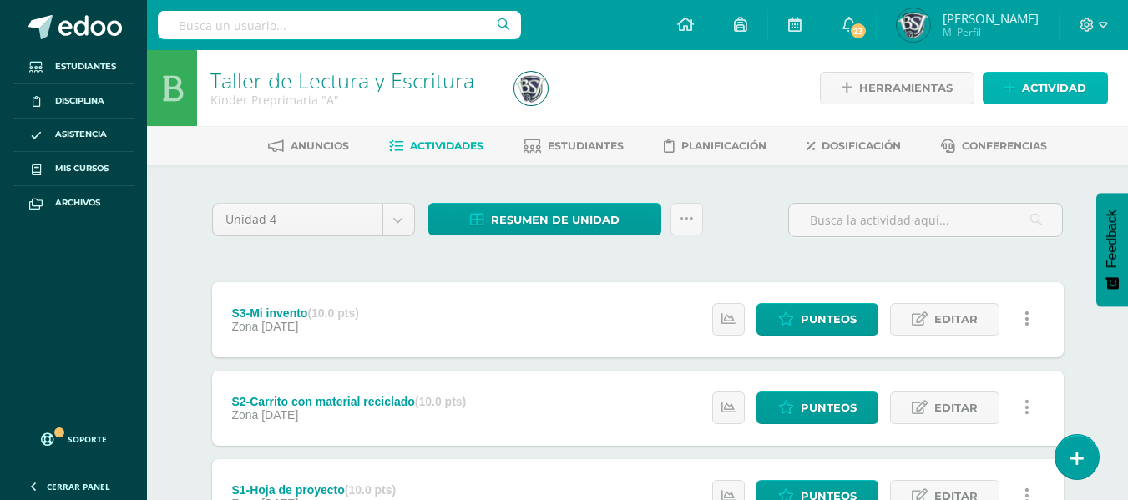
click at [1034, 100] on span "Actividad" at bounding box center [1054, 88] width 64 height 31
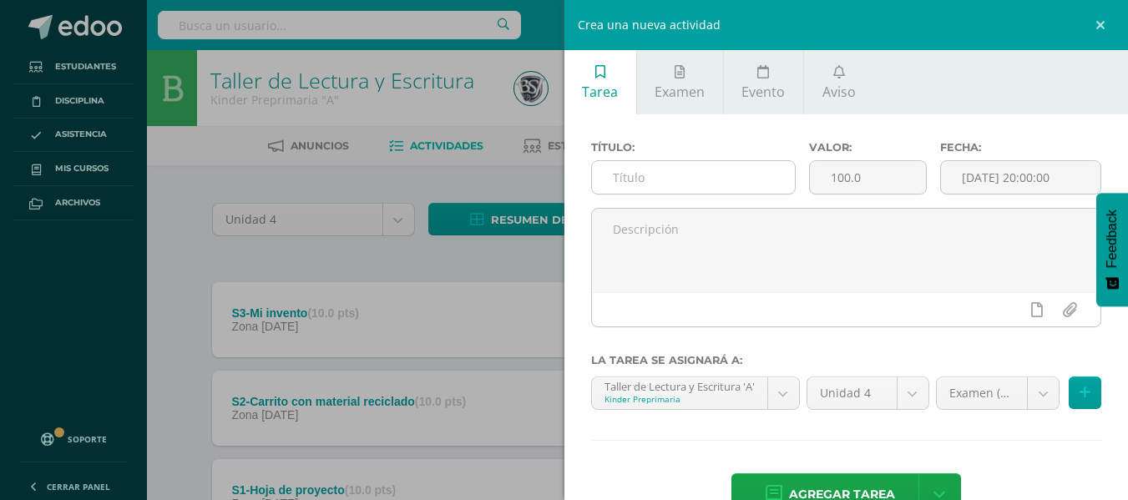
click at [677, 180] on input "text" at bounding box center [693, 177] width 203 height 33
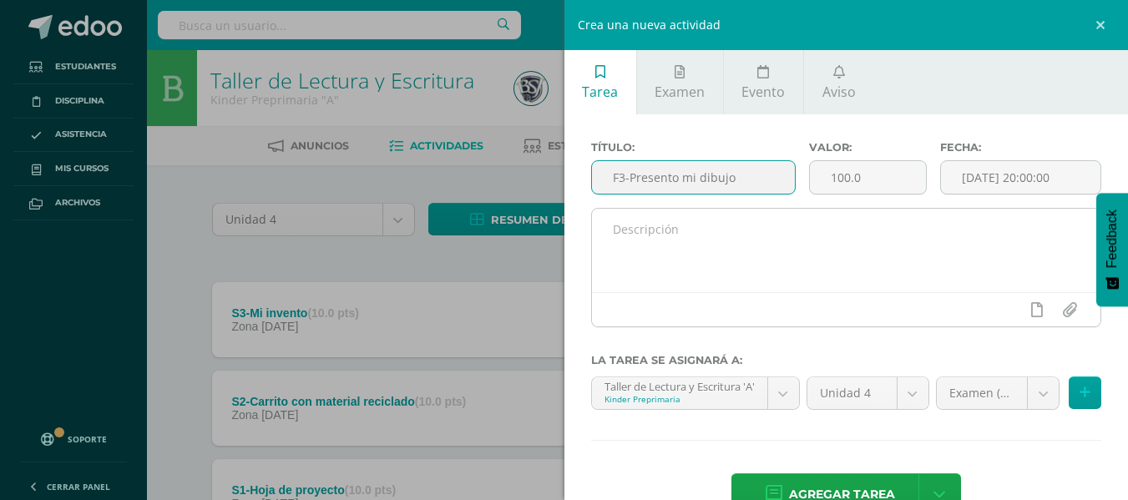
type input "F3-Presento mi dibujo"
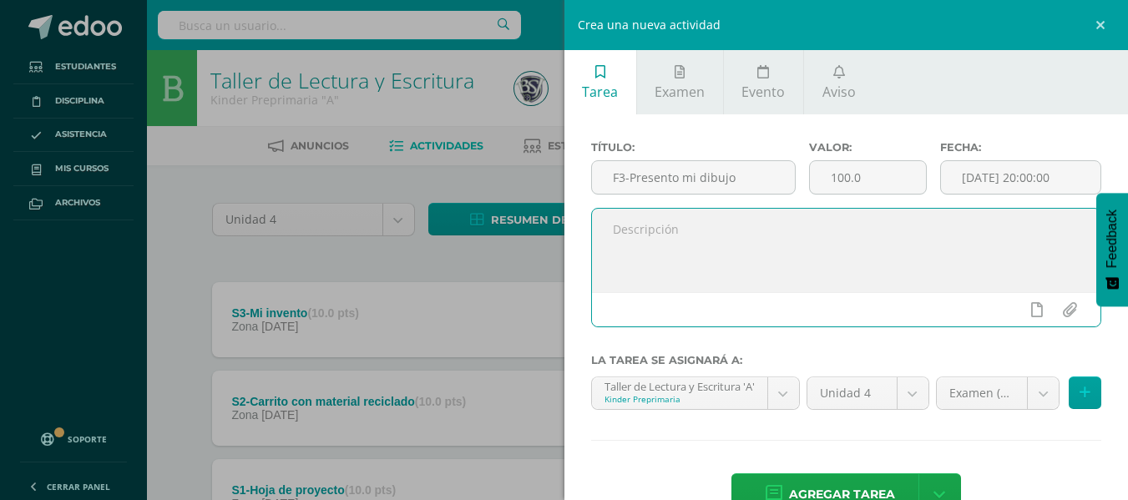
click at [705, 253] on textarea at bounding box center [846, 251] width 509 height 84
click at [709, 233] on textarea "Realizo mi dibujo y lo presento a mi clase" at bounding box center [846, 251] width 509 height 84
click at [921, 278] on textarea "Realizo mi dibujo sobre mi invento y lo presento a mi clase" at bounding box center [846, 251] width 509 height 84
type textarea "Realizo mi dibujo sobre mi invento y lo presento a mi clase"
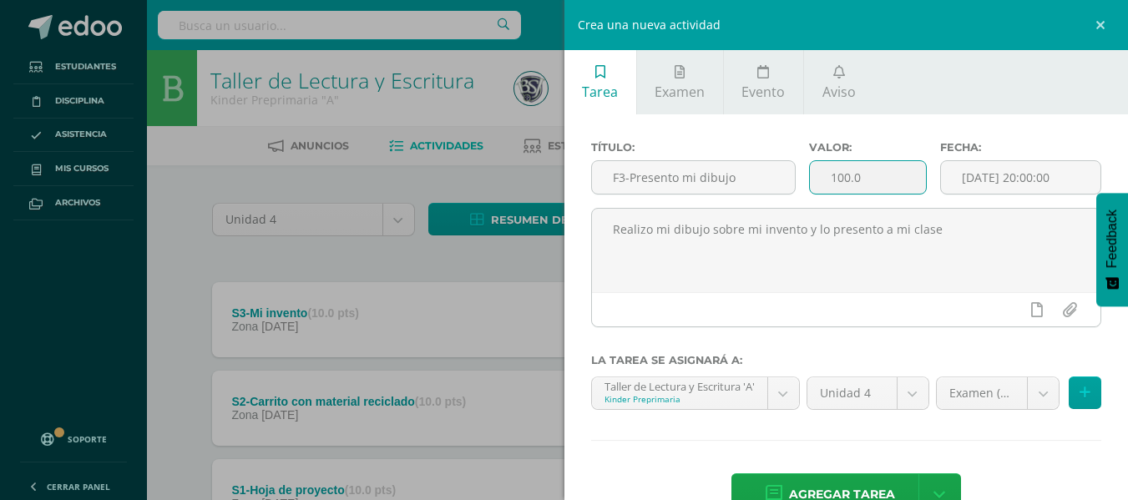
click at [877, 161] on input "100.0" at bounding box center [868, 177] width 116 height 33
drag, startPoint x: 870, startPoint y: 175, endPoint x: 781, endPoint y: 182, distance: 89.6
click at [781, 182] on div "Título: F3-Presento mi dibujo Valor: 100.0 Fecha: [DATE] 20:00:00" at bounding box center [847, 174] width 524 height 67
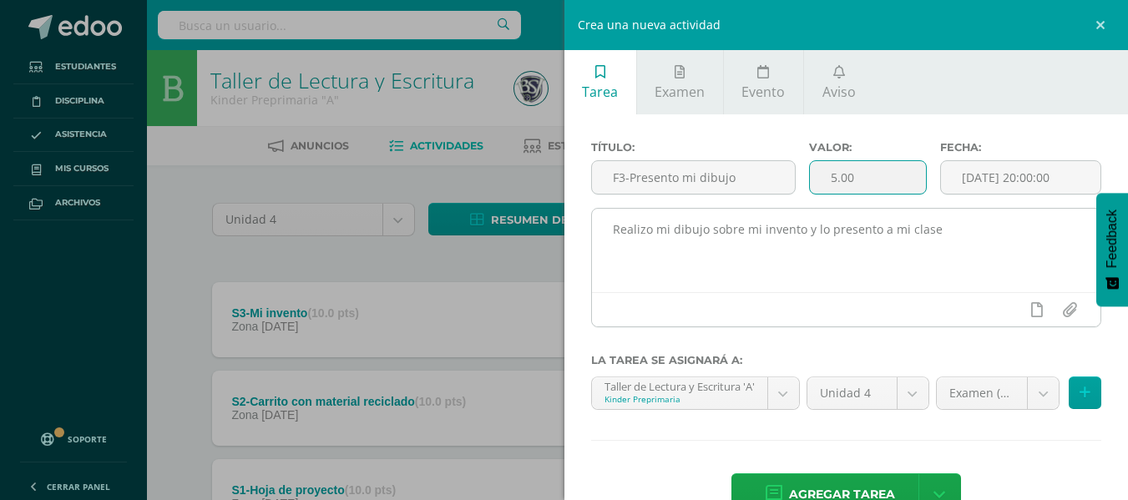
type input "5.00"
click at [839, 242] on textarea "Realizo mi dibujo sobre mi invento y lo presento a mi clase" at bounding box center [846, 251] width 509 height 84
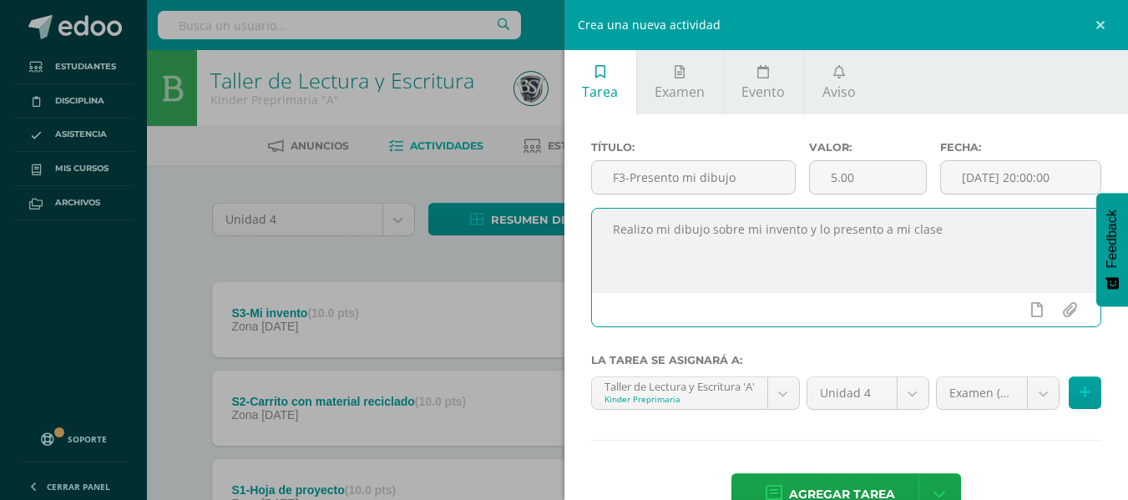
scroll to position [46, 0]
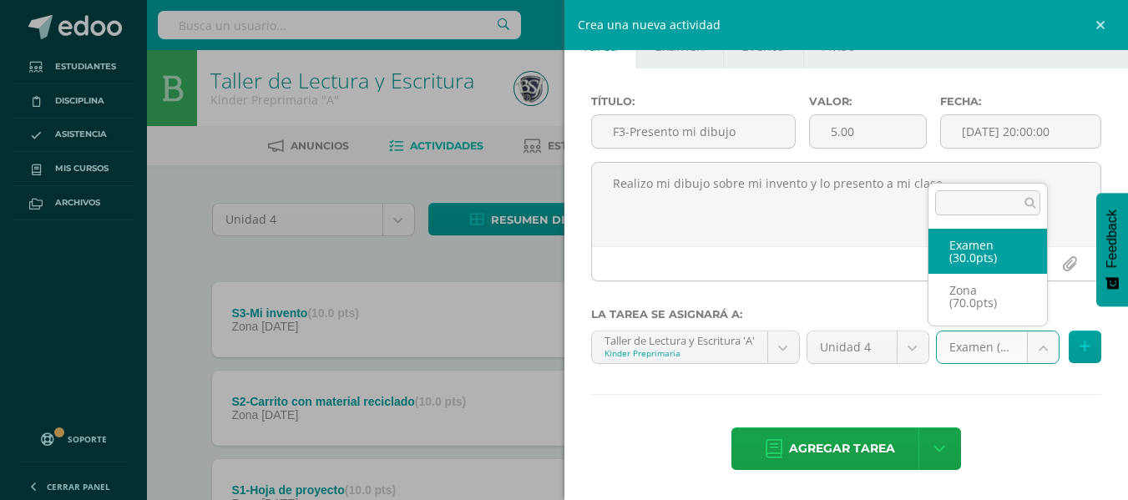
click at [1035, 346] on body "Tarea asignada exitosamente Estudiantes Disciplina Asistencia Mis cursos Archiv…" at bounding box center [564, 411] width 1128 height 823
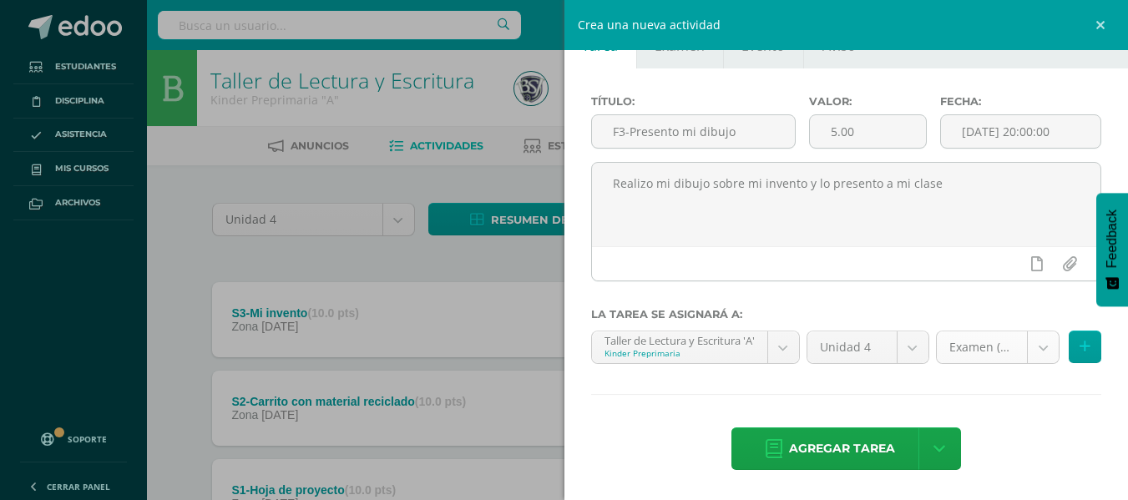
click at [1042, 348] on body "Tarea asignada exitosamente Estudiantes Disciplina Asistencia Mis cursos Archiv…" at bounding box center [564, 411] width 1128 height 823
click at [1036, 348] on body "Tarea asignada exitosamente Estudiantes Disciplina Asistencia Mis cursos Archiv…" at bounding box center [564, 411] width 1128 height 823
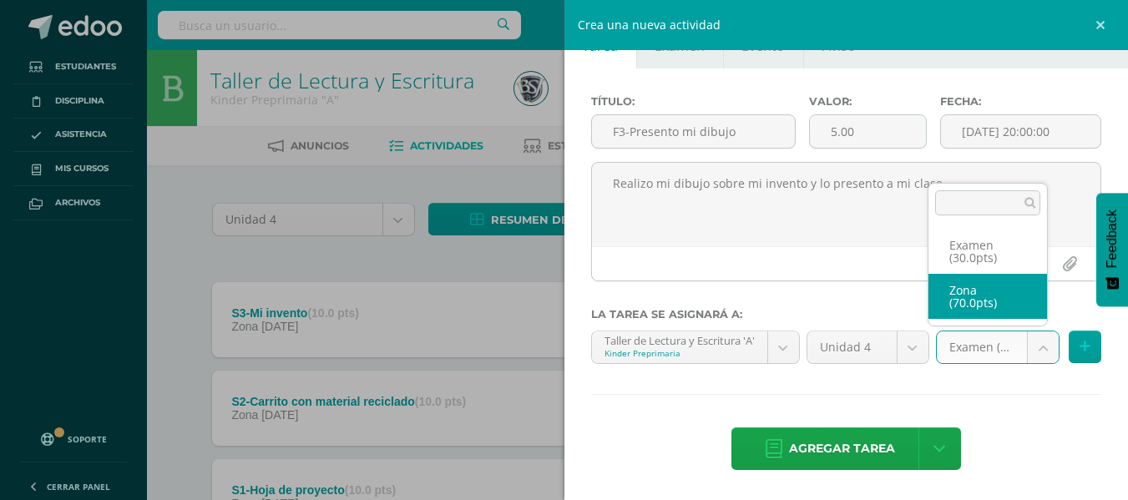
select select "48862"
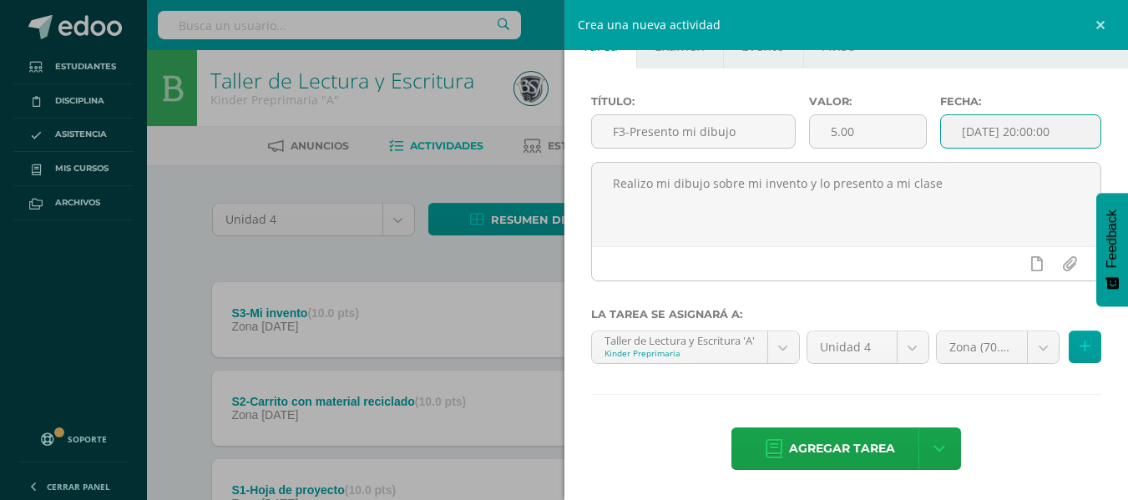
click at [1006, 144] on input "[DATE] 20:00:00" at bounding box center [1021, 131] width 160 height 33
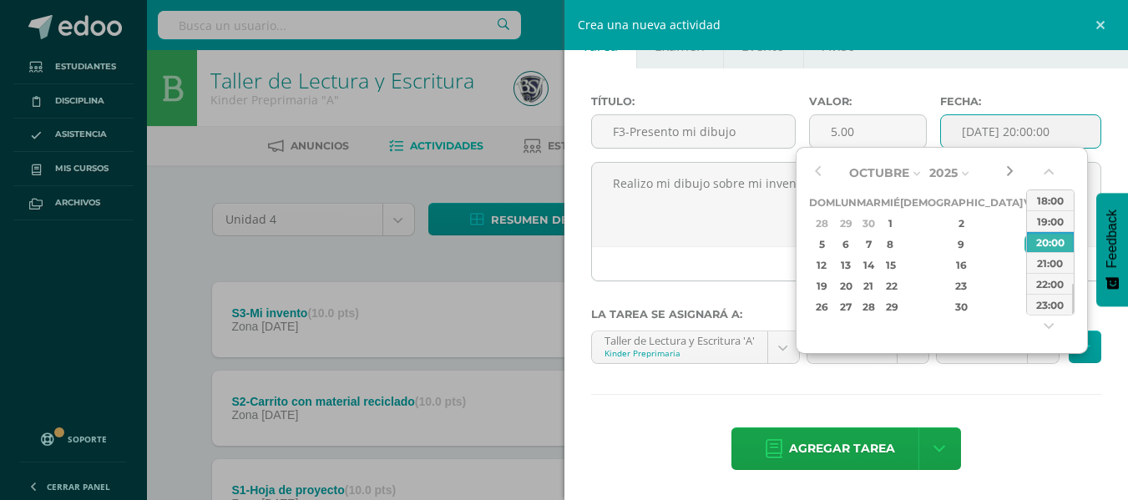
click at [1006, 173] on button "button" at bounding box center [1009, 172] width 17 height 25
click at [1025, 268] on div "17" at bounding box center [1032, 265] width 15 height 19
type input "[DATE] 20:00"
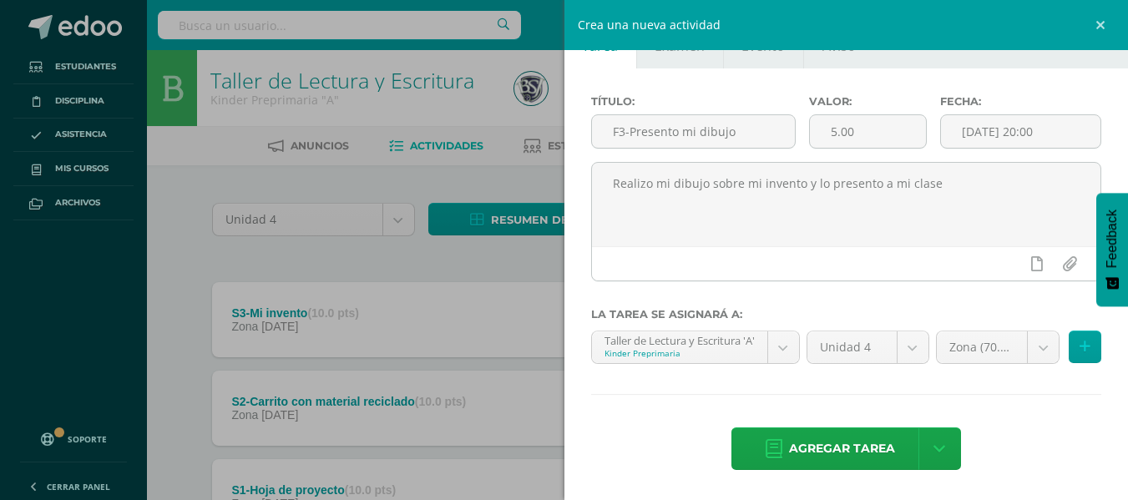
click at [1022, 397] on div "Título: F3-Presento mi dibujo Valor: 5.00 Fecha: [DATE] 20:00 Realizo mi dibujo…" at bounding box center [847, 284] width 565 height 432
click at [1080, 345] on icon at bounding box center [1085, 347] width 11 height 14
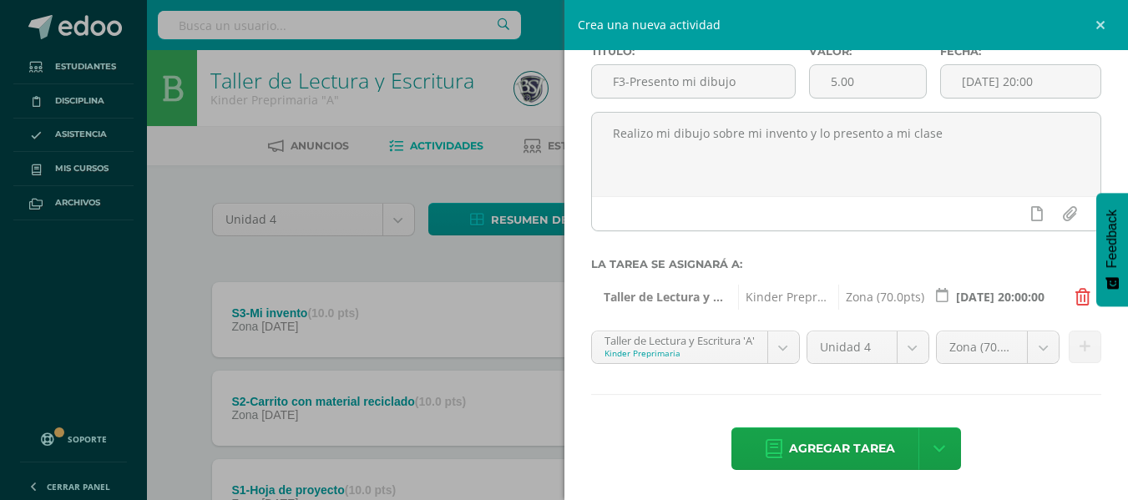
scroll to position [96, 0]
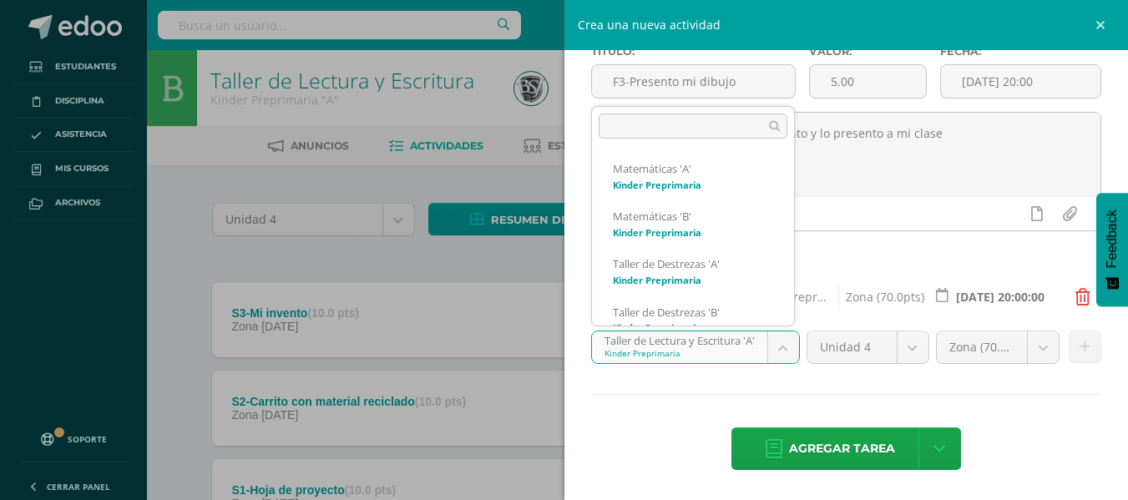
click at [782, 347] on body "Tarea asignada exitosamente Estudiantes Disciplina Asistencia Mis cursos Archiv…" at bounding box center [564, 411] width 1128 height 823
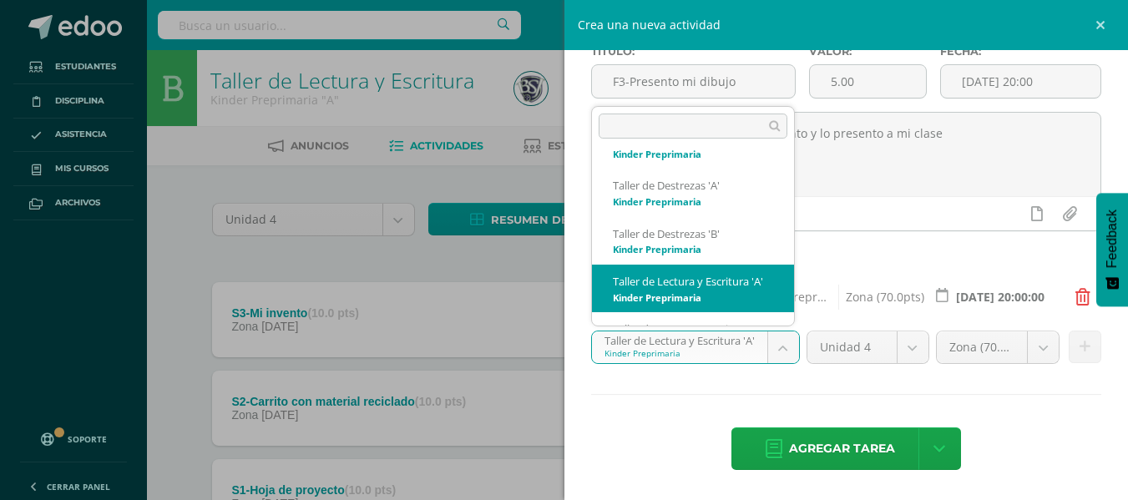
scroll to position [147, 0]
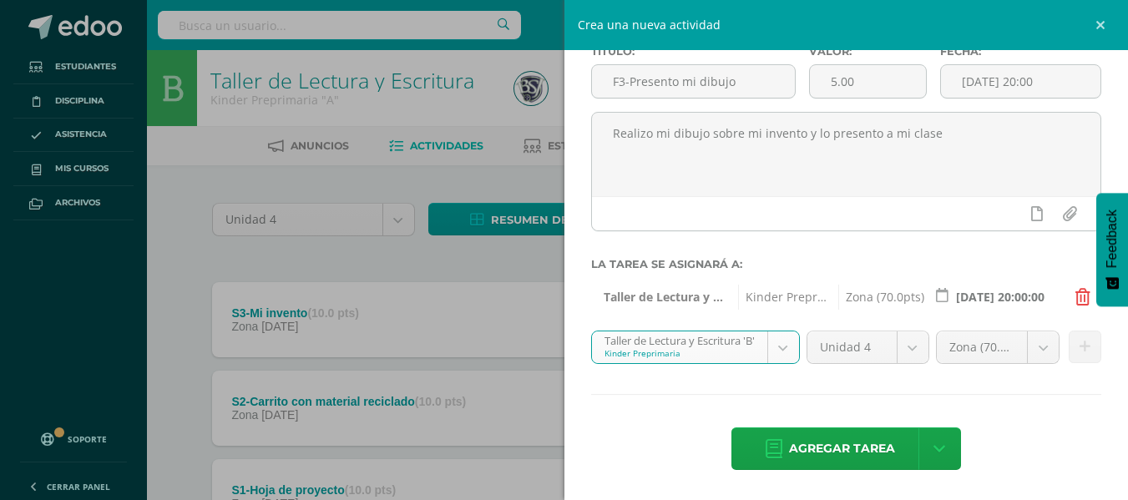
select select "28068"
click at [1080, 345] on icon at bounding box center [1085, 347] width 11 height 14
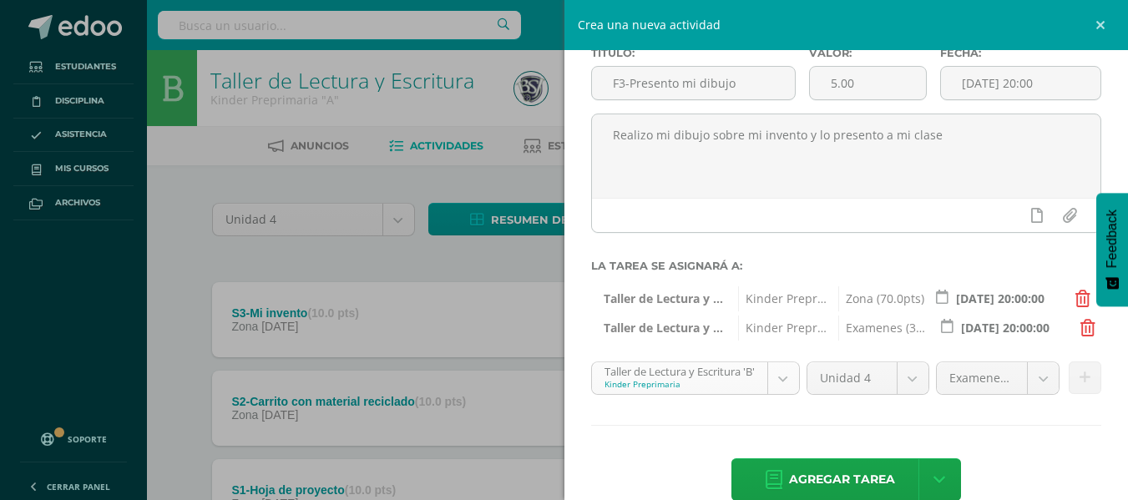
scroll to position [125, 0]
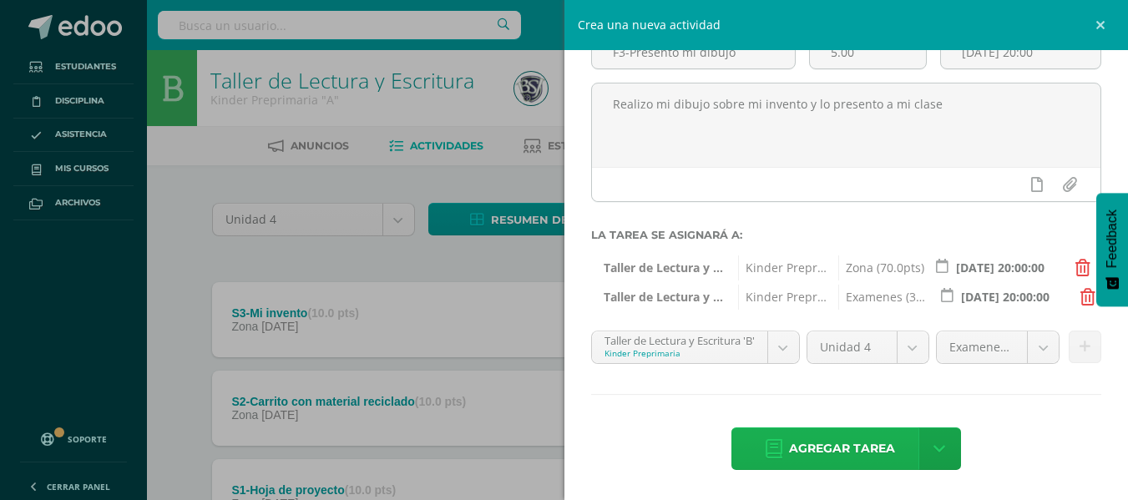
click at [814, 446] on span "Agregar tarea" at bounding box center [842, 448] width 106 height 41
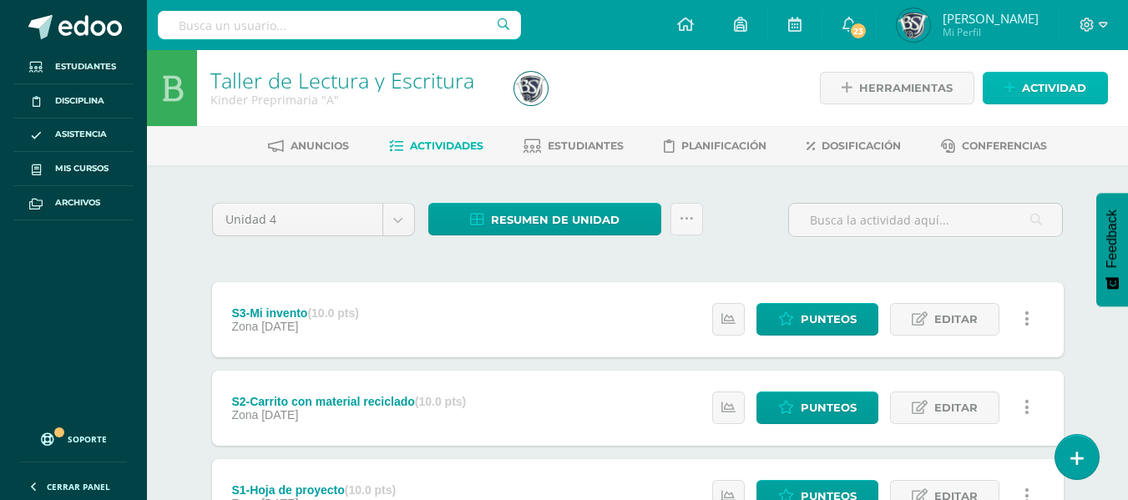
click at [1015, 73] on link "Actividad" at bounding box center [1045, 88] width 125 height 33
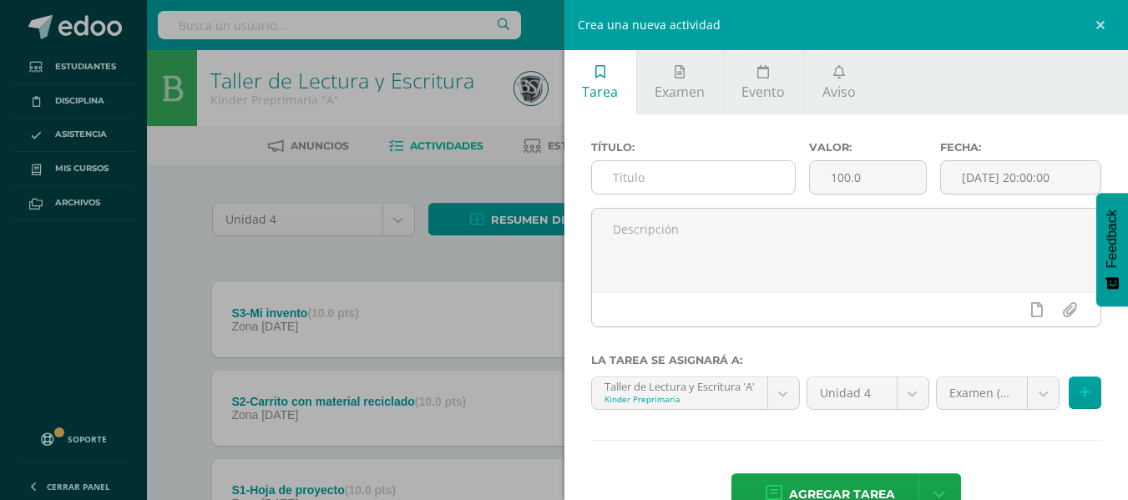
click at [707, 178] on input "text" at bounding box center [693, 177] width 203 height 33
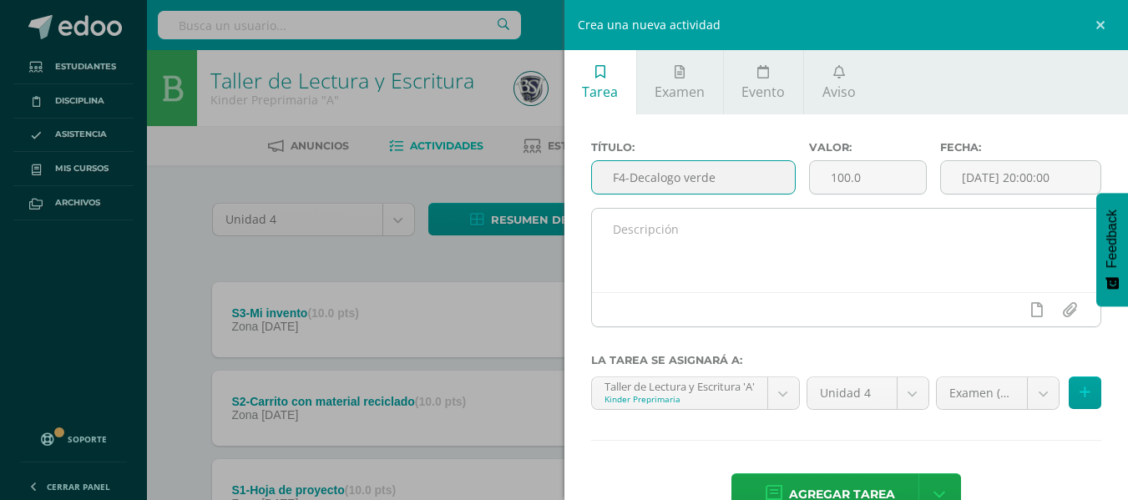
type input "F4-Decalogo verde"
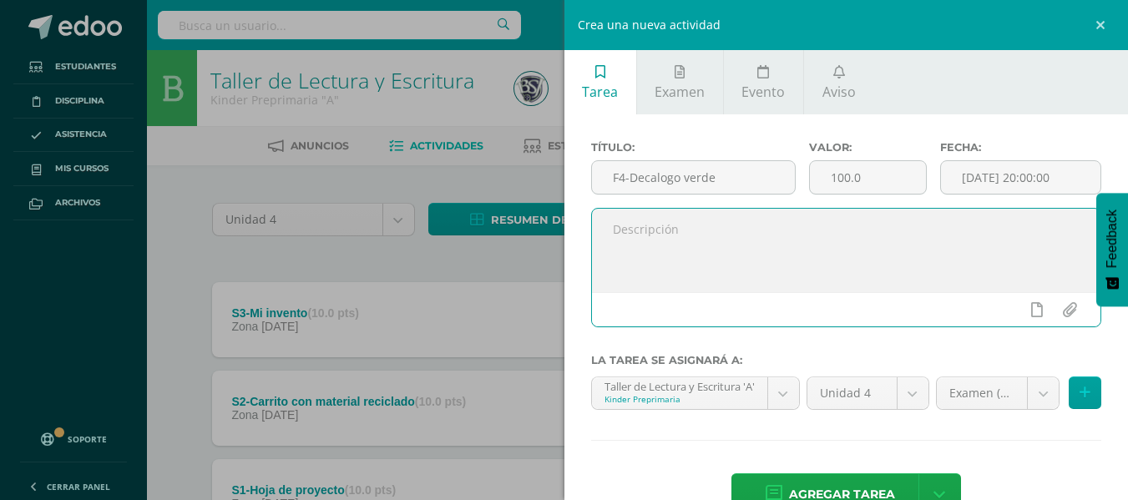
click at [703, 221] on textarea at bounding box center [846, 251] width 509 height 84
type textarea "R"
type textarea "Escribo mi decalogo"
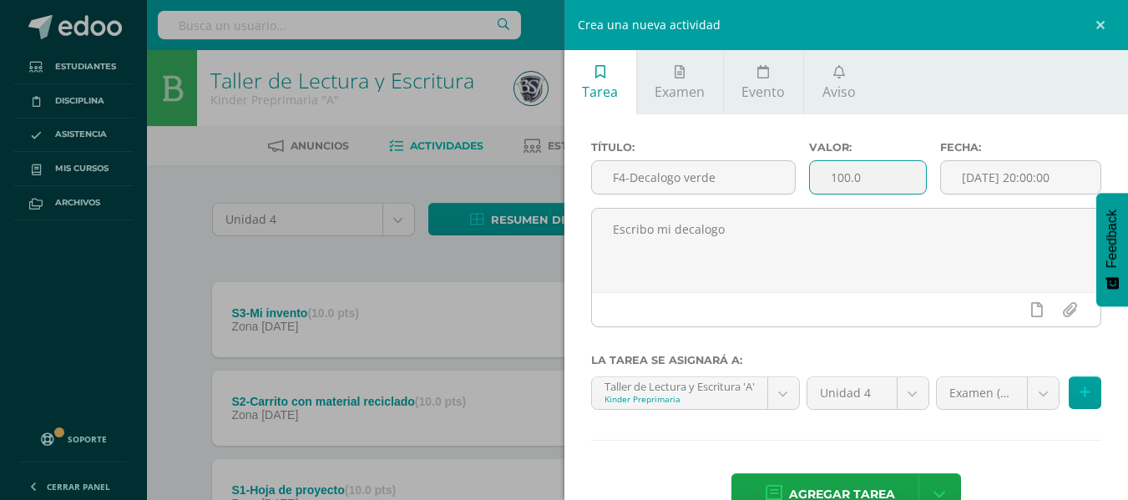
drag, startPoint x: 868, startPoint y: 181, endPoint x: 824, endPoint y: 181, distance: 43.4
click at [824, 181] on input "100.0" at bounding box center [868, 177] width 116 height 33
type input "1.00"
click at [947, 178] on input "[DATE] 20:00:00" at bounding box center [1021, 177] width 160 height 33
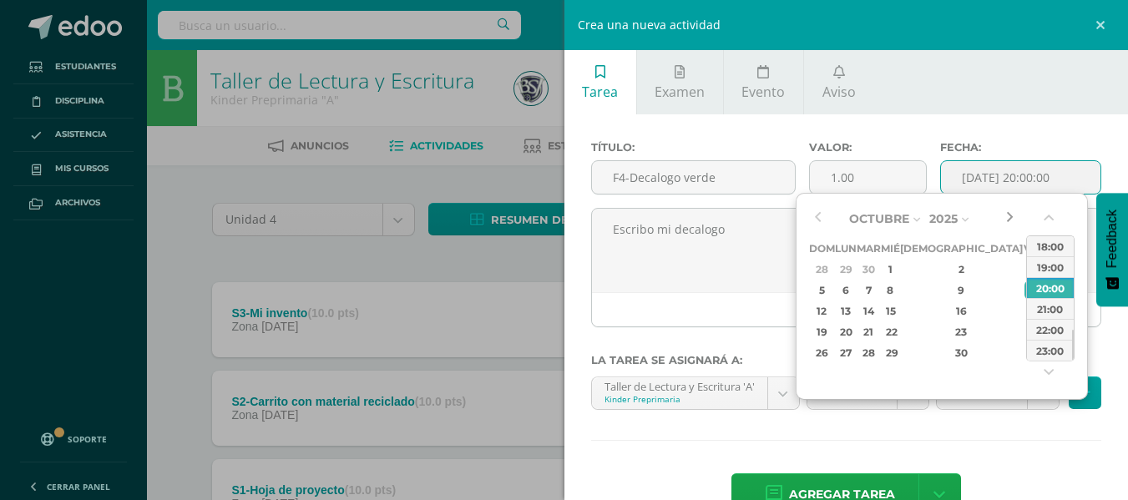
click at [1004, 220] on button "button" at bounding box center [1009, 218] width 17 height 25
click at [1025, 307] on div "17" at bounding box center [1032, 310] width 15 height 19
type input "[DATE] 20:00"
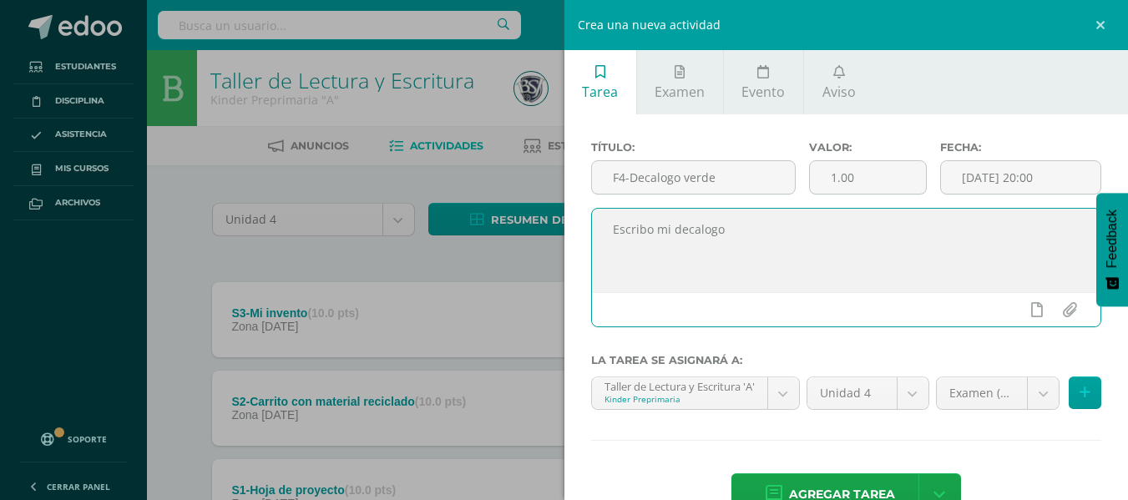
click at [747, 291] on textarea "Escribo mi decalogo" at bounding box center [846, 251] width 509 height 84
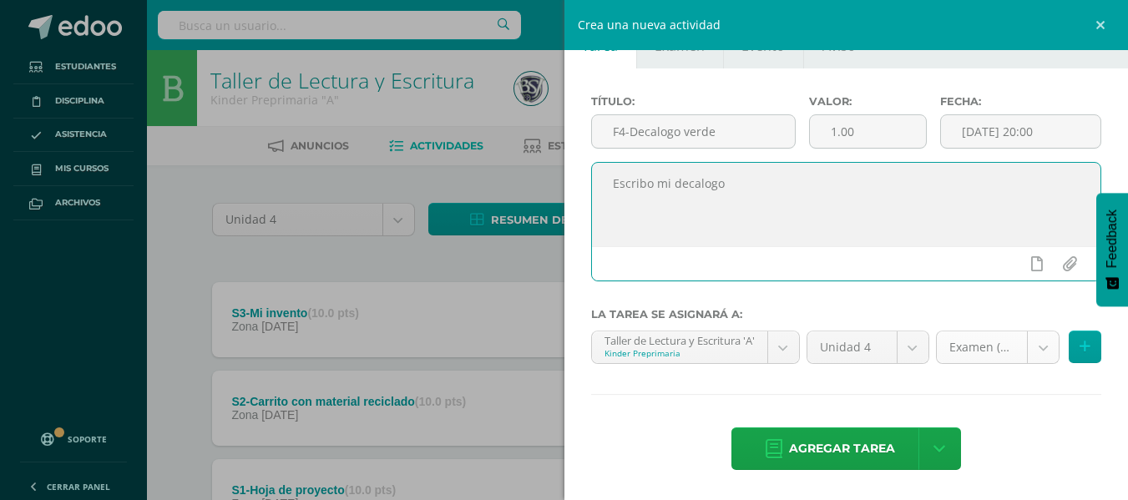
click at [1028, 344] on body "Tarea asignada exitosamente Estudiantes Disciplina Asistencia Mis cursos Archiv…" at bounding box center [564, 455] width 1128 height 911
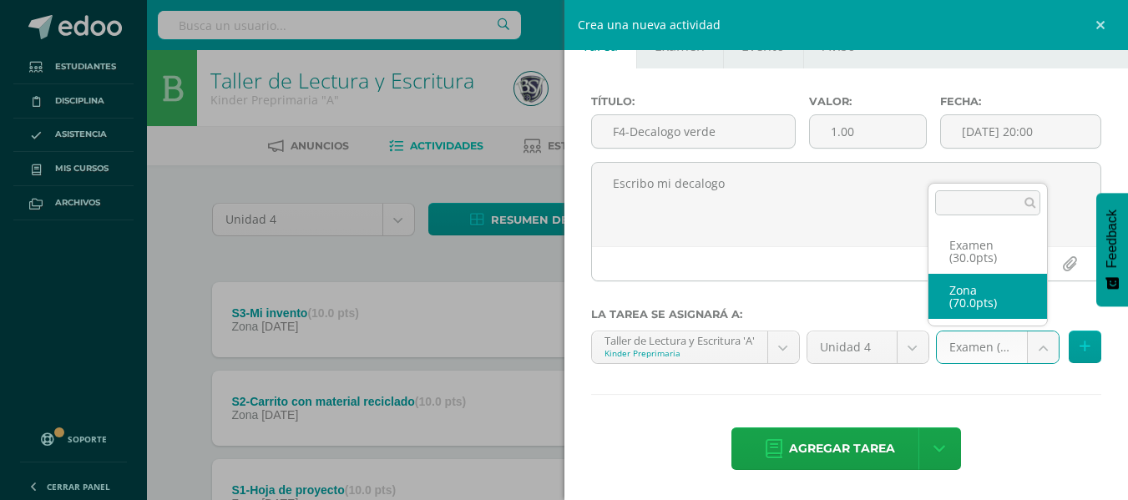
select select "48862"
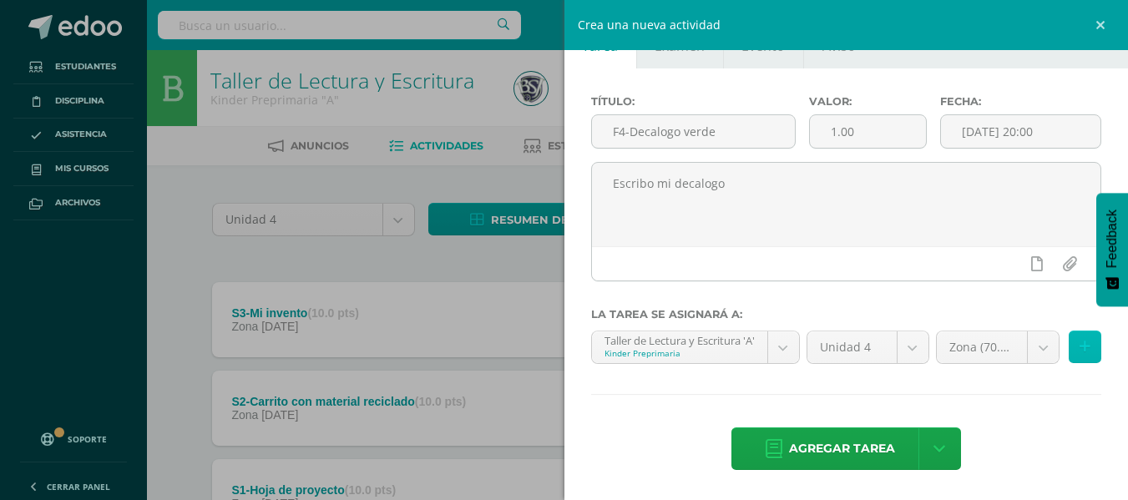
click at [1078, 344] on button at bounding box center [1085, 347] width 33 height 33
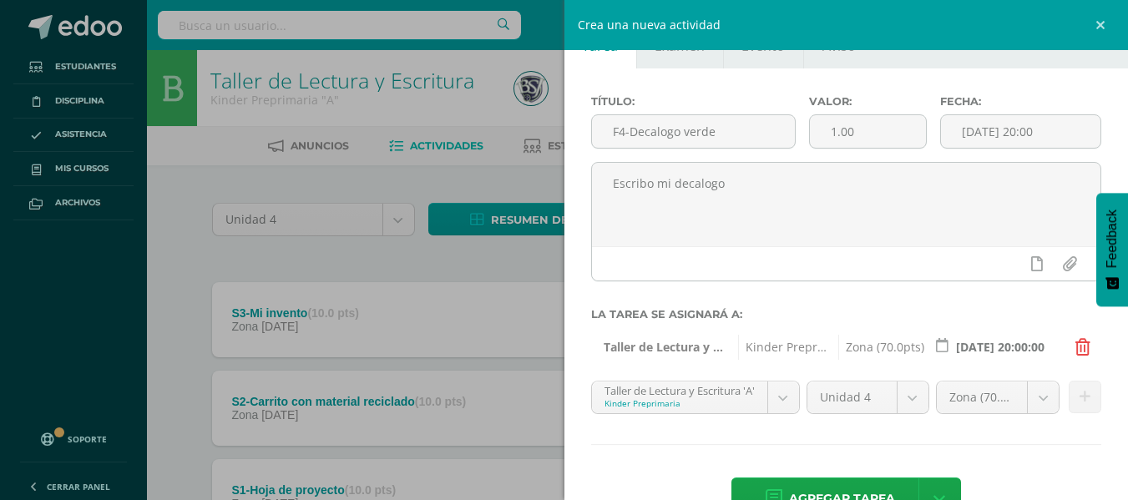
scroll to position [96, 0]
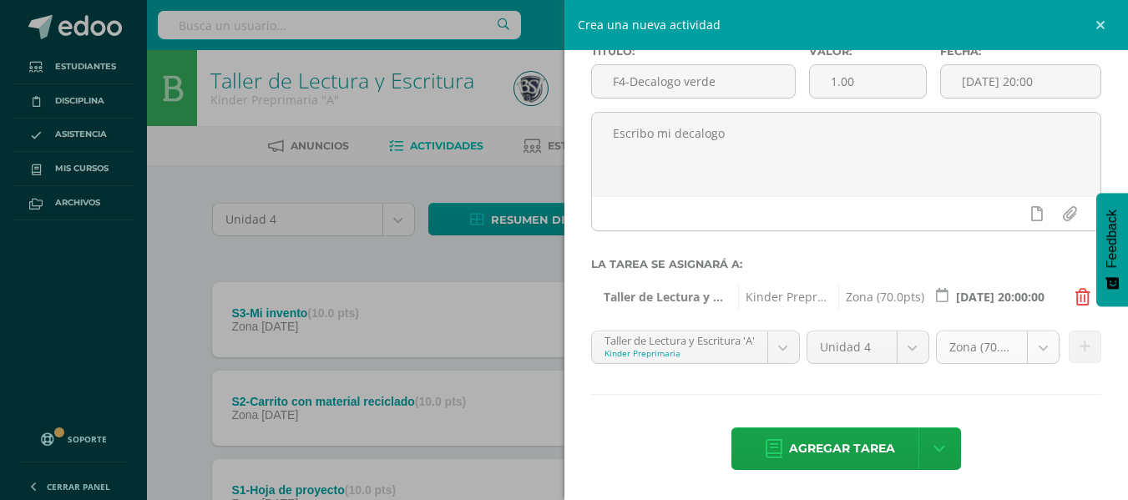
click at [1002, 345] on body "Tarea asignada exitosamente Estudiantes Disciplina Asistencia Mis cursos Archiv…" at bounding box center [564, 455] width 1128 height 911
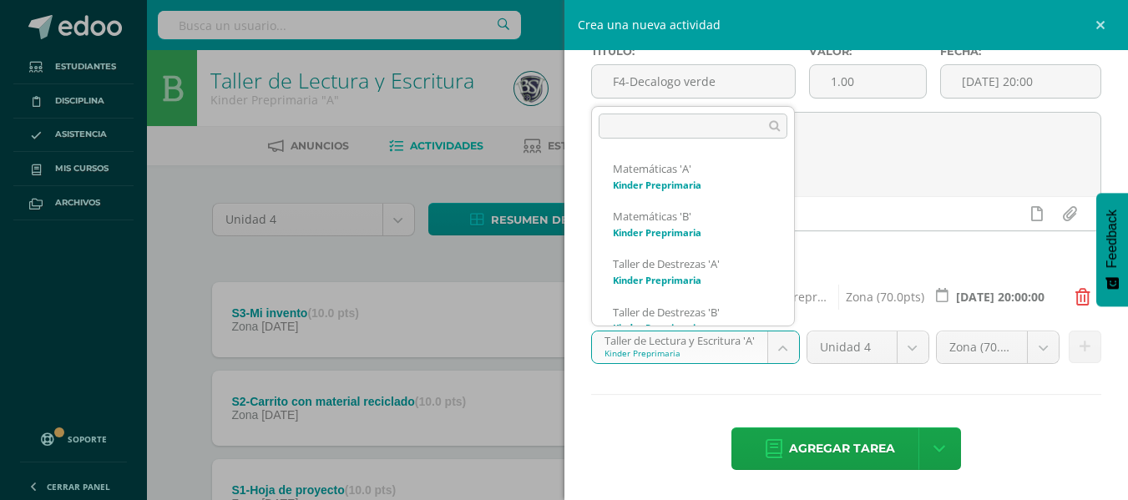
click at [773, 341] on body "Tarea asignada exitosamente Estudiantes Disciplina Asistencia Mis cursos Archiv…" at bounding box center [564, 455] width 1128 height 911
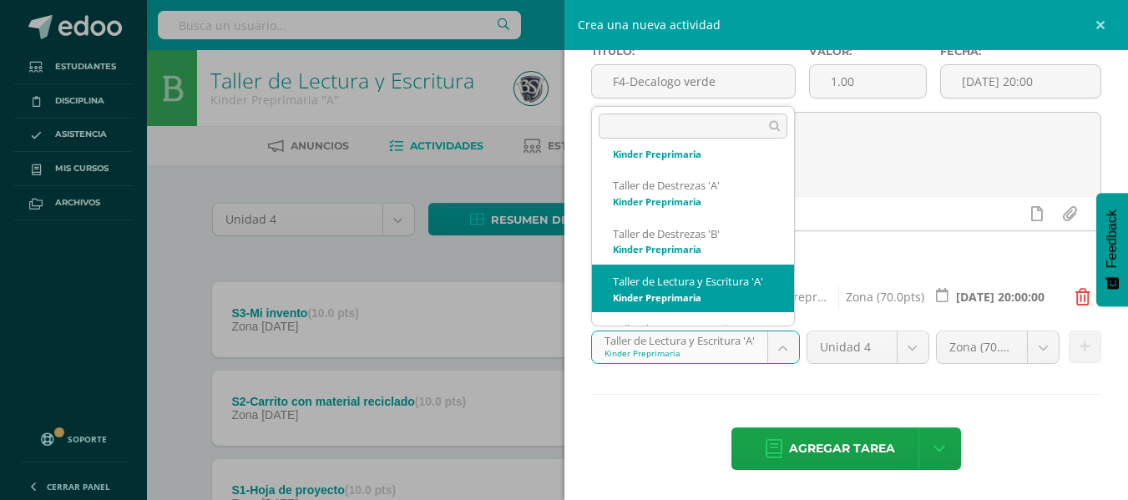
scroll to position [147, 0]
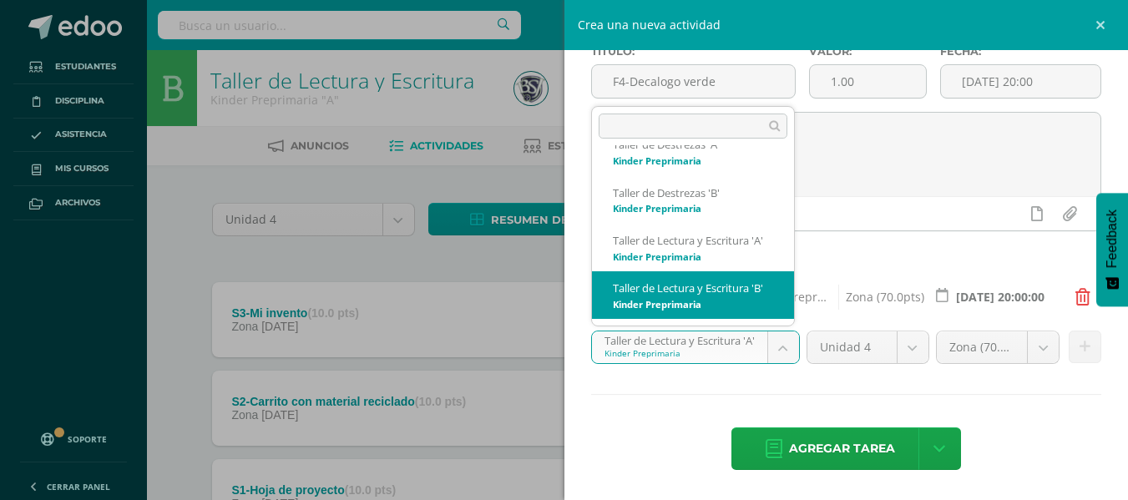
select select "28068"
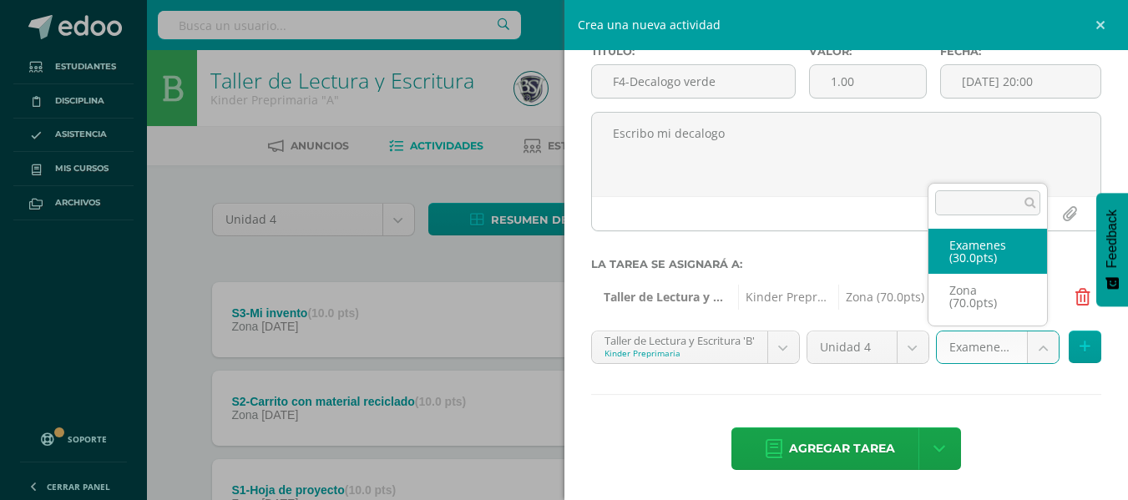
click at [1007, 342] on body "Tarea asignada exitosamente Estudiantes Disciplina Asistencia Mis cursos Archiv…" at bounding box center [564, 455] width 1128 height 911
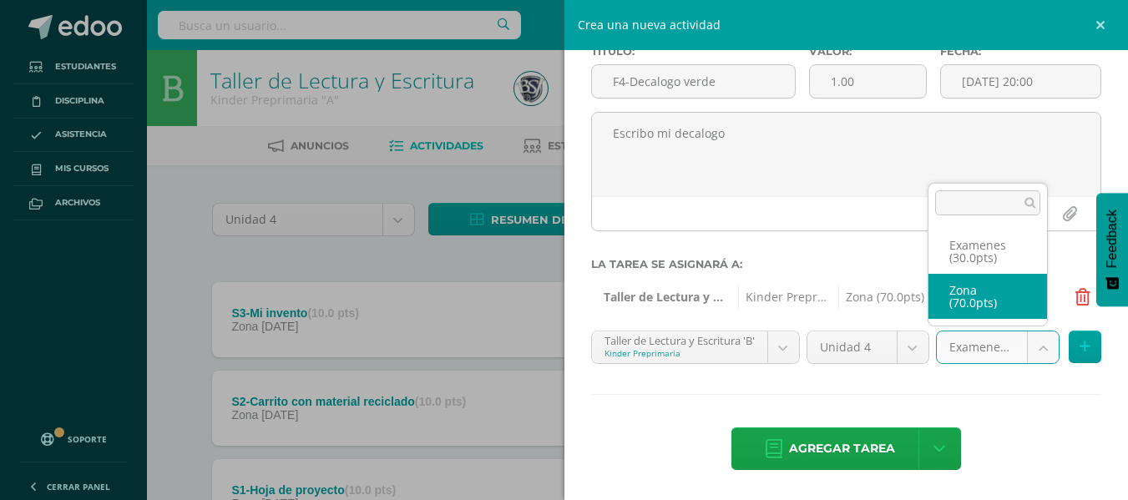
select select "48883"
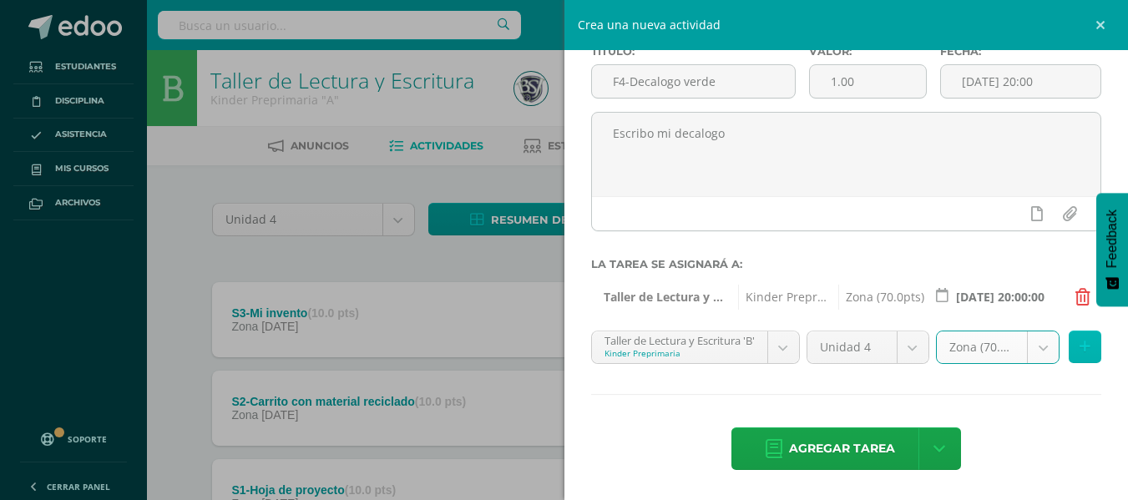
click at [1080, 342] on icon at bounding box center [1085, 347] width 11 height 14
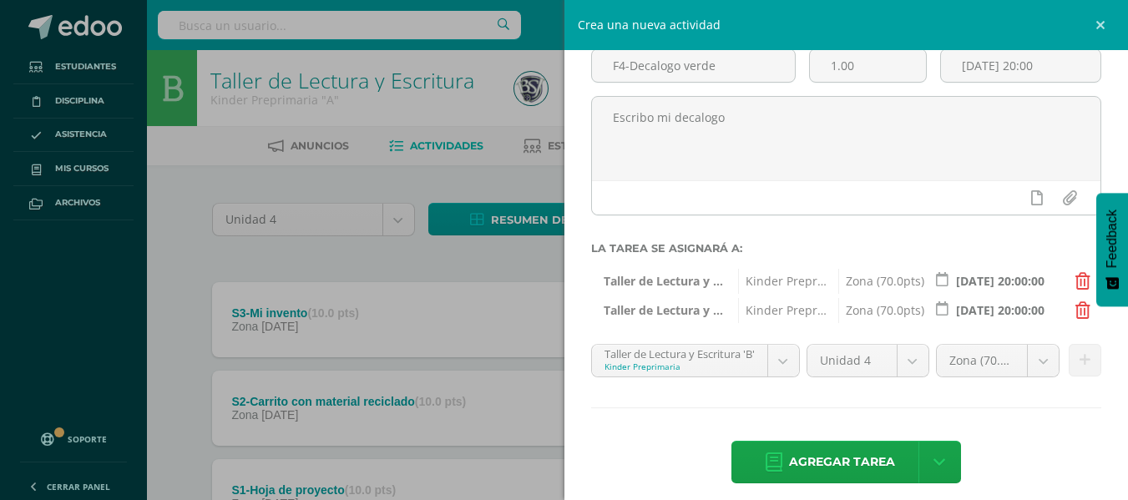
scroll to position [0, 0]
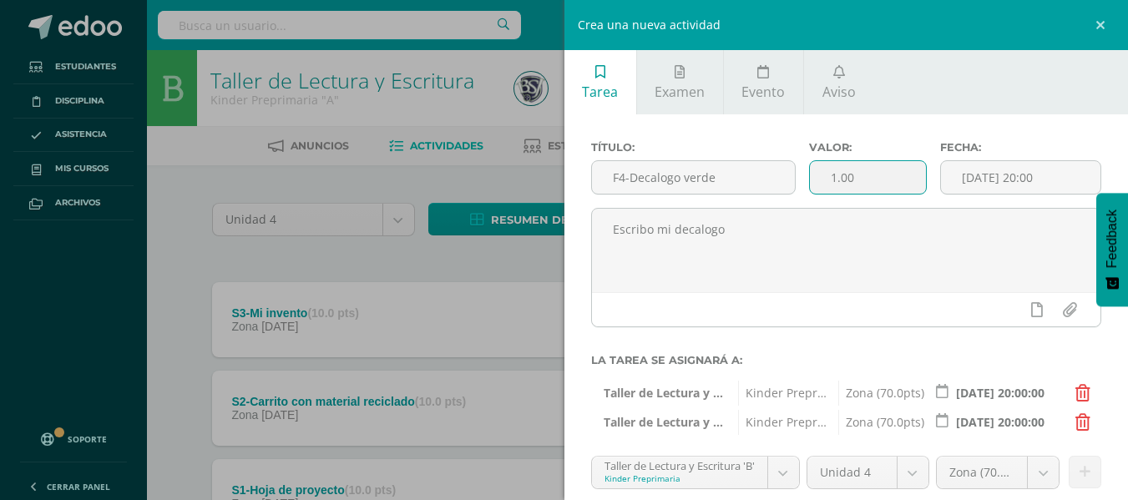
drag, startPoint x: 889, startPoint y: 183, endPoint x: 793, endPoint y: 175, distance: 95.5
click at [793, 175] on div "Título: F4-Decalogo verde Valor: 1.00 Fecha: [DATE] 20:00" at bounding box center [847, 174] width 524 height 67
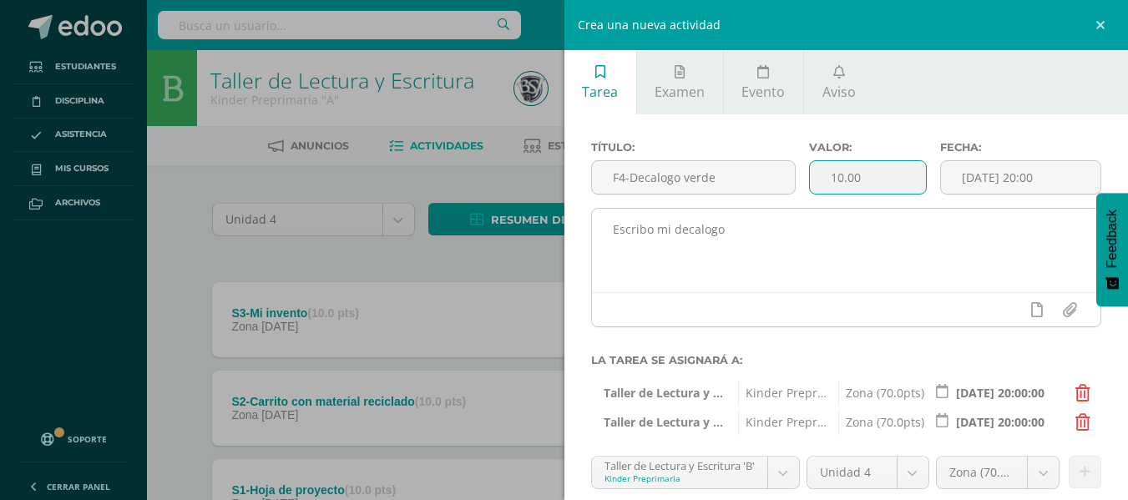
type input "10.00"
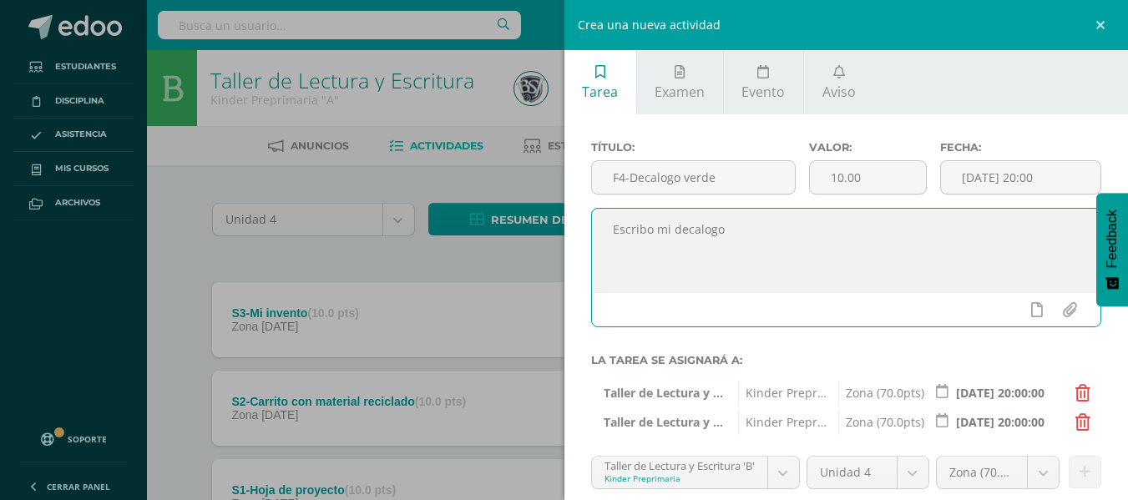
click at [879, 257] on textarea "Escribo mi decalogo" at bounding box center [846, 251] width 509 height 84
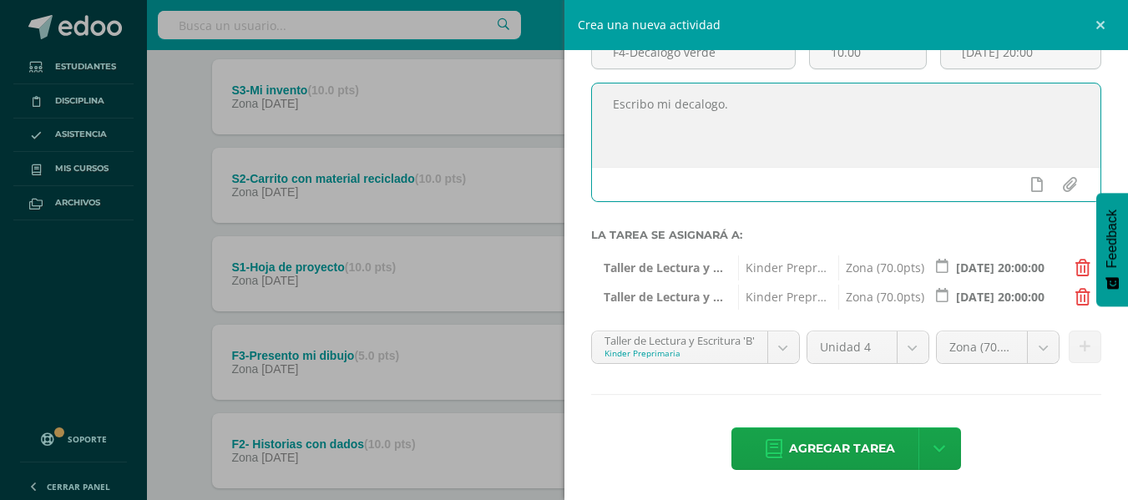
scroll to position [224, 0]
type textarea "Escribo mi decalogo."
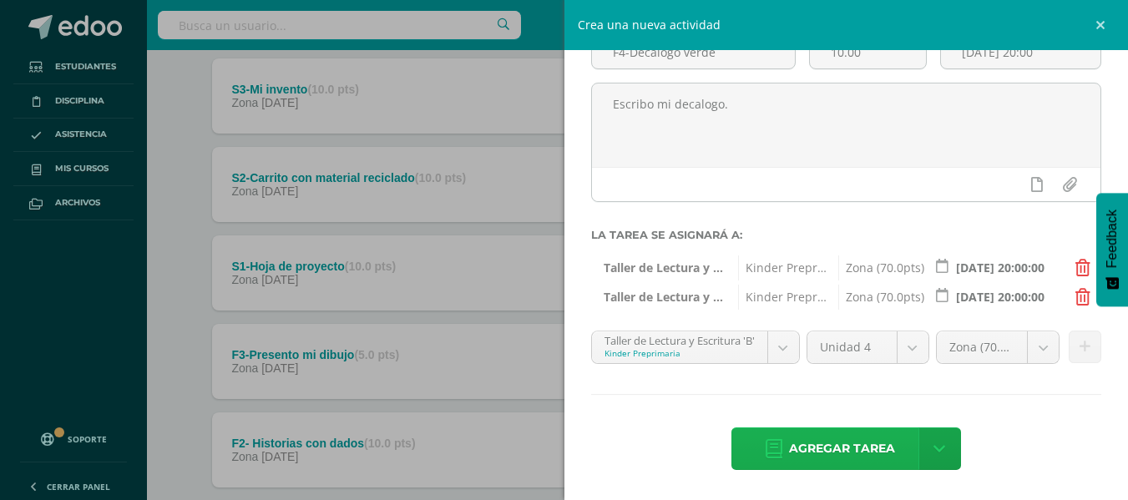
click at [858, 437] on span "Agregar tarea" at bounding box center [842, 448] width 106 height 41
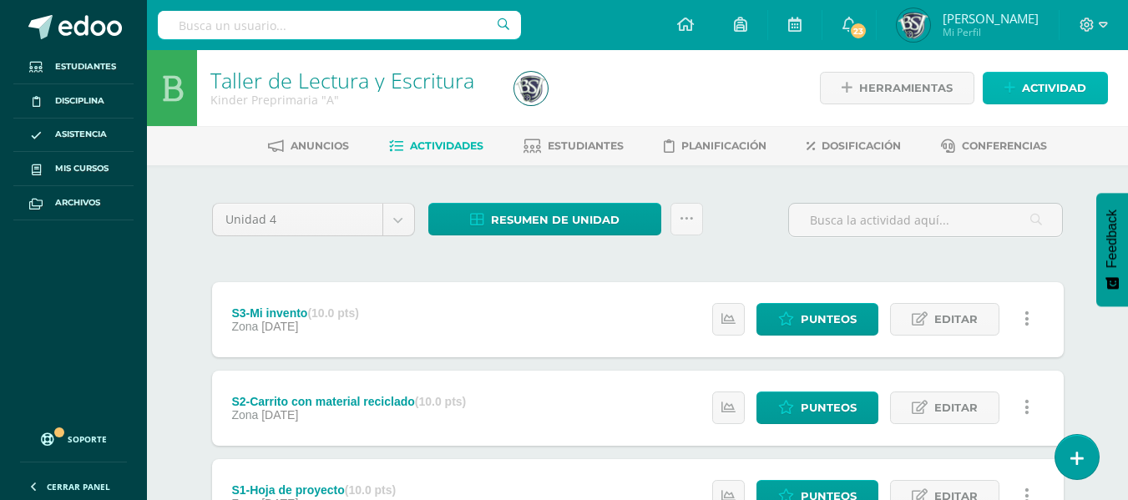
click at [1026, 89] on span "Actividad" at bounding box center [1054, 88] width 64 height 31
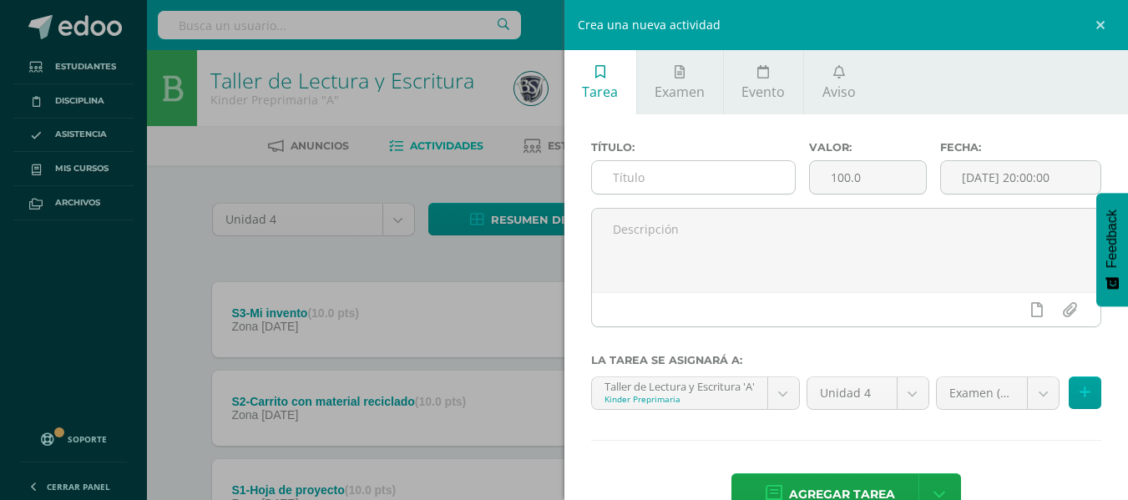
click at [742, 175] on input "text" at bounding box center [693, 177] width 203 height 33
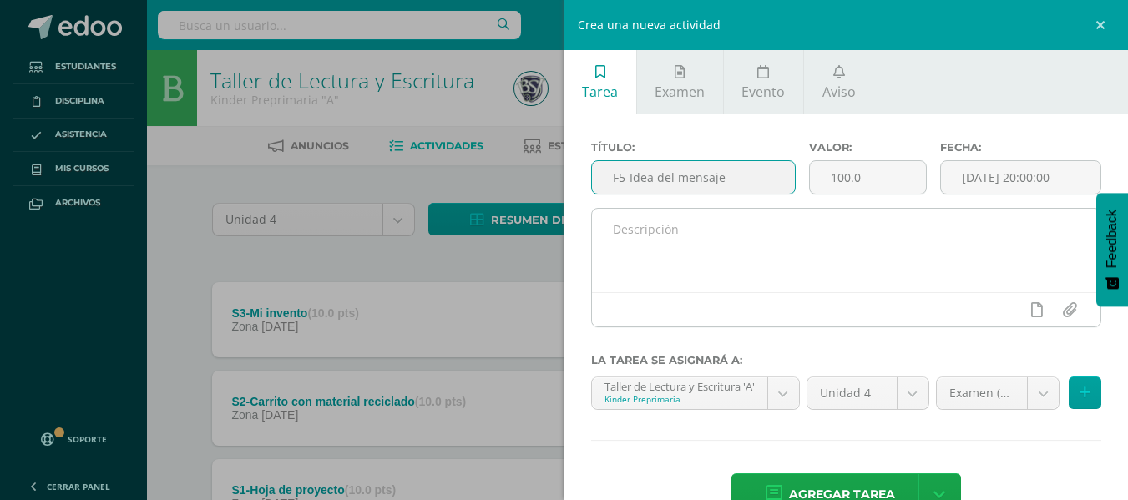
type input "F5-Idea del mensaje"
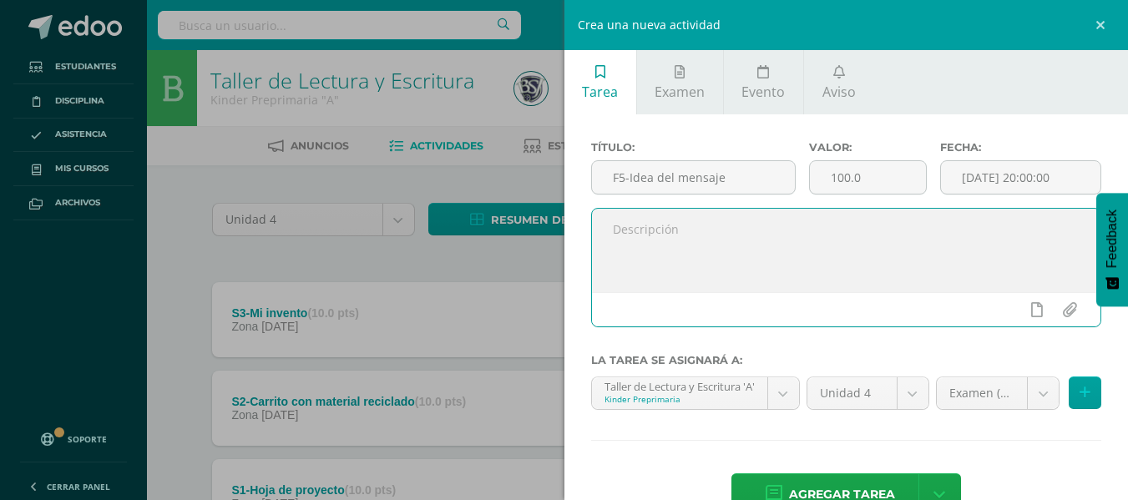
click at [741, 222] on textarea at bounding box center [846, 251] width 509 height 84
click at [657, 227] on textarea at bounding box center [846, 251] width 509 height 84
paste textarea "escriben una idea sobre el mensaje."
click at [676, 238] on textarea "escriben una idea sobre el mensaje." at bounding box center [846, 251] width 509 height 84
click at [651, 233] on textarea "escriben una idea sobre el mensaje." at bounding box center [846, 251] width 509 height 84
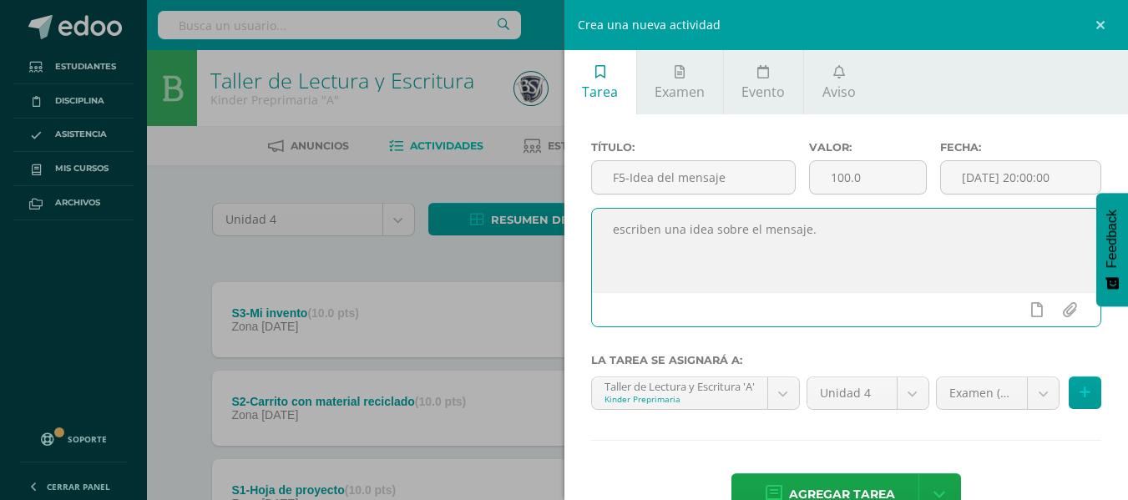
click at [661, 232] on textarea "escriben una idea sobre el mensaje." at bounding box center [846, 251] width 509 height 84
click at [616, 229] on textarea "escribouna idea sobre el mensaje." at bounding box center [846, 251] width 509 height 84
click at [694, 240] on textarea "Escribouna idea sobre el mensaje." at bounding box center [846, 251] width 509 height 84
click at [654, 233] on textarea "Escribouna idea sobre el mensaje." at bounding box center [846, 251] width 509 height 84
click at [756, 251] on textarea "Escribo una idea sobre el mensaje." at bounding box center [846, 251] width 509 height 84
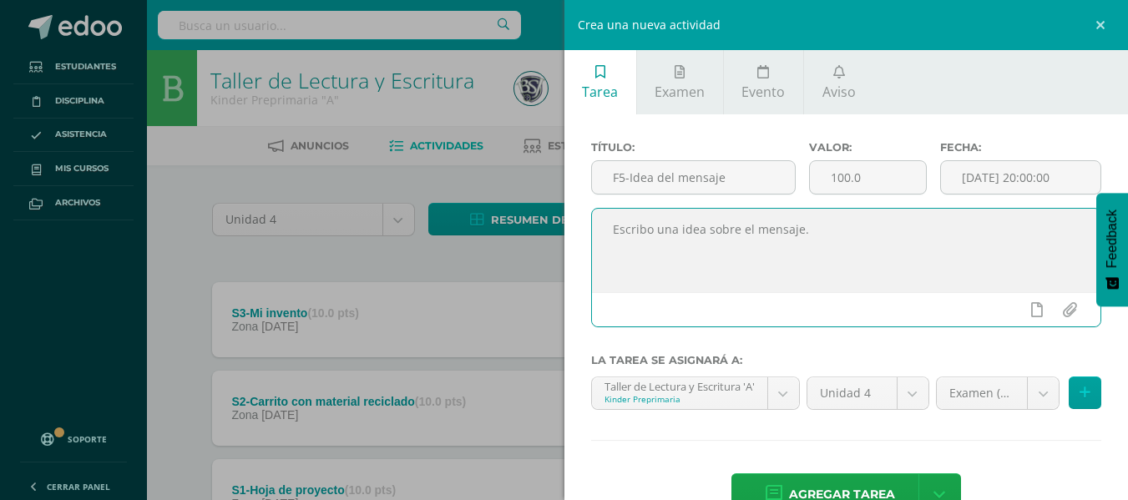
click at [803, 241] on textarea "Escribo una idea sobre el mensaje." at bounding box center [846, 251] width 509 height 84
type textarea "Escribo una idea sobre el mensaje."
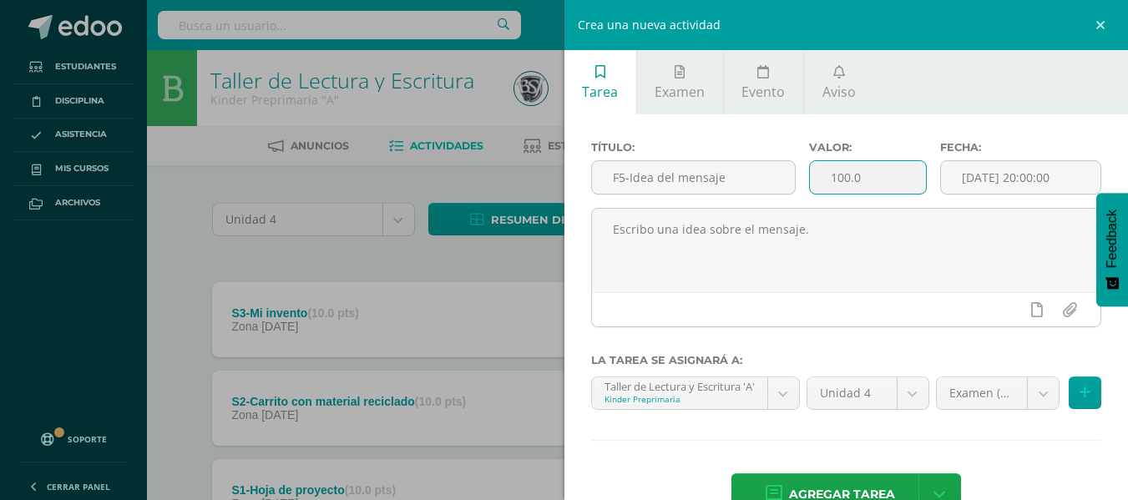
drag, startPoint x: 877, startPoint y: 181, endPoint x: 797, endPoint y: 178, distance: 80.2
click at [803, 178] on div "Valor: 100.0" at bounding box center [868, 174] width 131 height 67
type input "5.00"
click at [980, 175] on input "[DATE] 20:00:00" at bounding box center [1021, 177] width 160 height 33
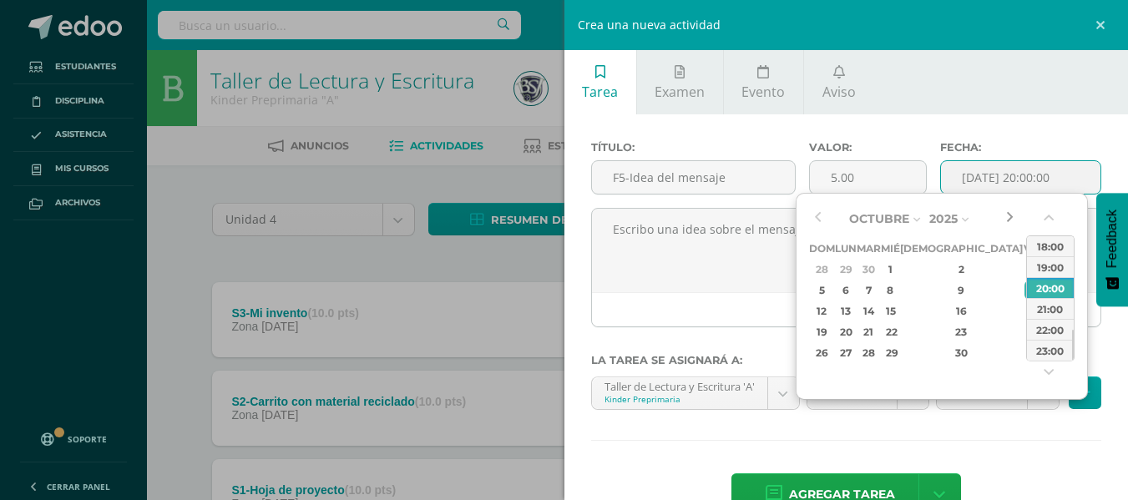
click at [1017, 216] on button "button" at bounding box center [1009, 218] width 17 height 25
click at [1025, 312] on div "17" at bounding box center [1032, 310] width 15 height 19
type input "[DATE] 20:00"
click at [992, 428] on div "Título: F5-Idea del mensaje Valor: 5.00 Fecha: [DATE] 20:00 Escribo una idea so…" at bounding box center [847, 330] width 565 height 432
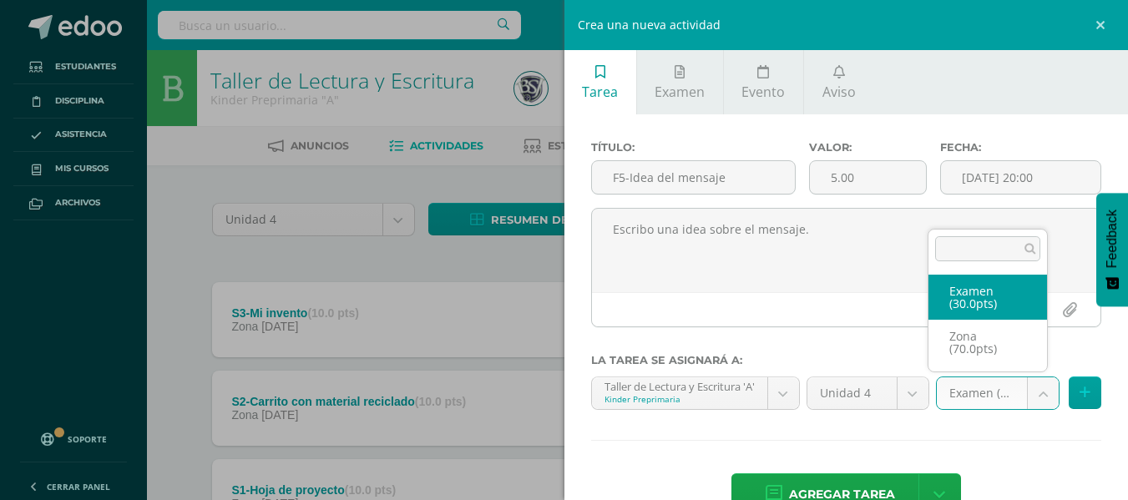
click at [1022, 391] on body "Tarea asignada exitosamente Estudiantes Disciplina Asistencia Mis cursos Archiv…" at bounding box center [564, 500] width 1128 height 1000
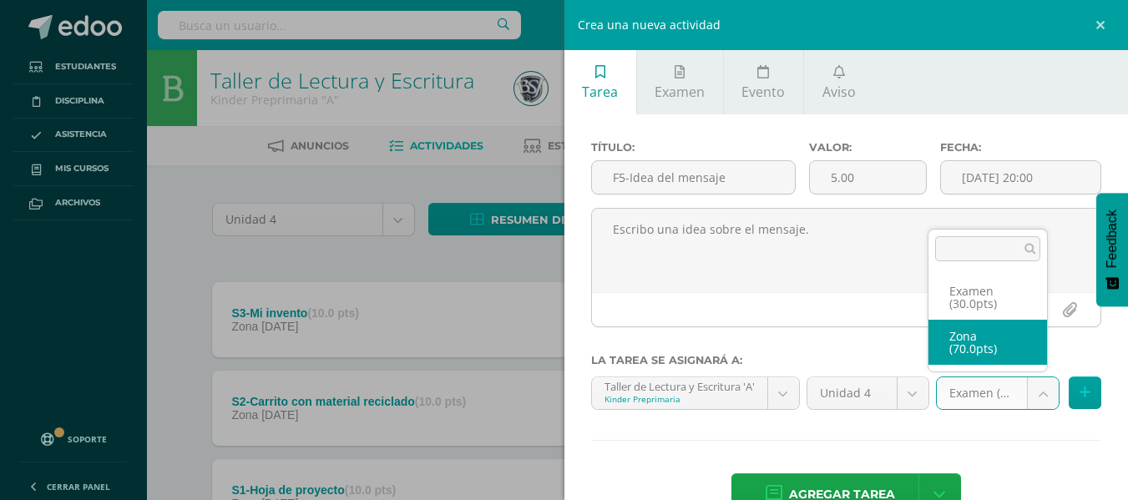
select select "48862"
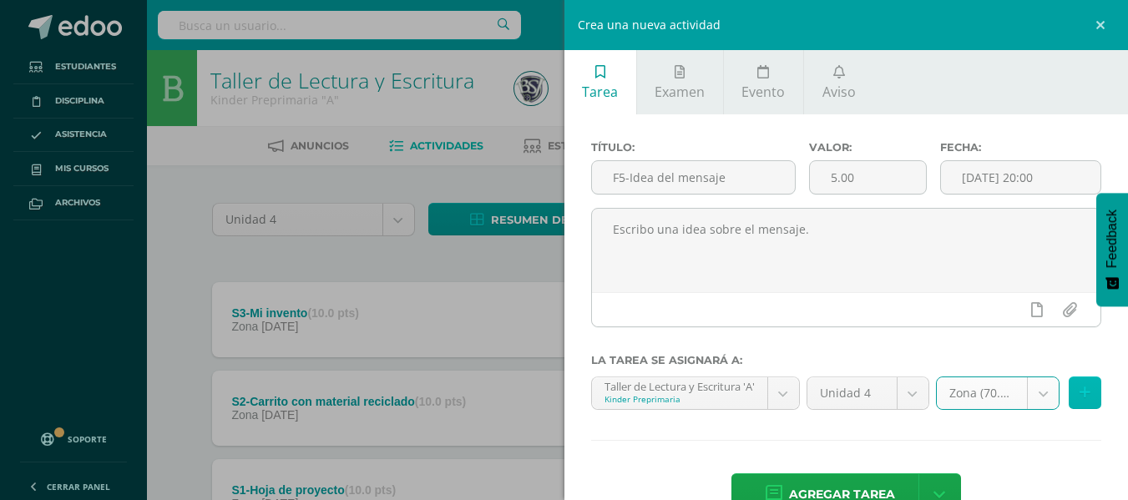
click at [1080, 388] on icon at bounding box center [1085, 393] width 11 height 14
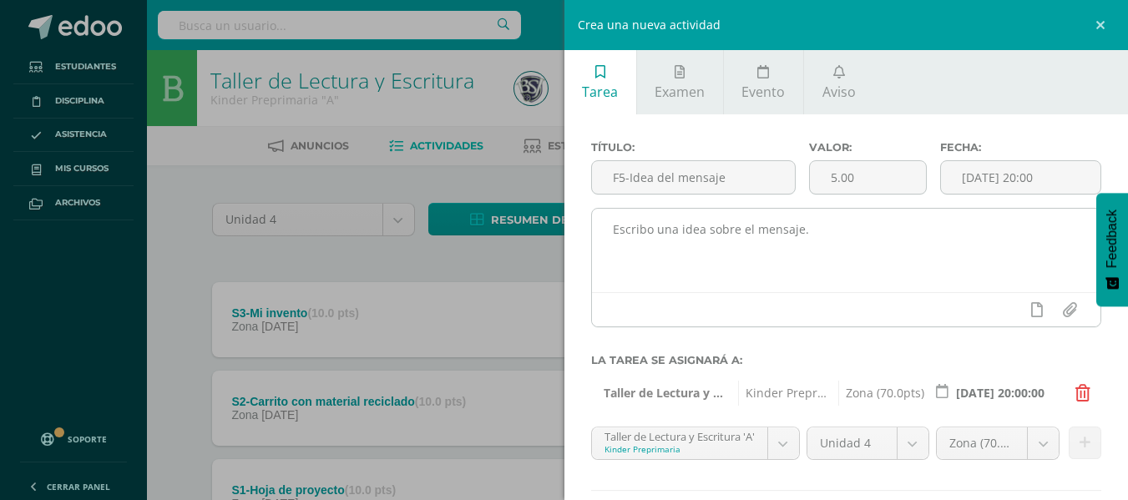
scroll to position [96, 0]
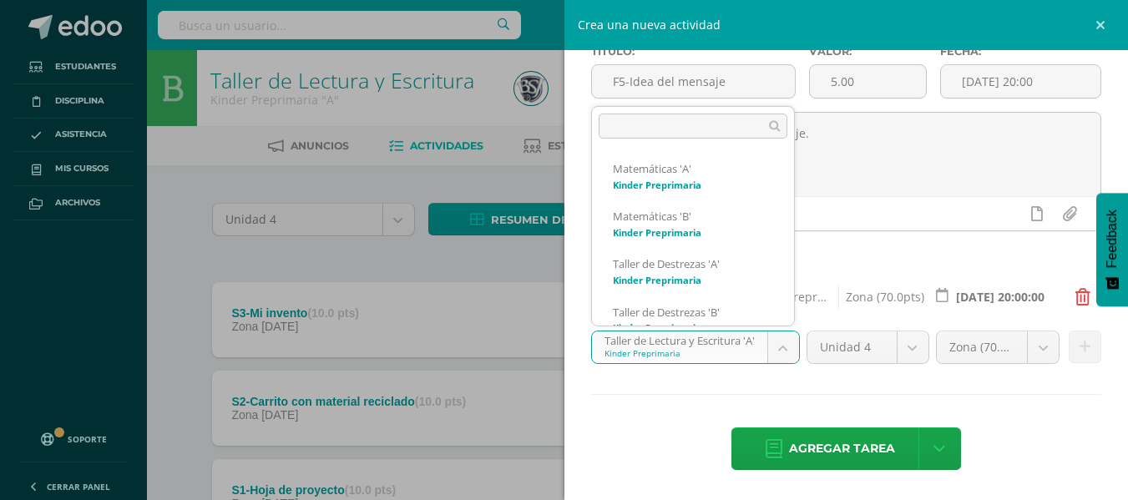
click at [771, 338] on body "Tarea asignada exitosamente Estudiantes Disciplina Asistencia Mis cursos Archiv…" at bounding box center [564, 500] width 1128 height 1000
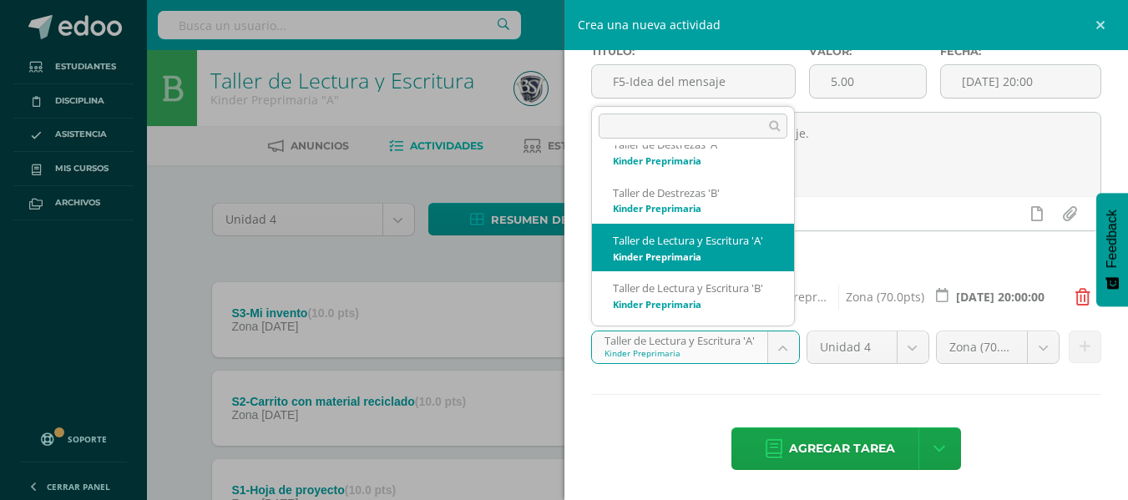
scroll to position [147, 0]
select select "28068"
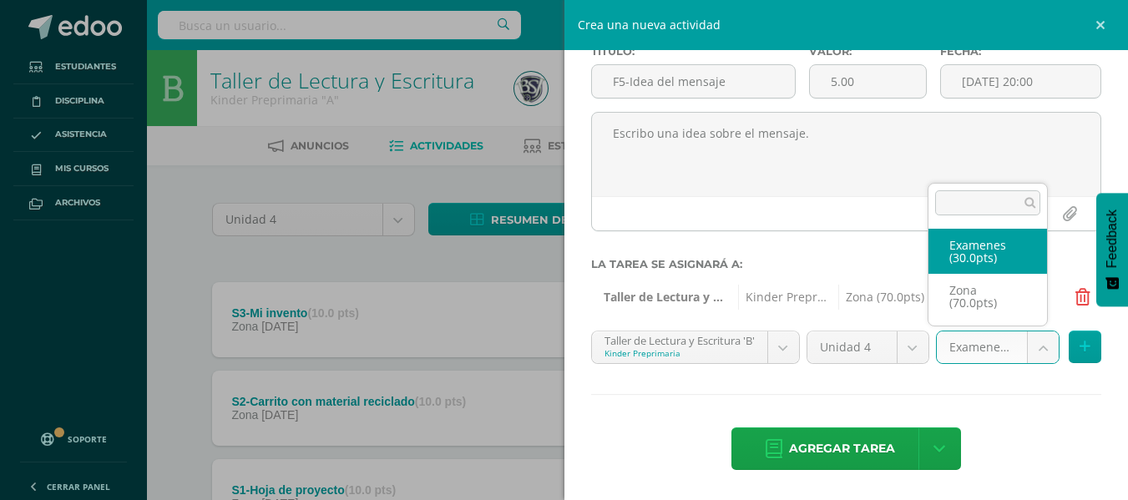
click at [1036, 337] on body "Tarea asignada exitosamente Estudiantes Disciplina Asistencia Mis cursos Archiv…" at bounding box center [564, 500] width 1128 height 1000
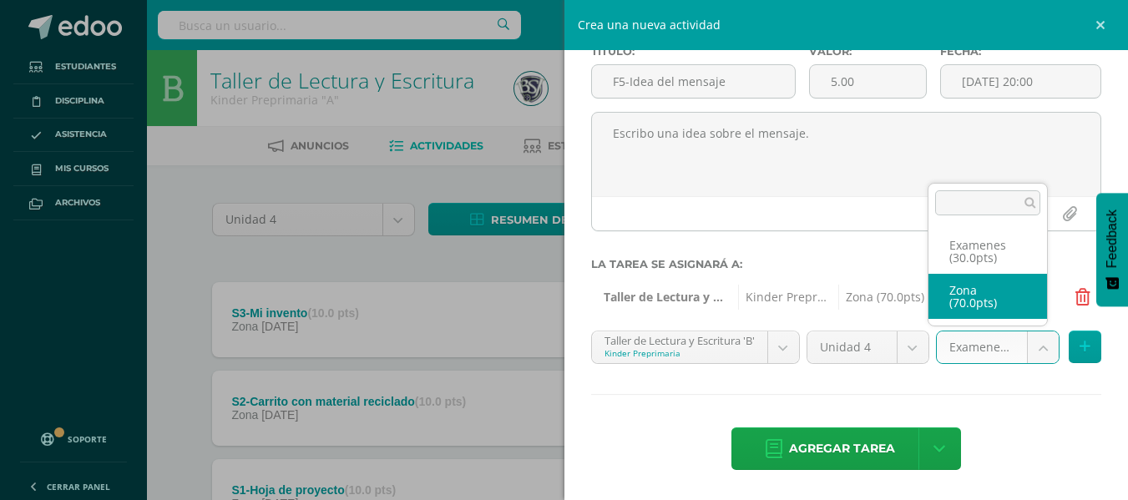
select select "48883"
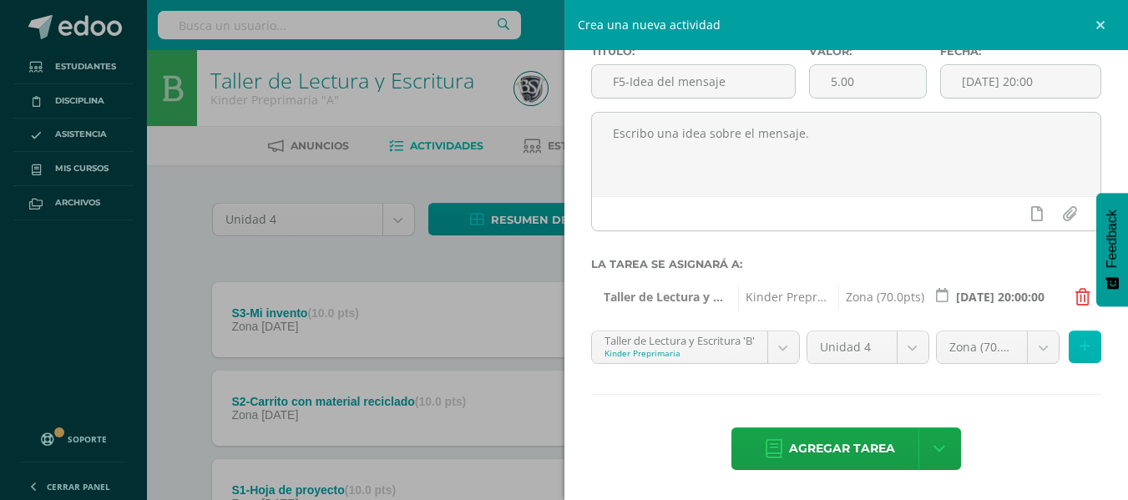
click at [1080, 347] on icon at bounding box center [1085, 347] width 11 height 14
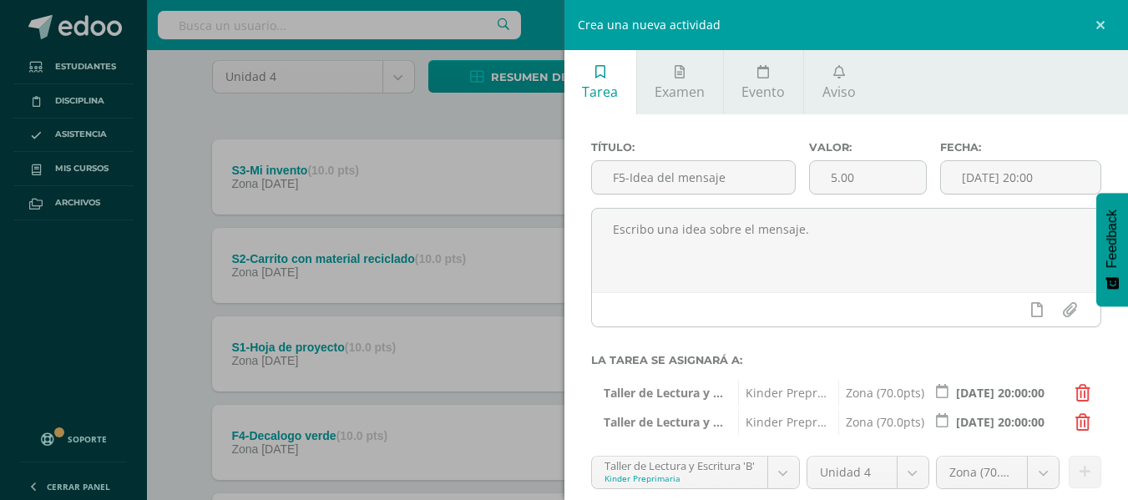
scroll to position [125, 0]
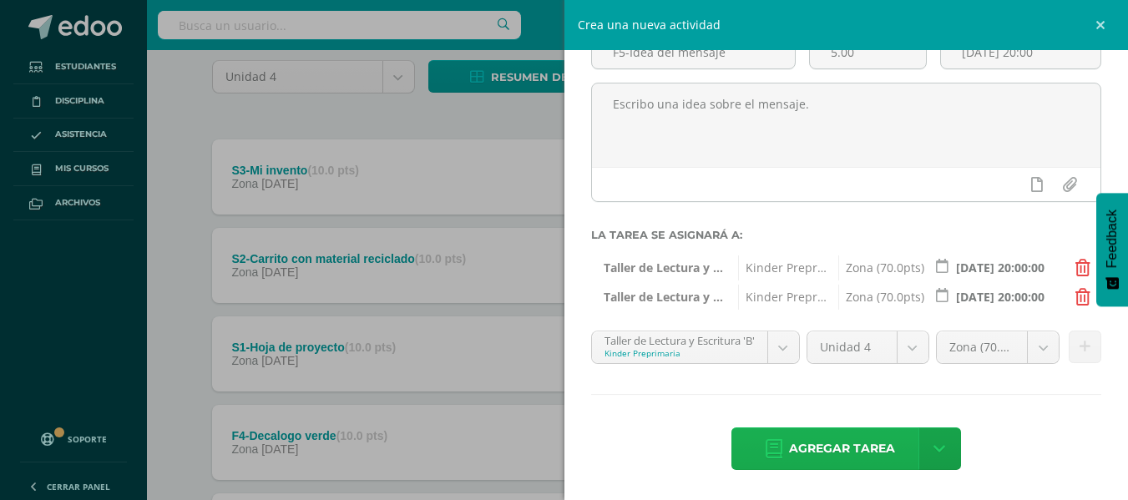
click at [829, 448] on span "Agregar tarea" at bounding box center [842, 448] width 106 height 41
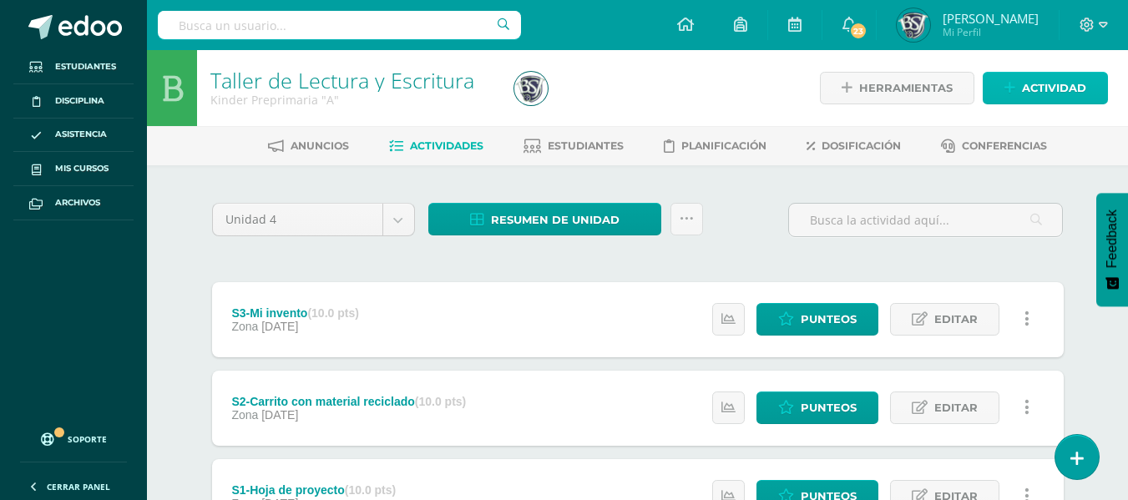
click at [1006, 95] on link "Actividad" at bounding box center [1045, 88] width 125 height 33
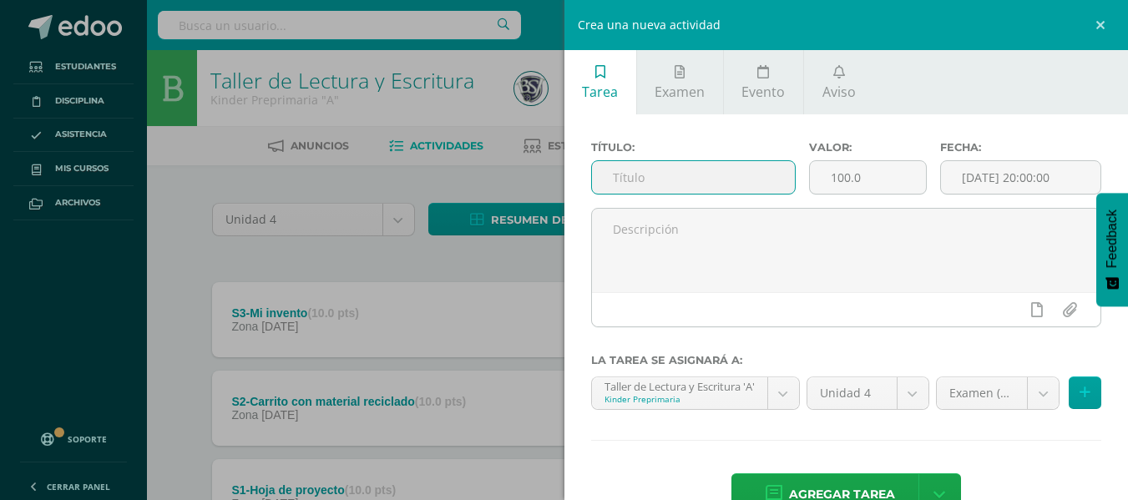
click at [732, 183] on input "text" at bounding box center [693, 177] width 203 height 33
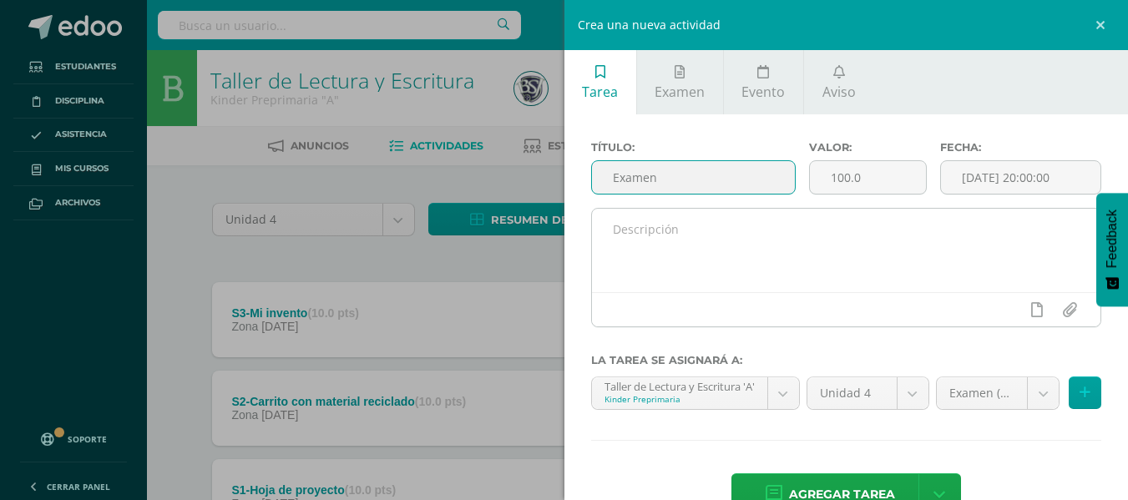
type input "Examen"
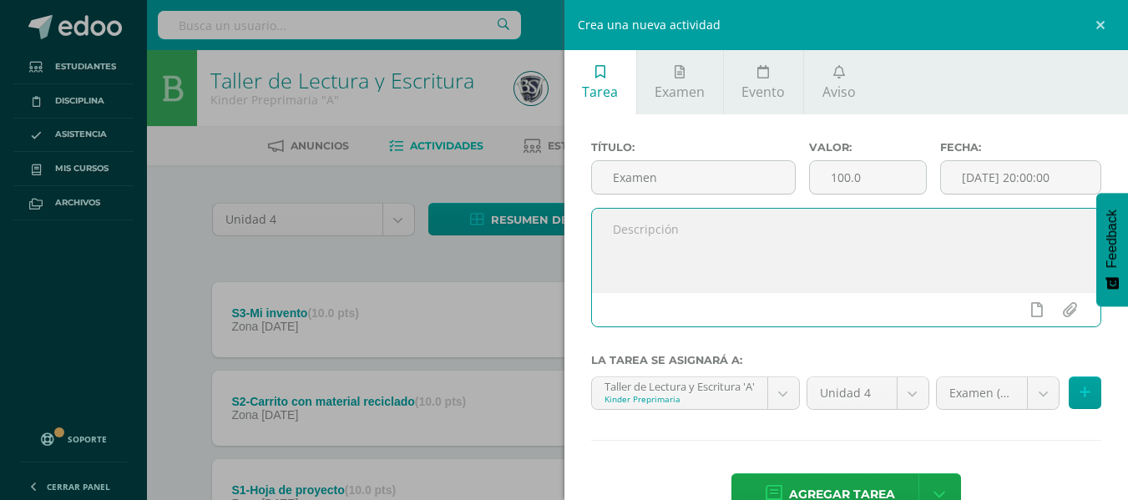
click at [715, 227] on textarea at bounding box center [846, 251] width 509 height 84
type textarea "Proyecto final"
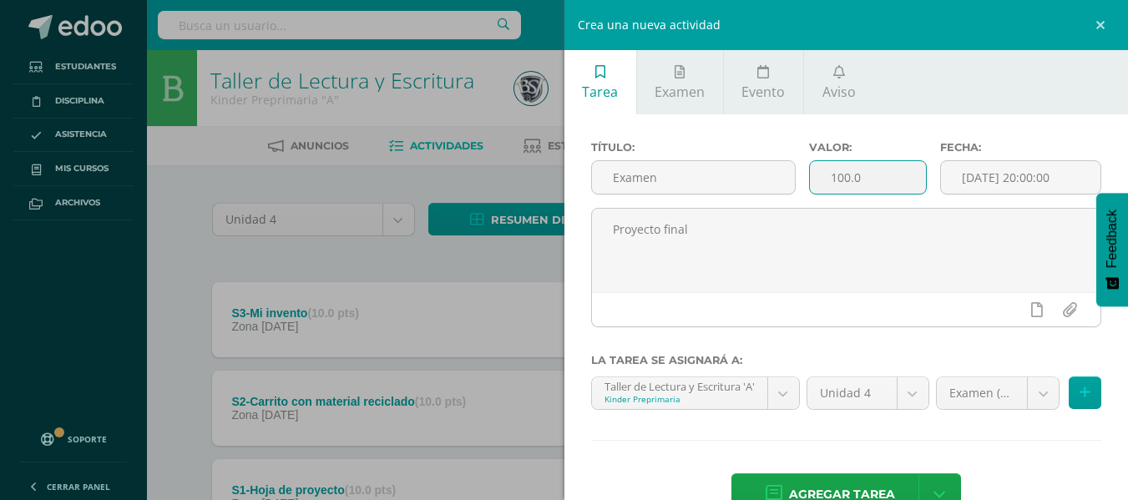
drag, startPoint x: 844, startPoint y: 180, endPoint x: 817, endPoint y: 180, distance: 27.6
click at [817, 180] on input "100.0" at bounding box center [868, 177] width 116 height 33
drag, startPoint x: 909, startPoint y: 179, endPoint x: 785, endPoint y: 175, distance: 123.6
click at [785, 175] on div "Título: Examen Valor: 100.0 Fecha: 2025-09-10 20:00:00" at bounding box center [847, 174] width 524 height 67
type input "3"
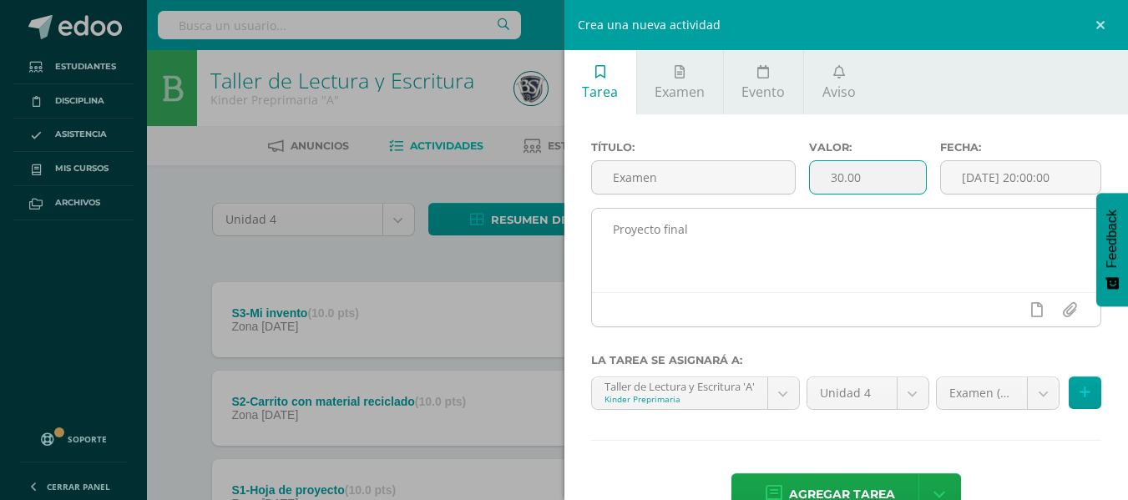
type input "30.00"
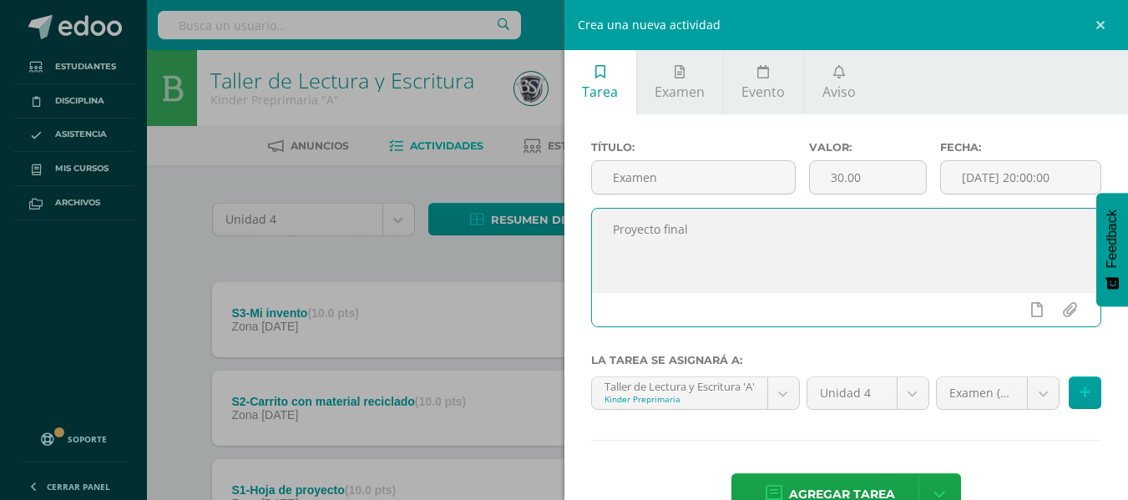
click at [876, 276] on textarea "Proyecto final" at bounding box center [846, 251] width 509 height 84
click at [993, 182] on input "[DATE] 20:00:00" at bounding box center [1021, 177] width 160 height 33
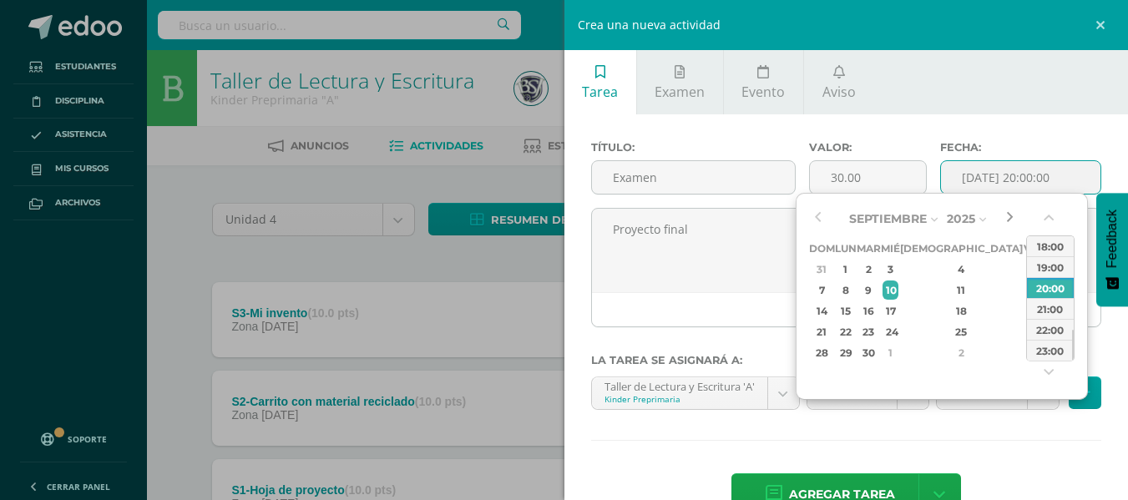
click at [1013, 220] on button "button" at bounding box center [1009, 218] width 17 height 25
click at [1025, 306] on div "17" at bounding box center [1032, 310] width 15 height 19
type input "2025-10-17 20:00"
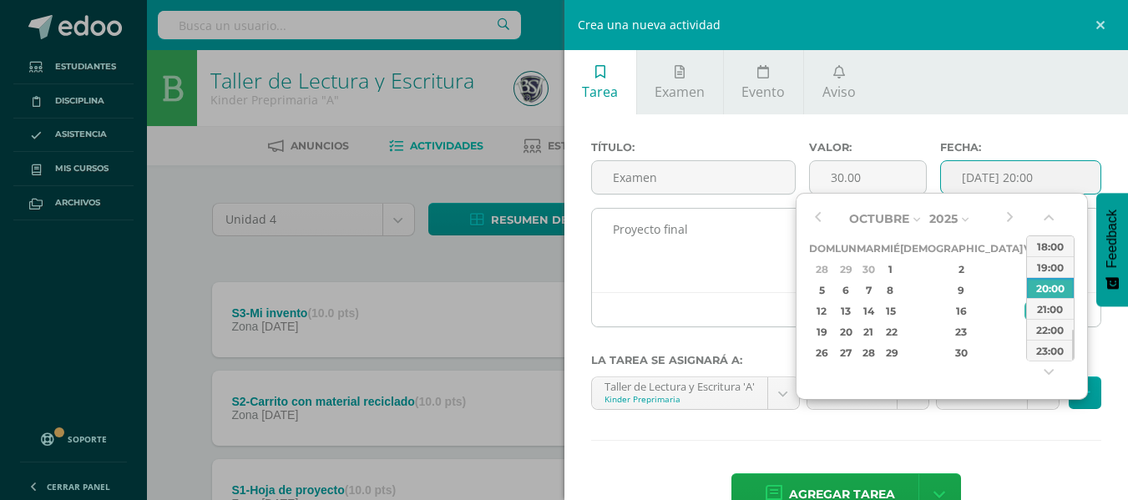
click at [788, 254] on textarea "Proyecto final" at bounding box center [846, 251] width 509 height 84
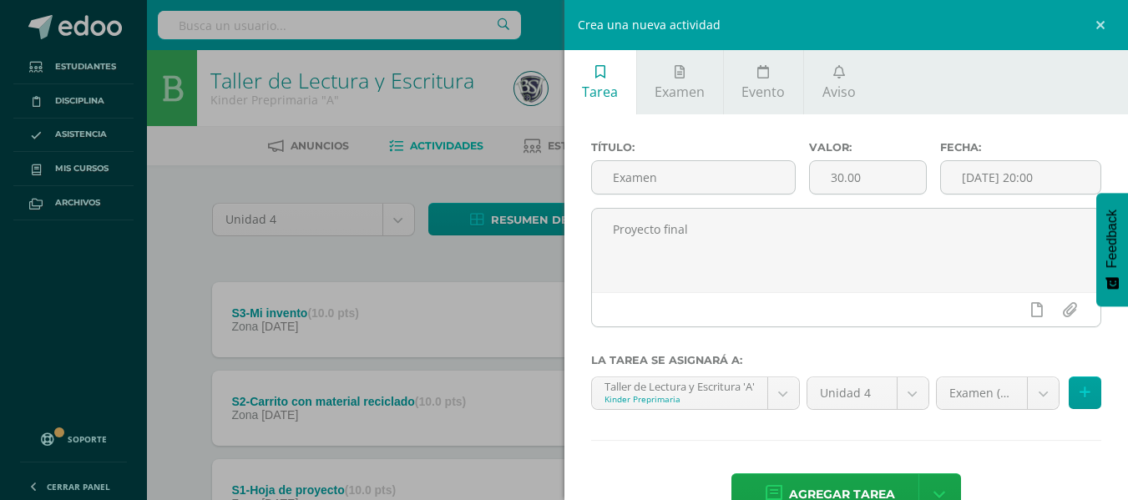
click at [1080, 386] on icon at bounding box center [1085, 393] width 11 height 14
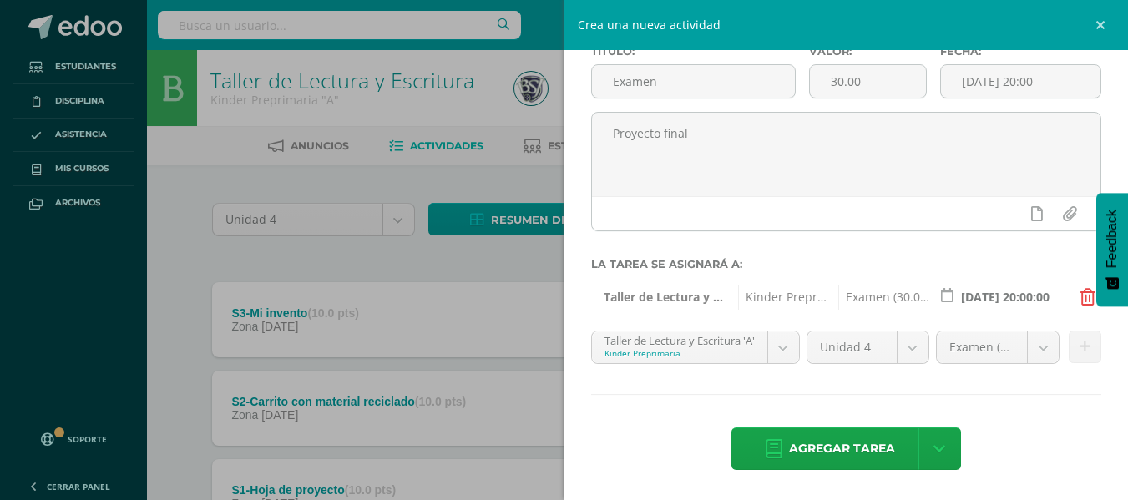
scroll to position [96, 0]
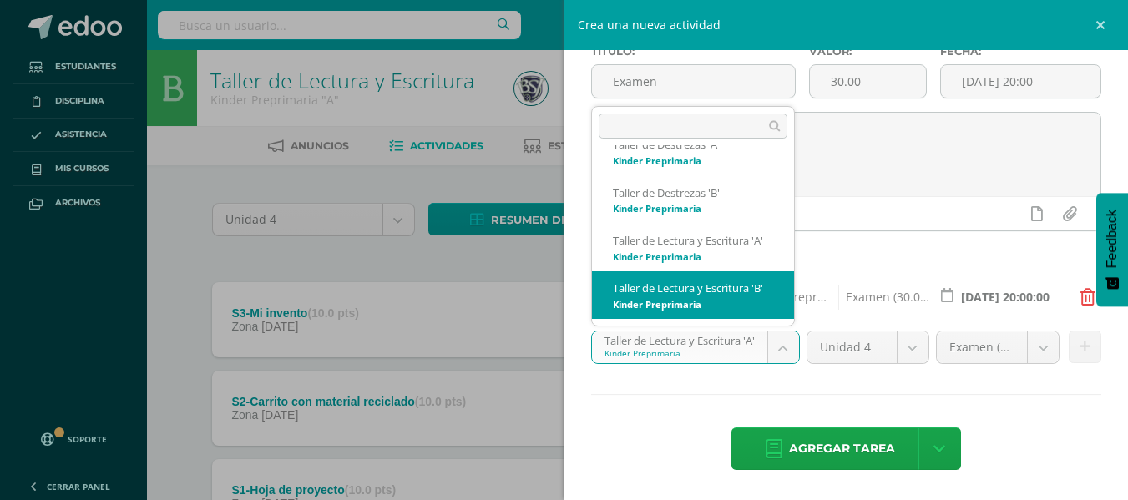
scroll to position [147, 0]
select select "28068"
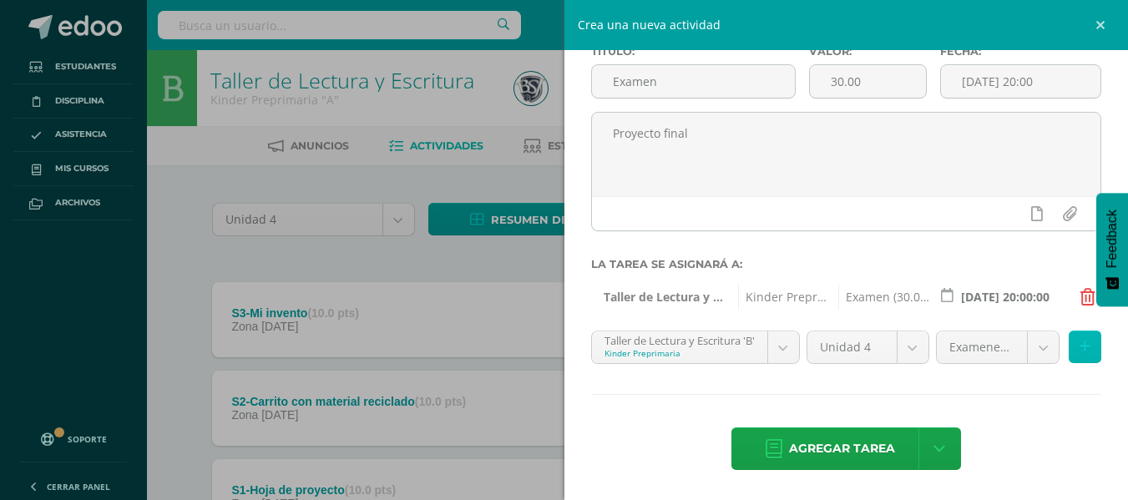
click at [1080, 348] on icon at bounding box center [1085, 347] width 11 height 14
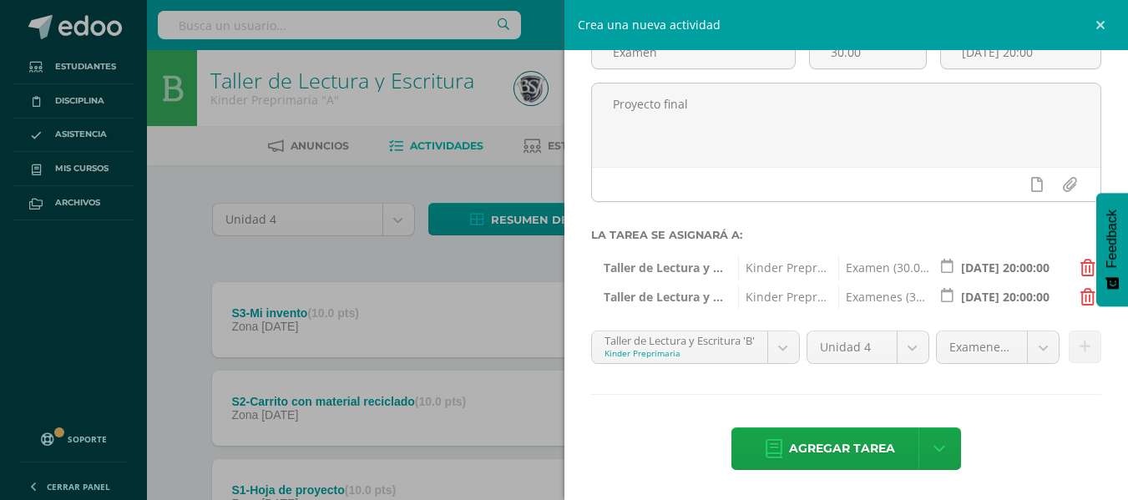
scroll to position [125, 0]
click at [804, 443] on span "Agregar tarea" at bounding box center [842, 448] width 106 height 41
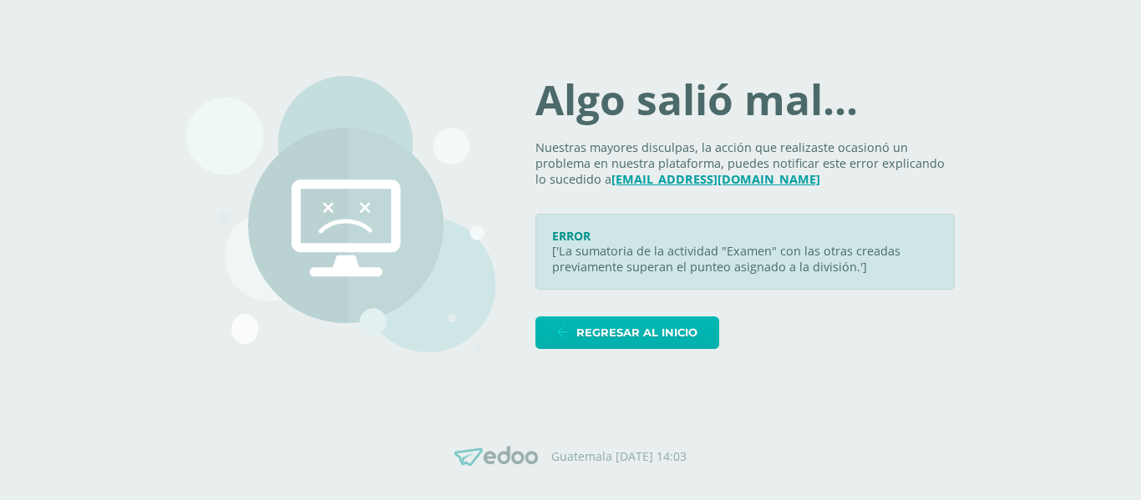
click at [677, 329] on span "Regresar al inicio" at bounding box center [636, 332] width 121 height 31
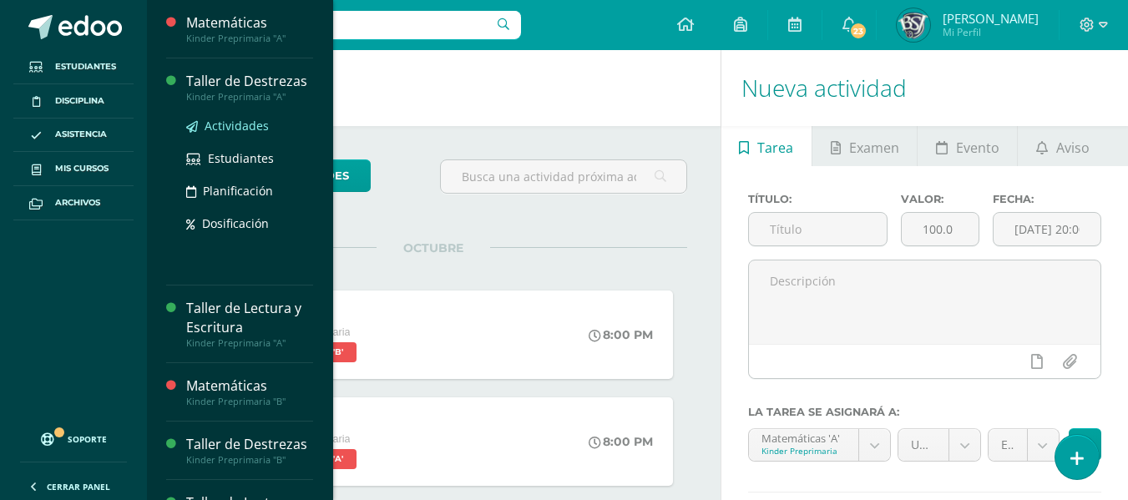
click at [219, 119] on span "Actividades" at bounding box center [237, 126] width 64 height 16
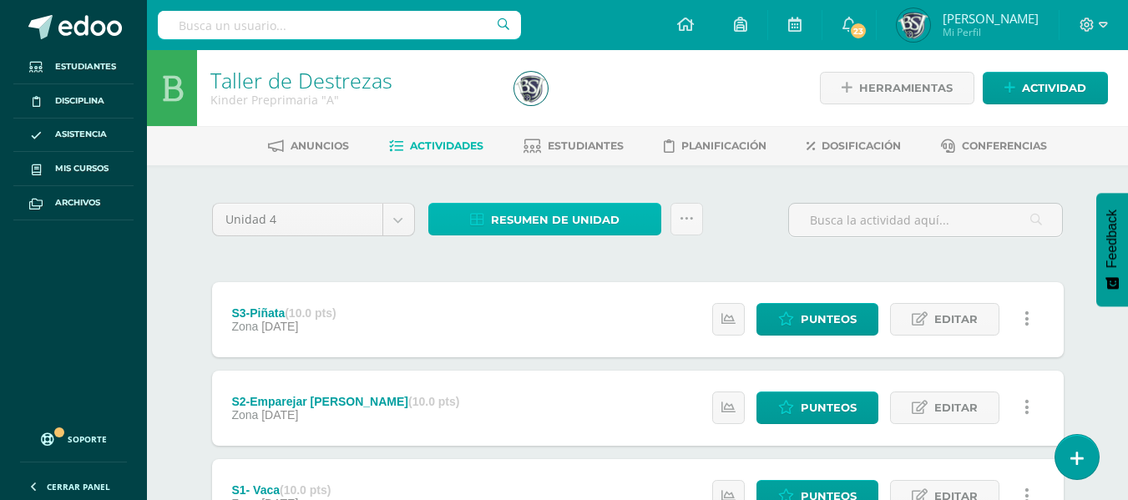
click at [587, 226] on span "Resumen de unidad" at bounding box center [555, 220] width 129 height 31
click at [677, 215] on link at bounding box center [687, 219] width 33 height 33
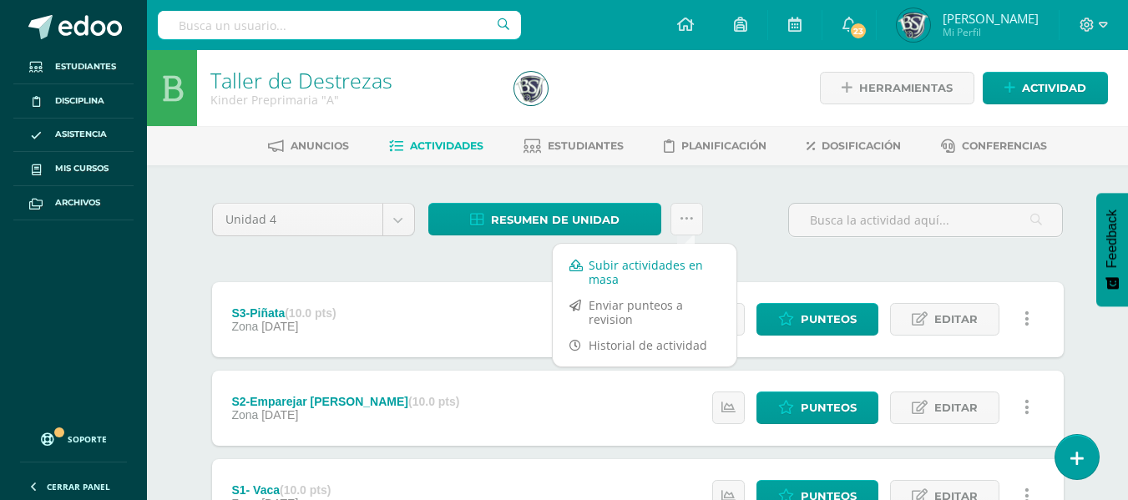
click at [619, 269] on link "Subir actividades en masa" at bounding box center [645, 272] width 184 height 40
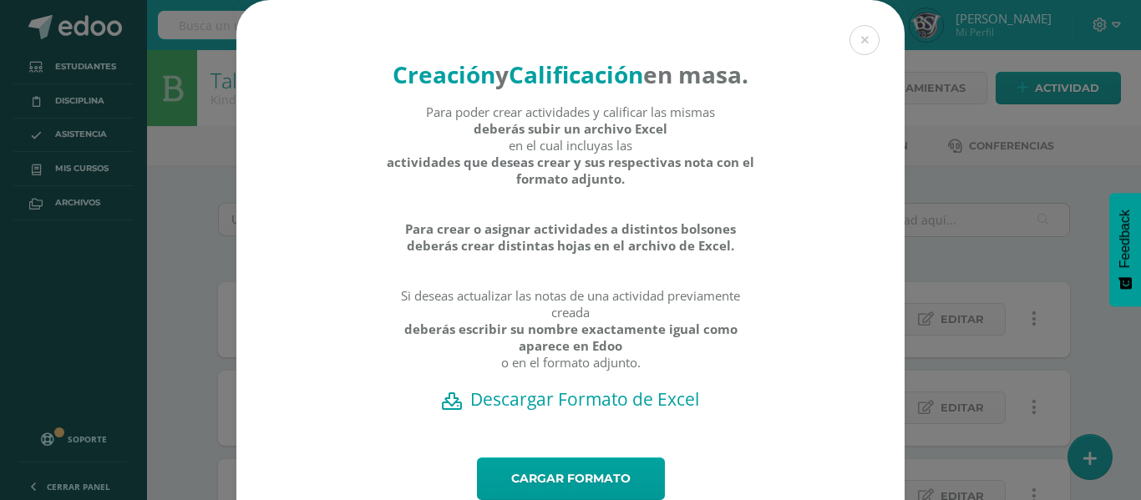
scroll to position [94, 0]
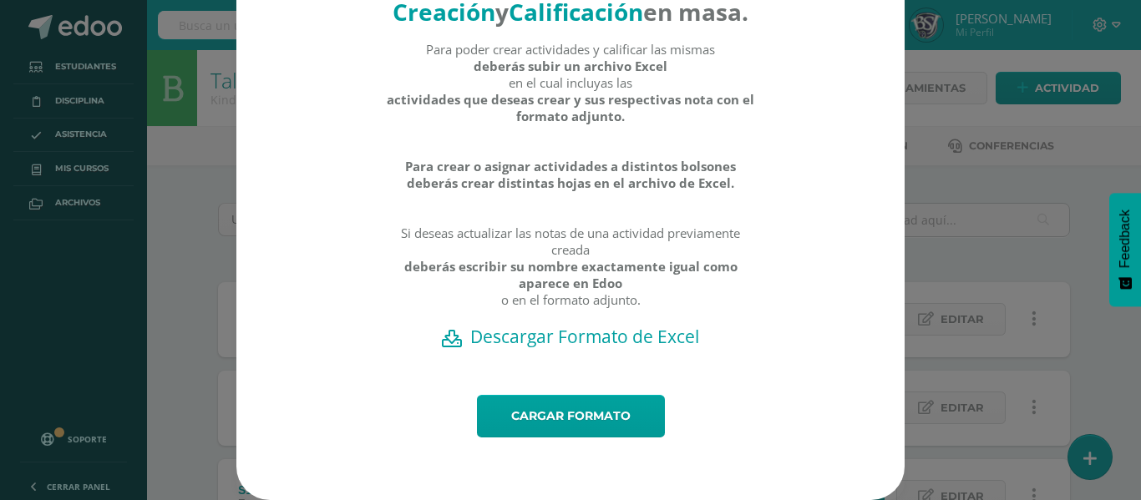
click at [615, 337] on h2 "Descargar Formato de Excel" at bounding box center [571, 336] width 610 height 23
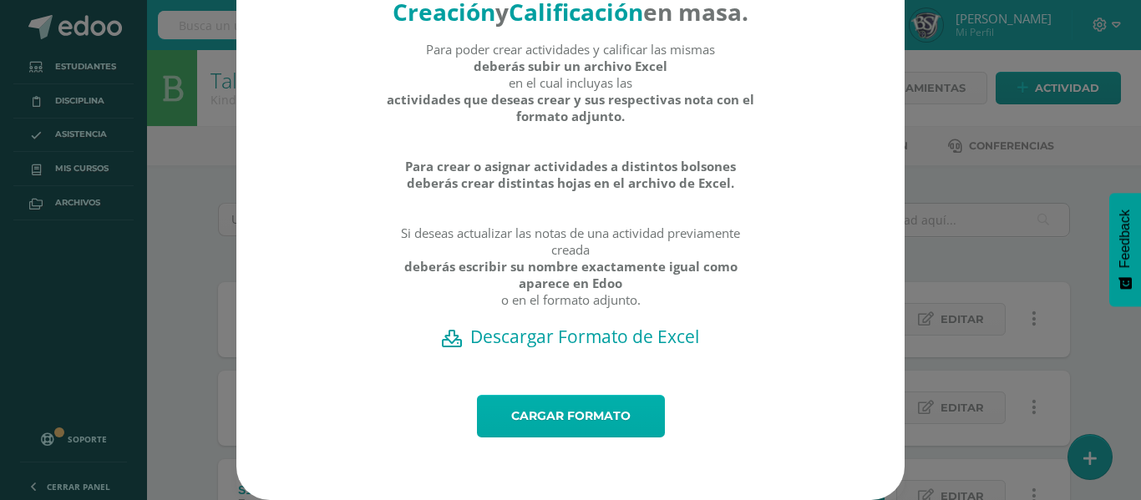
click at [581, 412] on link "Cargar formato" at bounding box center [571, 416] width 188 height 43
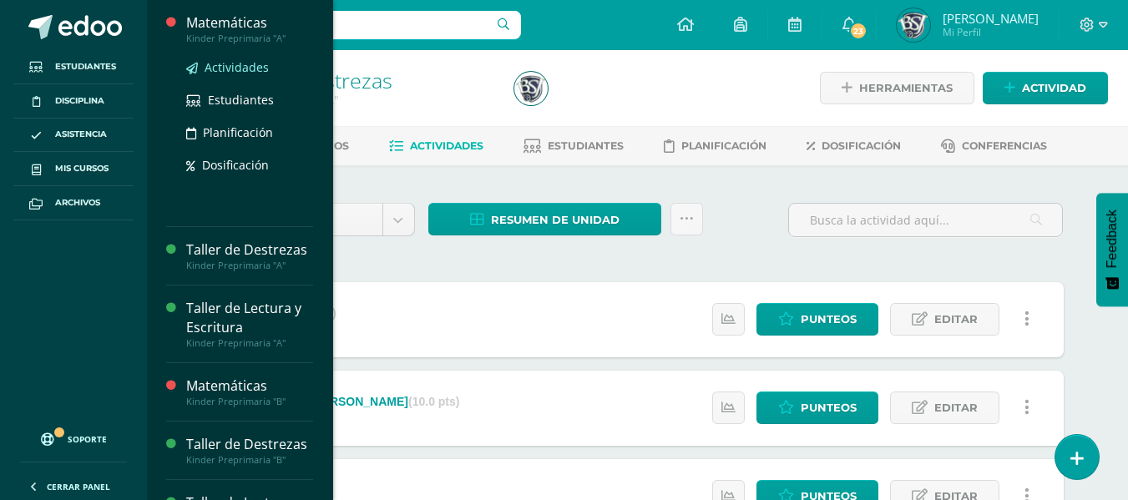
click at [241, 67] on span "Actividades" at bounding box center [237, 67] width 64 height 16
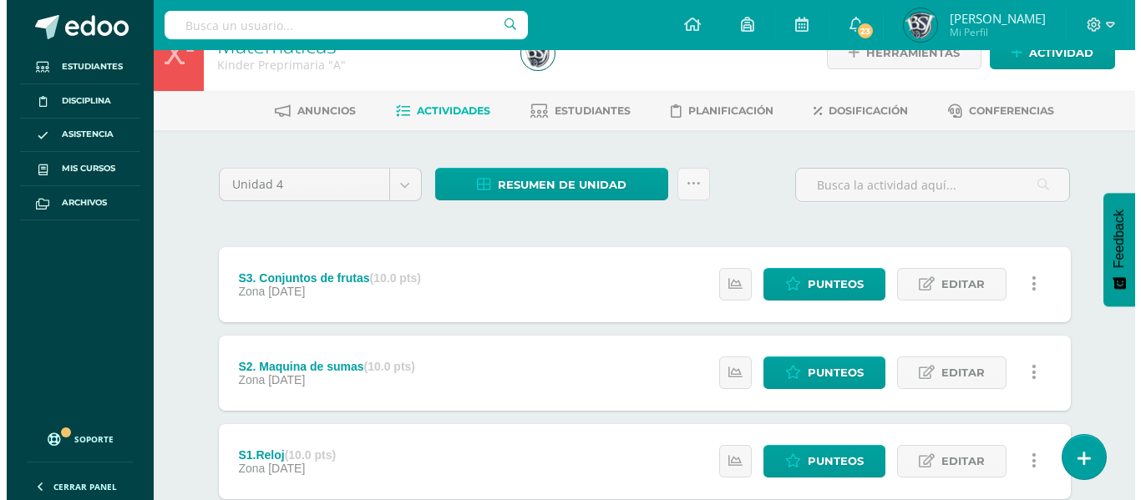
scroll to position [36, 0]
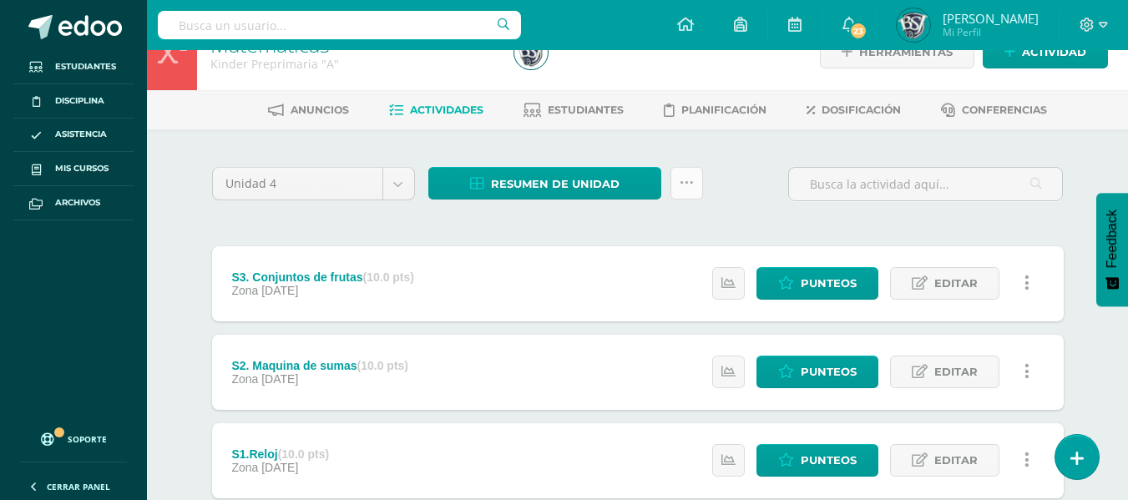
click at [683, 176] on icon at bounding box center [687, 183] width 14 height 14
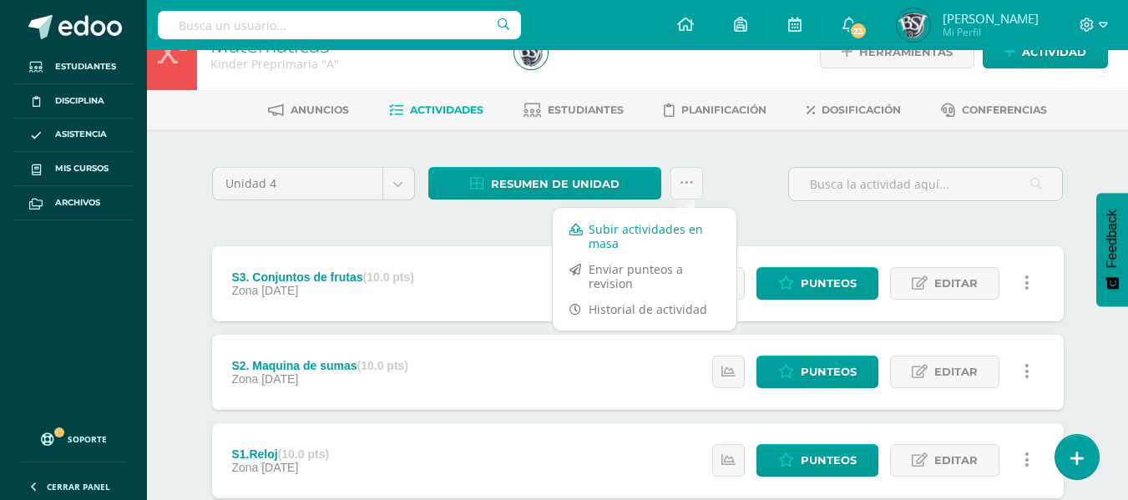
click at [626, 238] on link "Subir actividades en masa" at bounding box center [645, 236] width 184 height 40
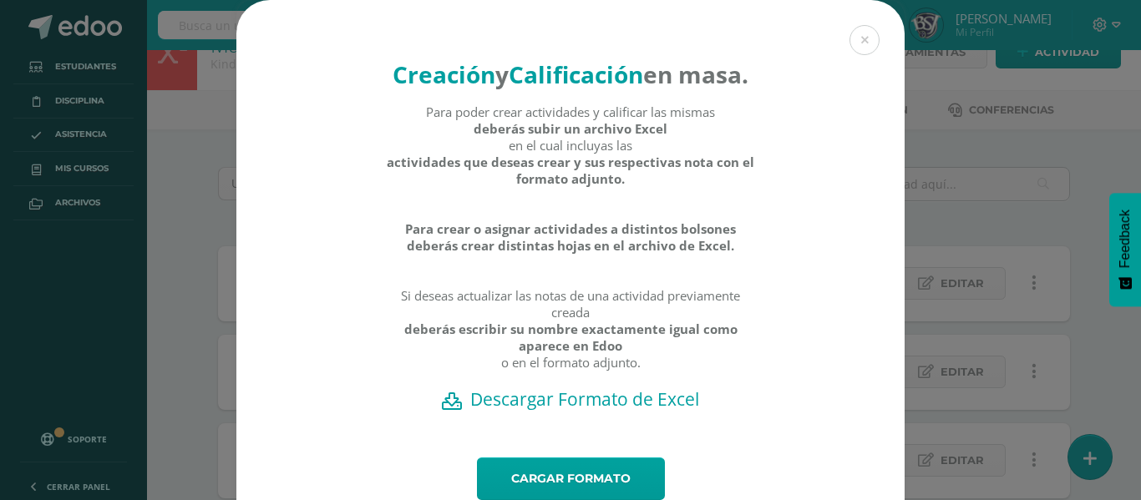
scroll to position [94, 0]
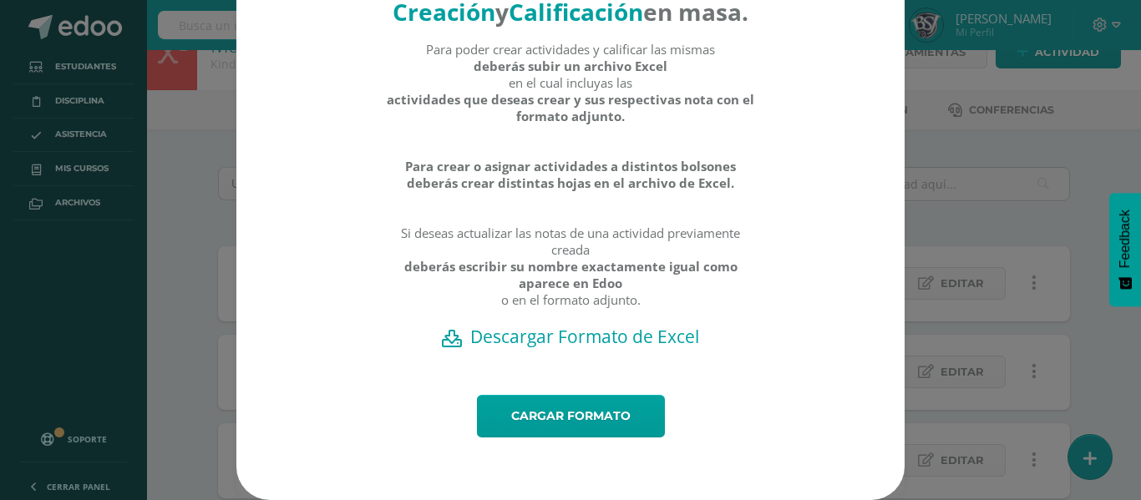
click at [602, 345] on h2 "Descargar Formato de Excel" at bounding box center [571, 336] width 610 height 23
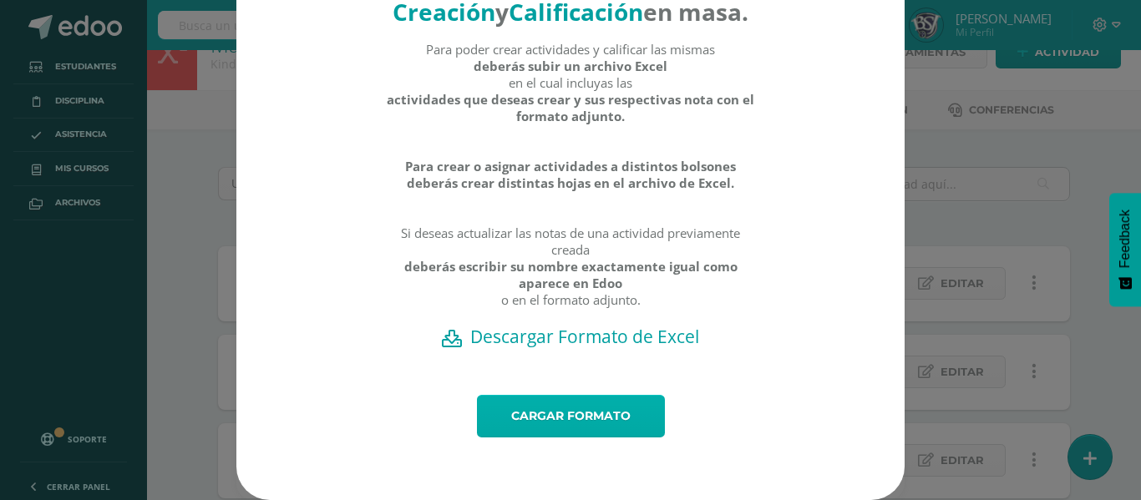
click at [580, 408] on link "Cargar formato" at bounding box center [571, 416] width 188 height 43
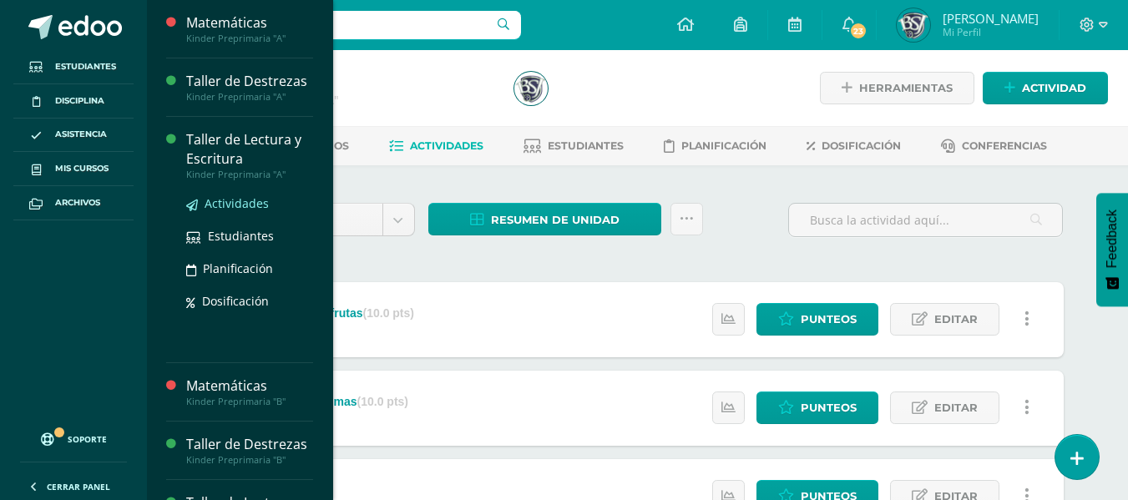
click at [246, 205] on span "Actividades" at bounding box center [237, 203] width 64 height 16
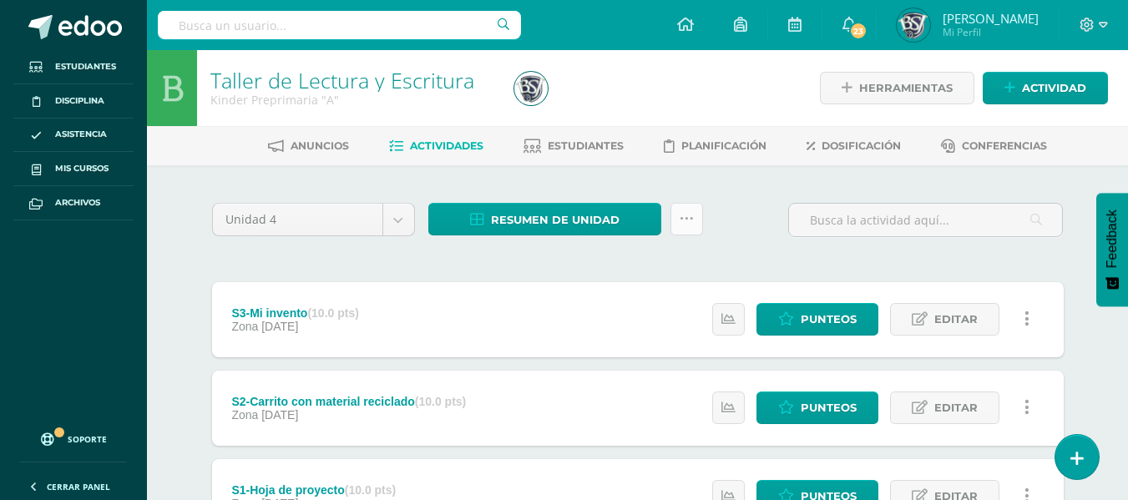
click at [678, 213] on link at bounding box center [687, 219] width 33 height 33
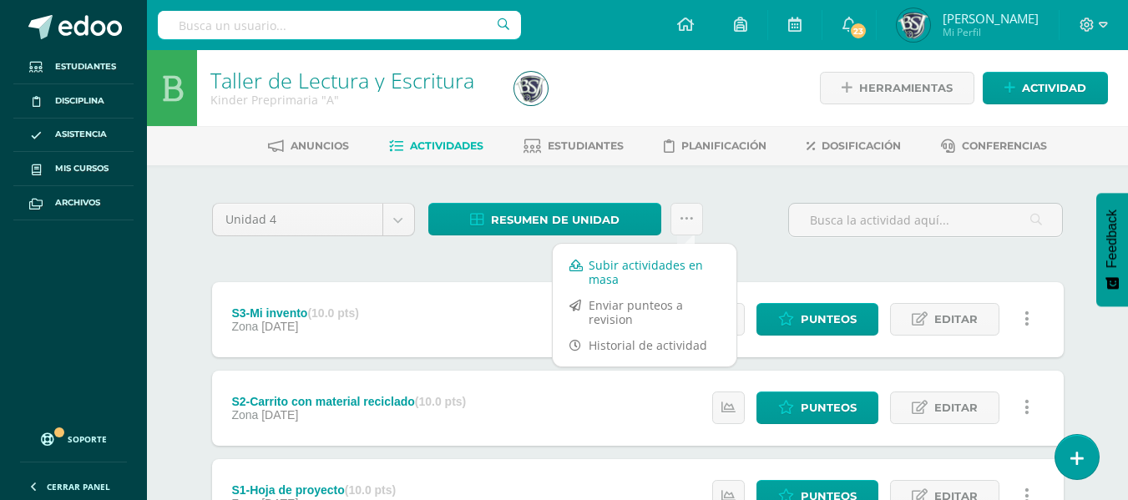
click at [633, 276] on link "Subir actividades en masa" at bounding box center [645, 272] width 184 height 40
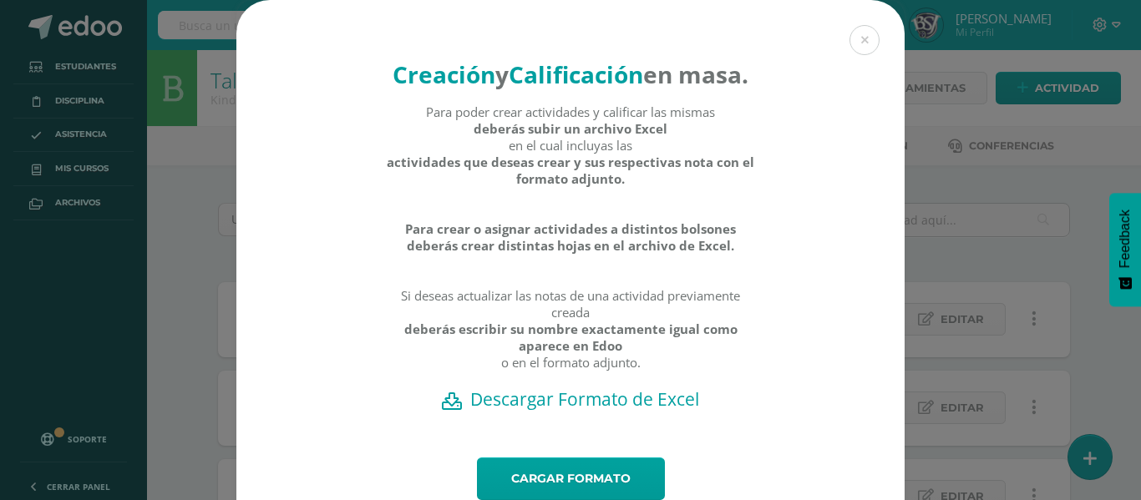
scroll to position [94, 0]
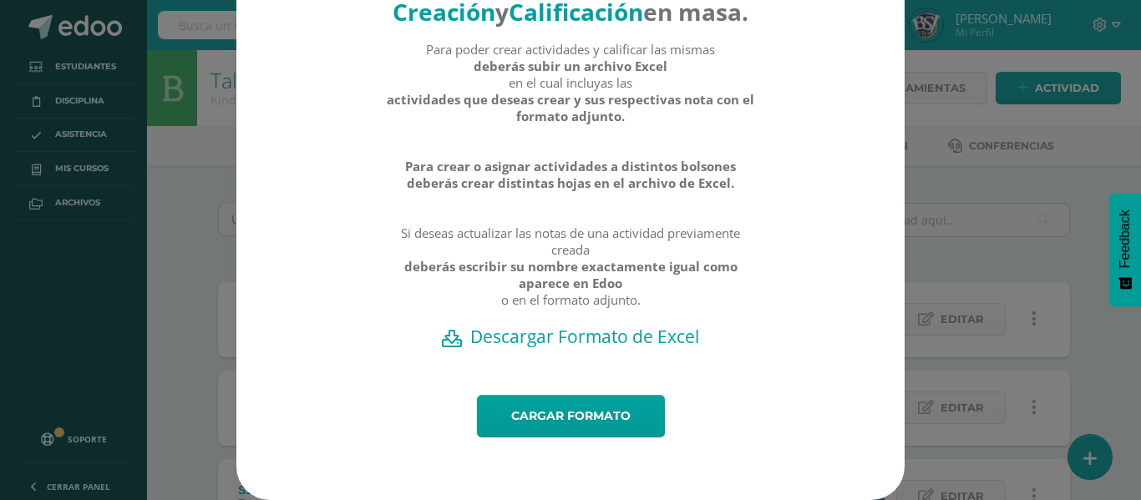
click at [615, 334] on h2 "Descargar Formato de Excel" at bounding box center [571, 336] width 610 height 23
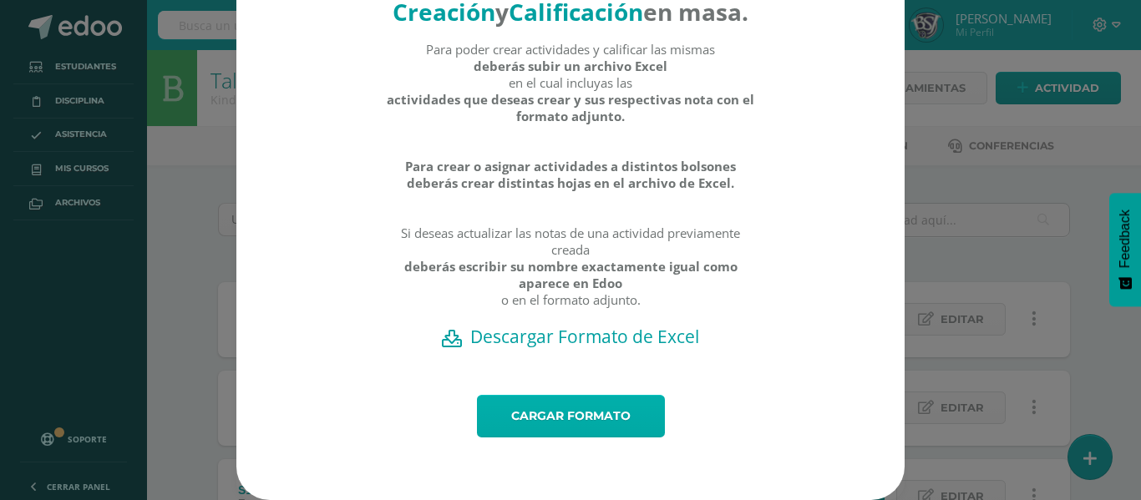
click at [560, 412] on link "Cargar formato" at bounding box center [571, 416] width 188 height 43
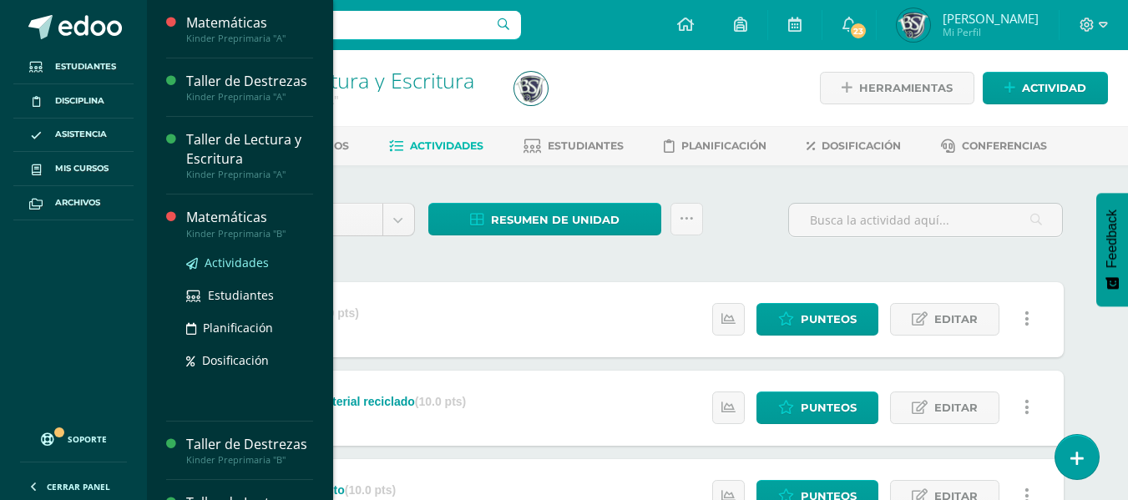
click at [228, 257] on span "Actividades" at bounding box center [237, 263] width 64 height 16
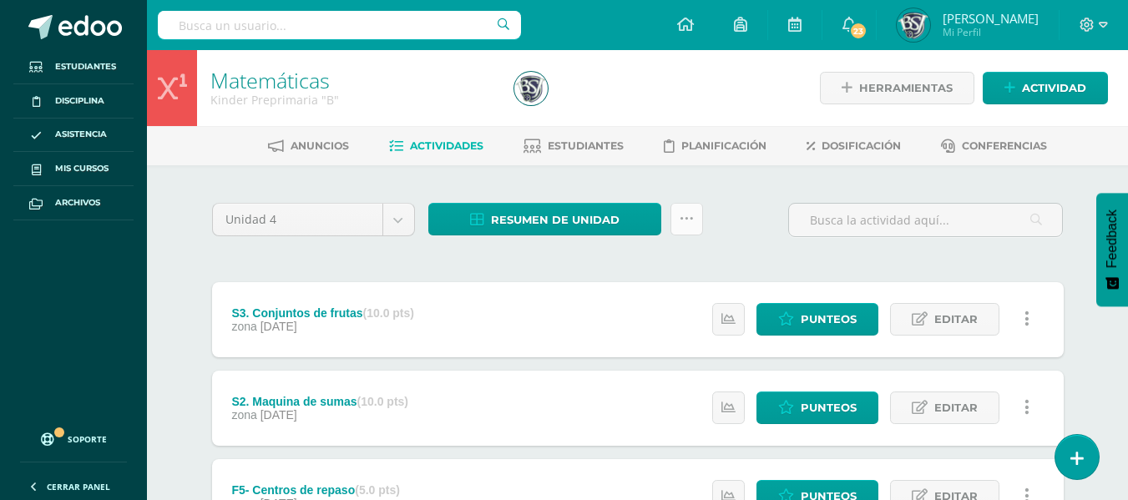
click at [675, 223] on link at bounding box center [687, 219] width 33 height 33
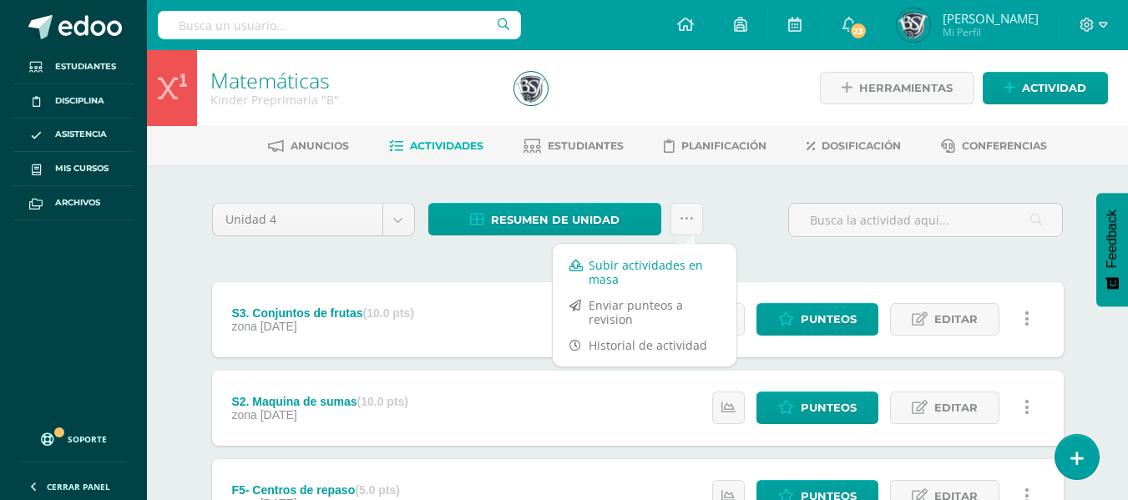
click at [608, 276] on link "Subir actividades en masa" at bounding box center [645, 272] width 184 height 40
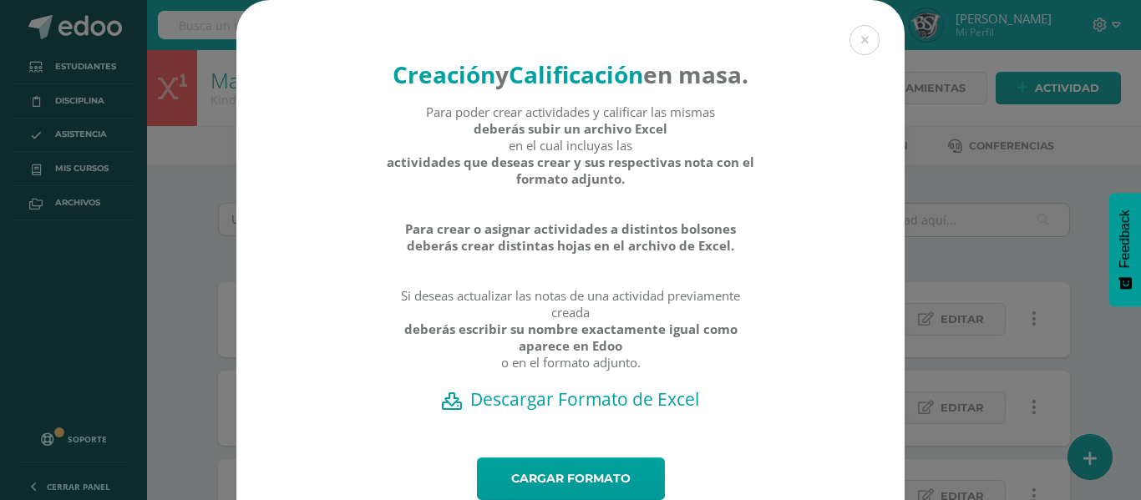
scroll to position [94, 0]
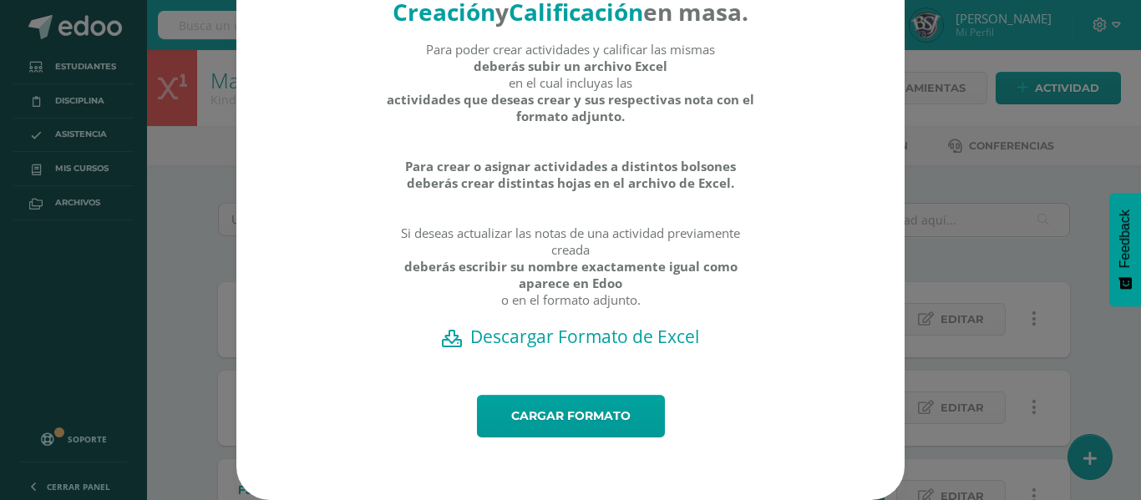
click at [567, 335] on h2 "Descargar Formato de Excel" at bounding box center [571, 336] width 610 height 23
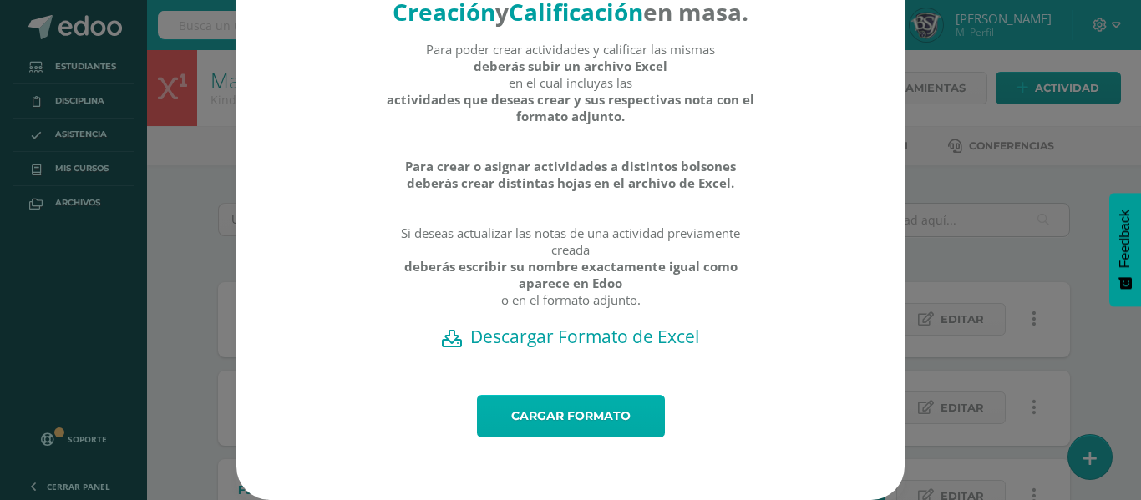
click at [567, 409] on link "Cargar formato" at bounding box center [571, 416] width 188 height 43
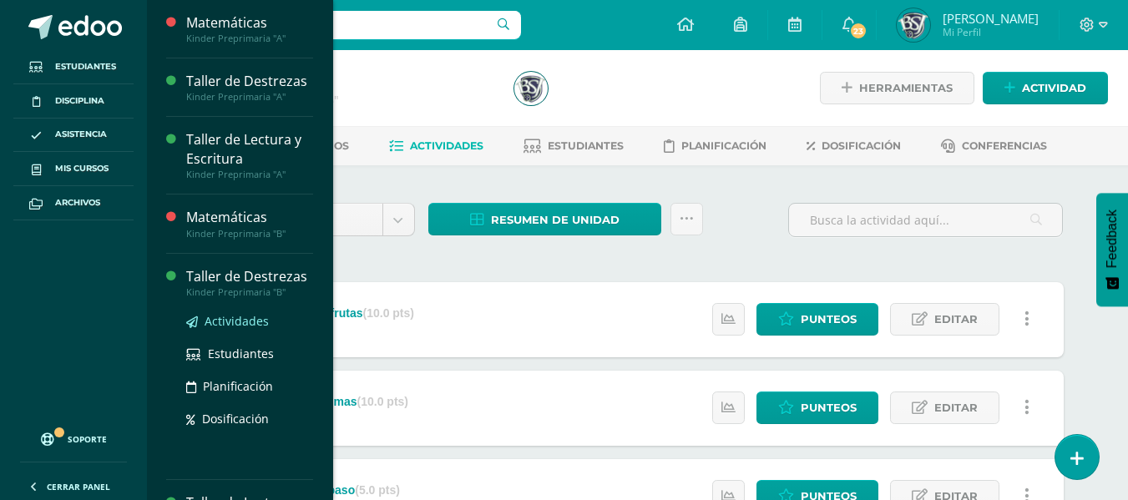
click at [231, 321] on span "Actividades" at bounding box center [237, 321] width 64 height 16
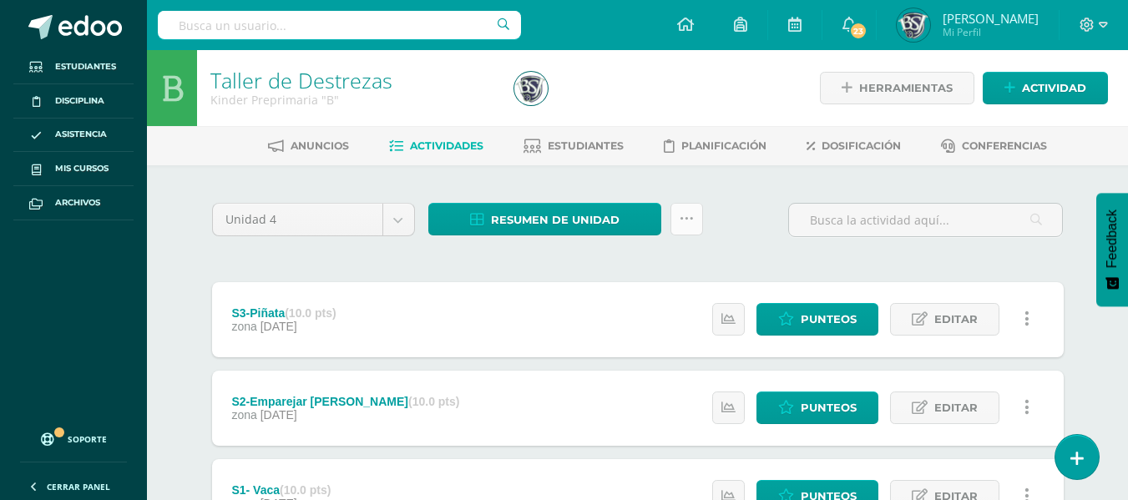
click at [685, 221] on icon at bounding box center [687, 219] width 14 height 14
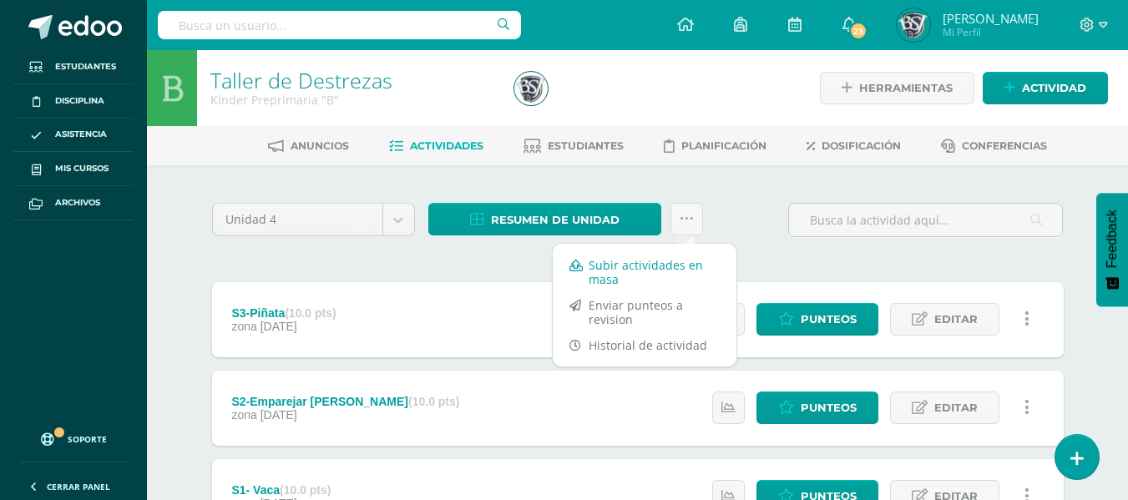
click at [634, 264] on link "Subir actividades en masa" at bounding box center [645, 272] width 184 height 40
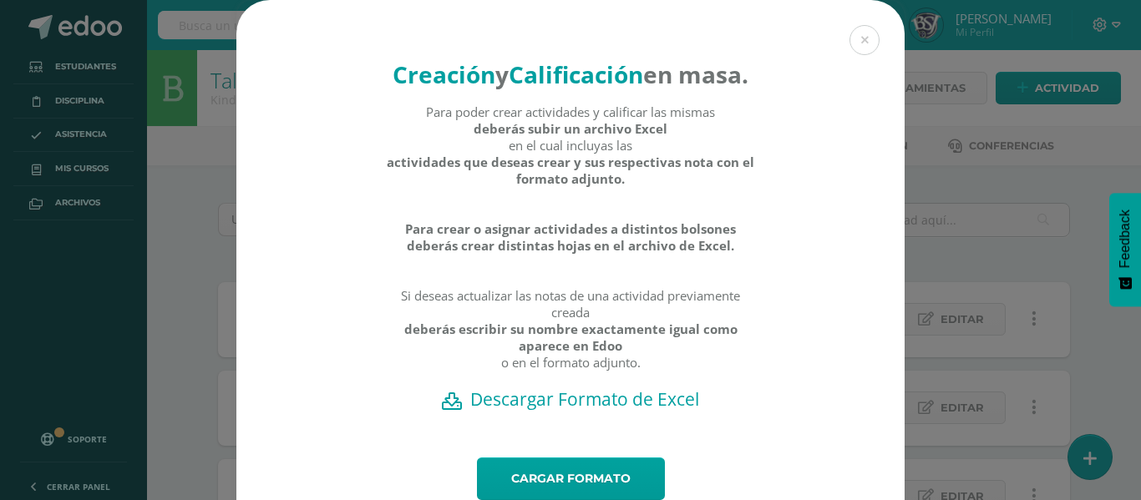
scroll to position [94, 0]
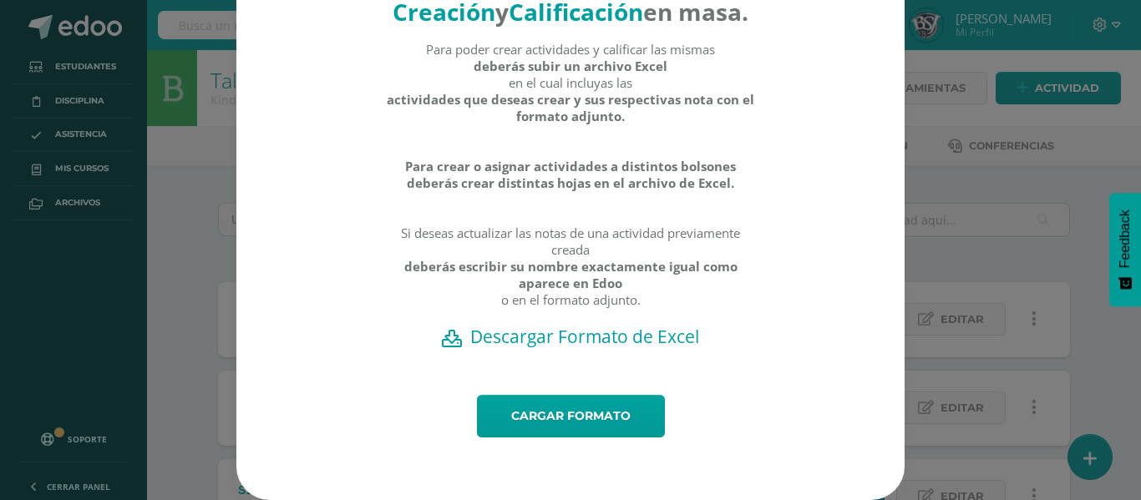
click at [572, 336] on h2 "Descargar Formato de Excel" at bounding box center [571, 336] width 610 height 23
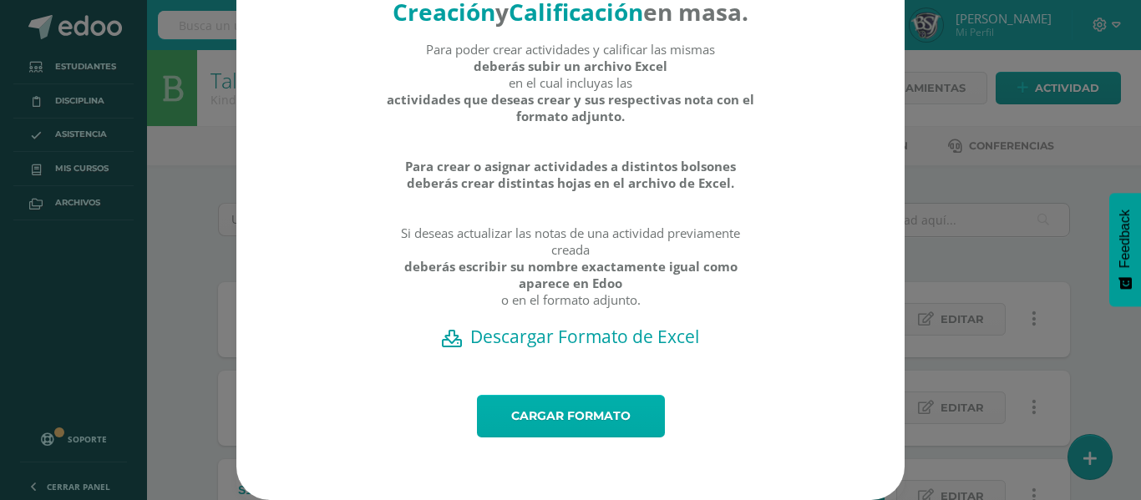
click at [575, 411] on link "Cargar formato" at bounding box center [571, 416] width 188 height 43
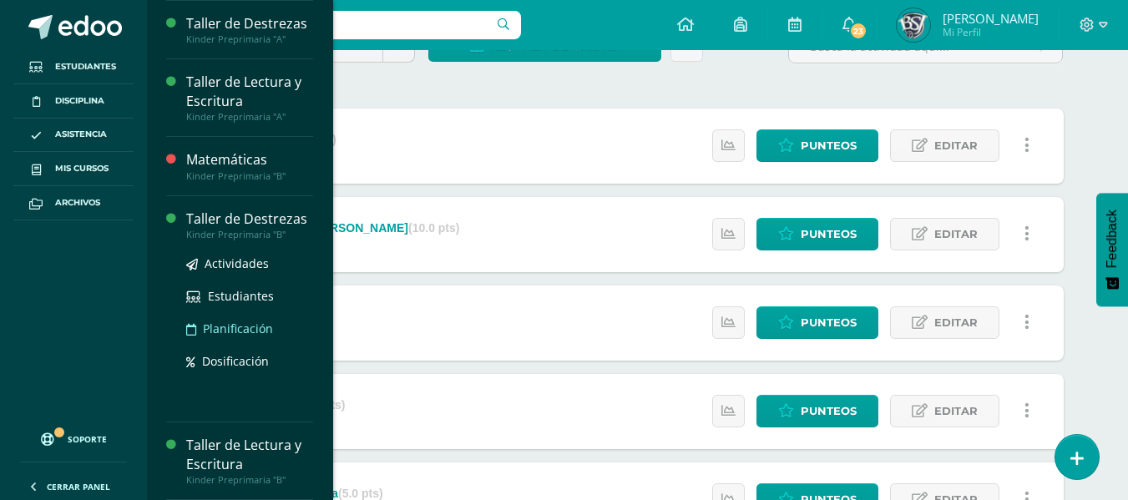
scroll to position [176, 0]
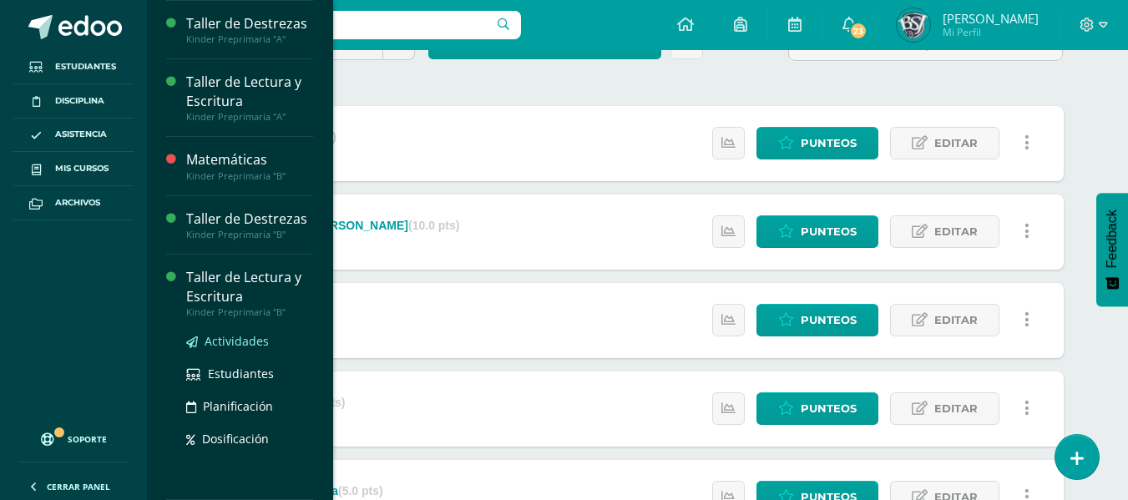
click at [241, 338] on span "Actividades" at bounding box center [237, 341] width 64 height 16
